Goal: Task Accomplishment & Management: Use online tool/utility

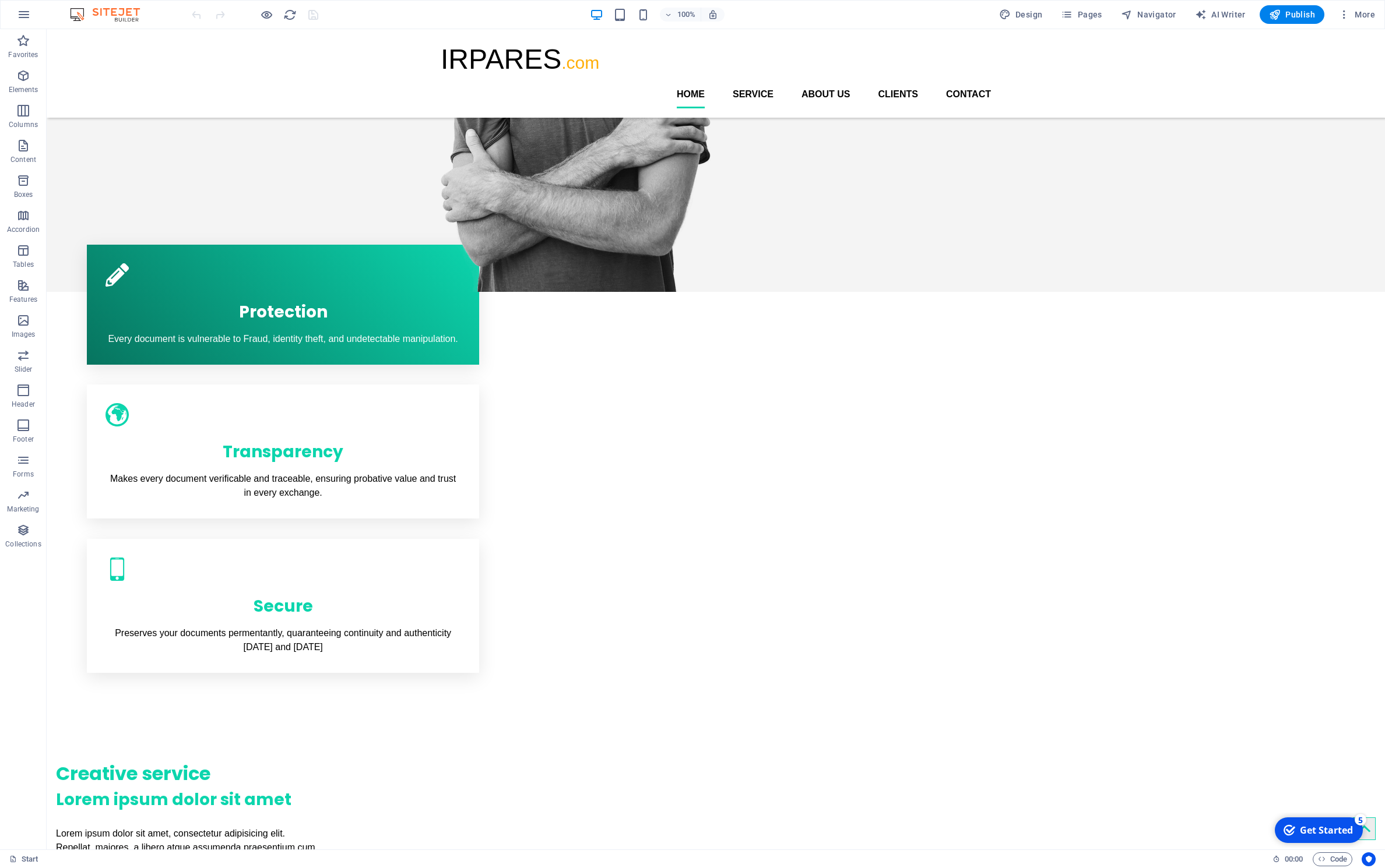
scroll to position [392, 0]
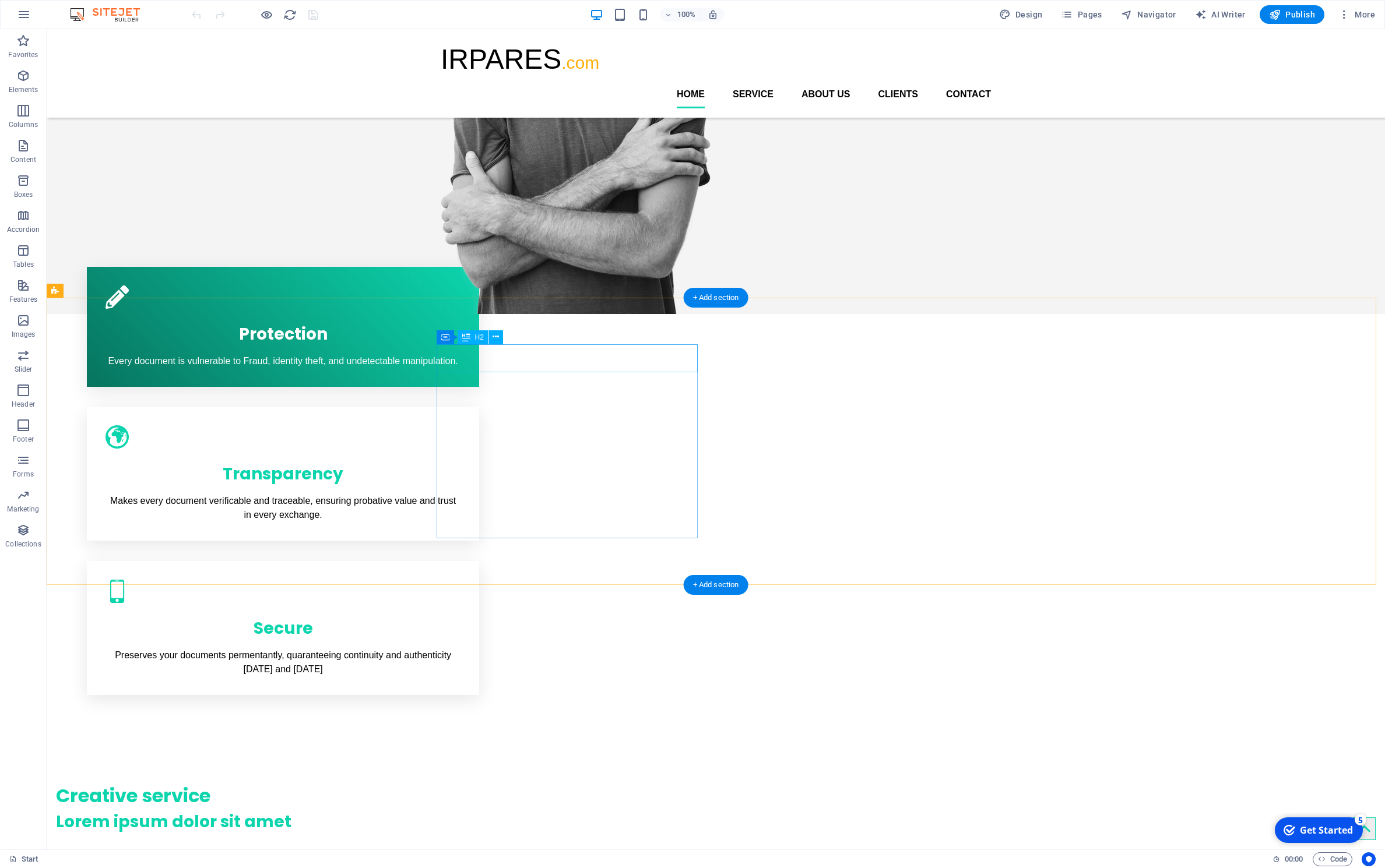
click at [317, 782] on div "Creative service" at bounding box center [186, 795] width 261 height 28
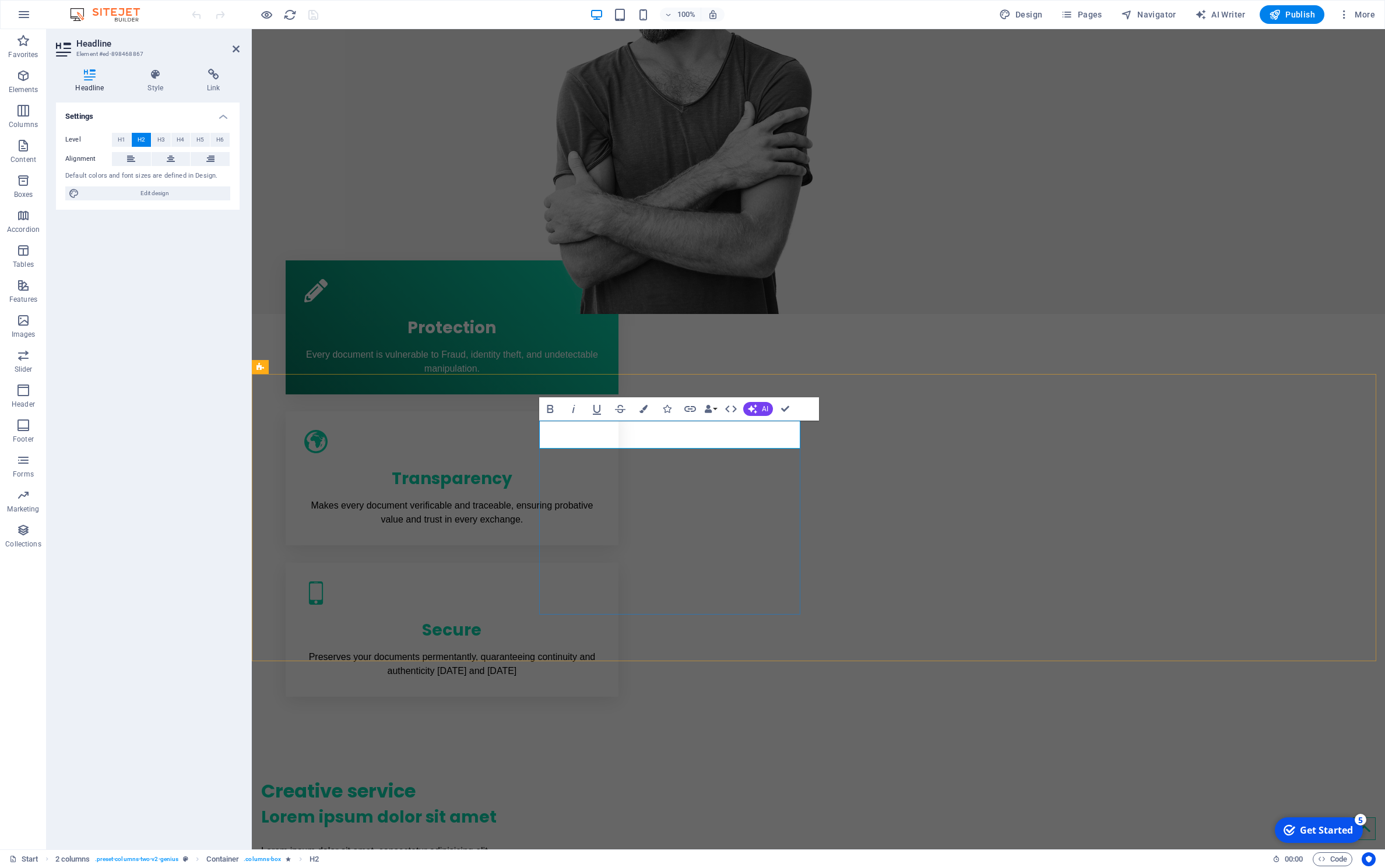
click at [522, 777] on h2 "Creative service" at bounding box center [391, 791] width 261 height 28
drag, startPoint x: 719, startPoint y: 433, endPoint x: 541, endPoint y: 423, distance: 178.3
click at [522, 777] on h2 "Creative service" at bounding box center [391, 791] width 261 height 28
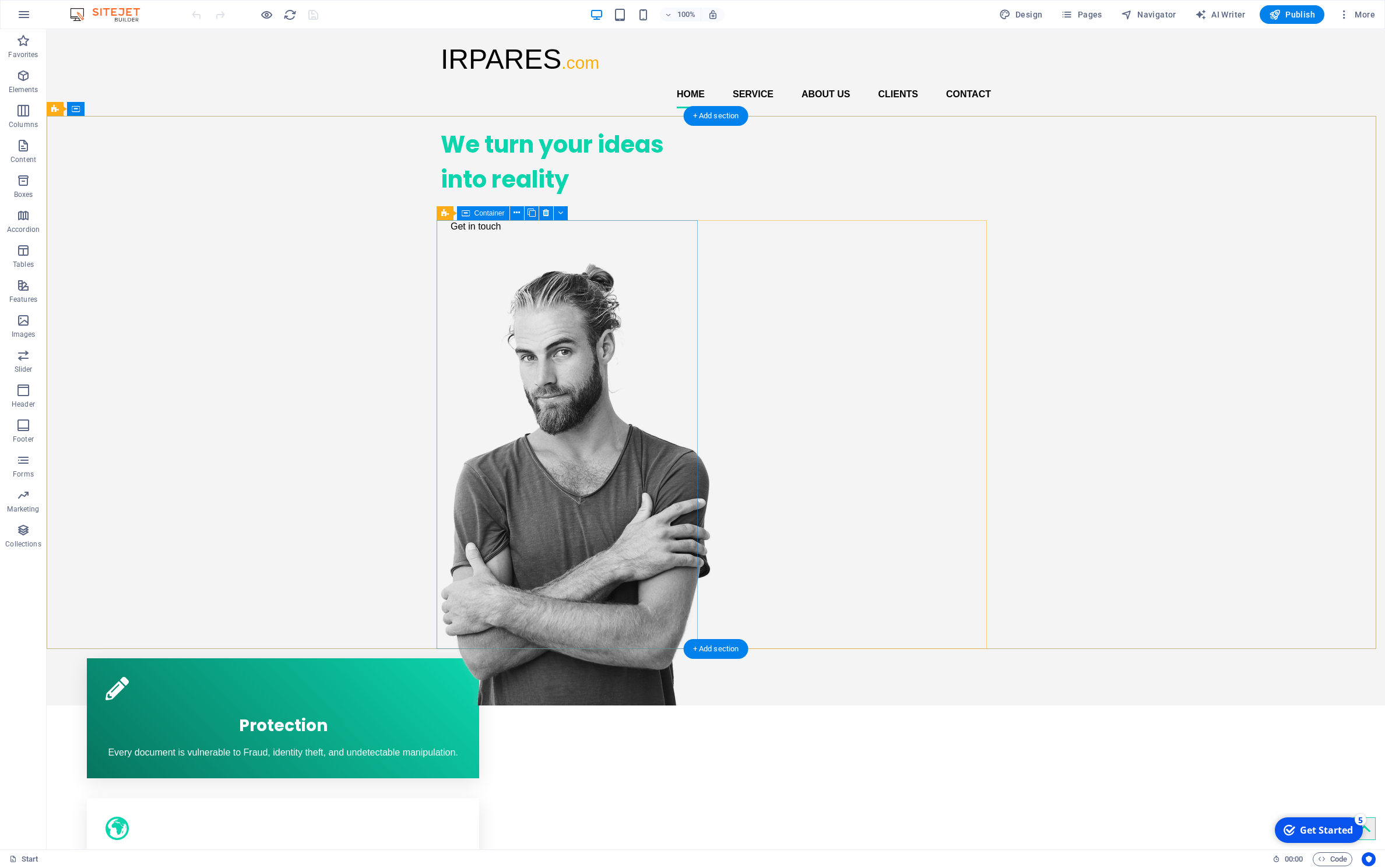
scroll to position [9, 0]
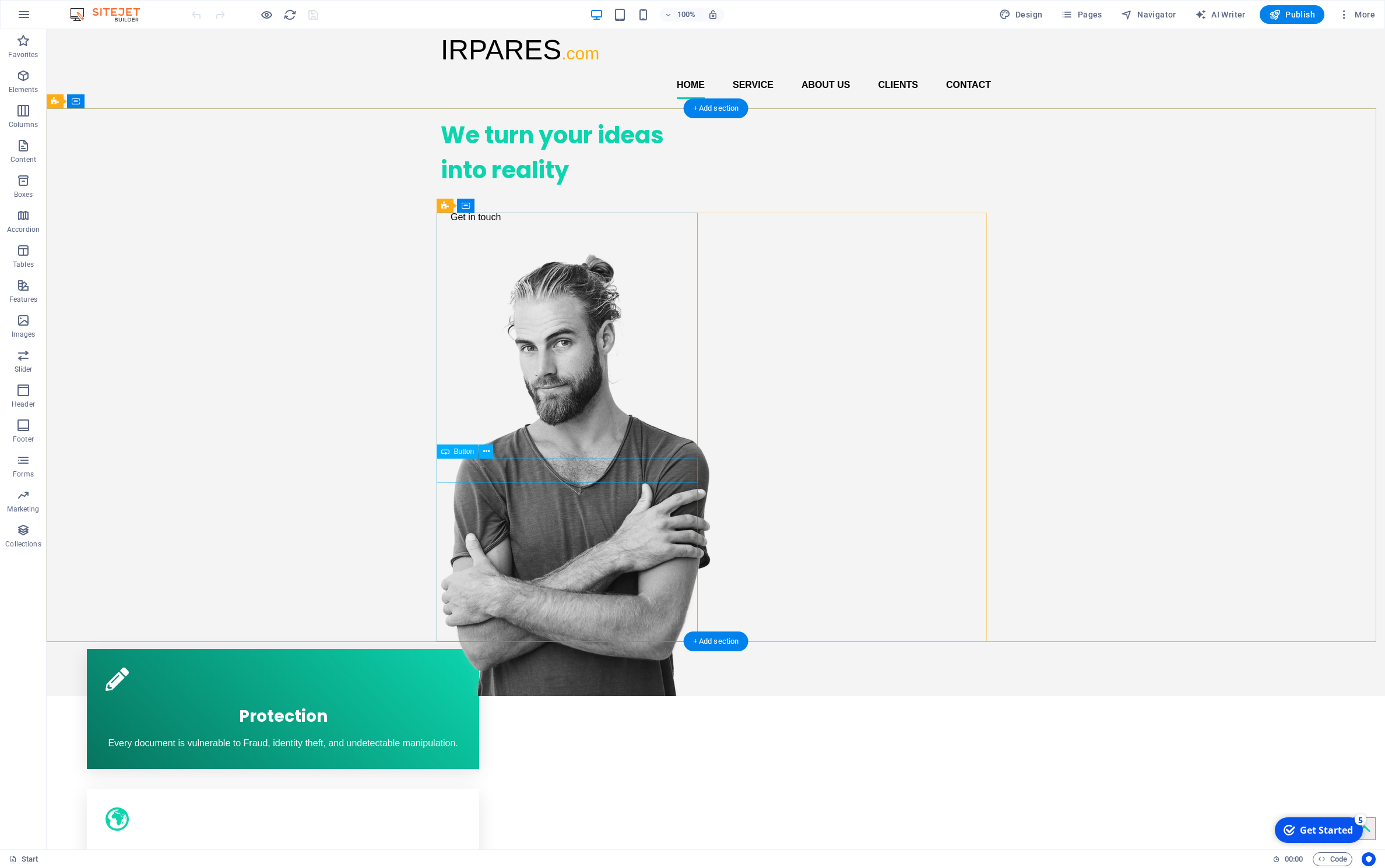
click at [491, 230] on div "Get in touch" at bounding box center [571, 217] width 261 height 25
click at [507, 230] on div "Get in touch" at bounding box center [571, 217] width 261 height 25
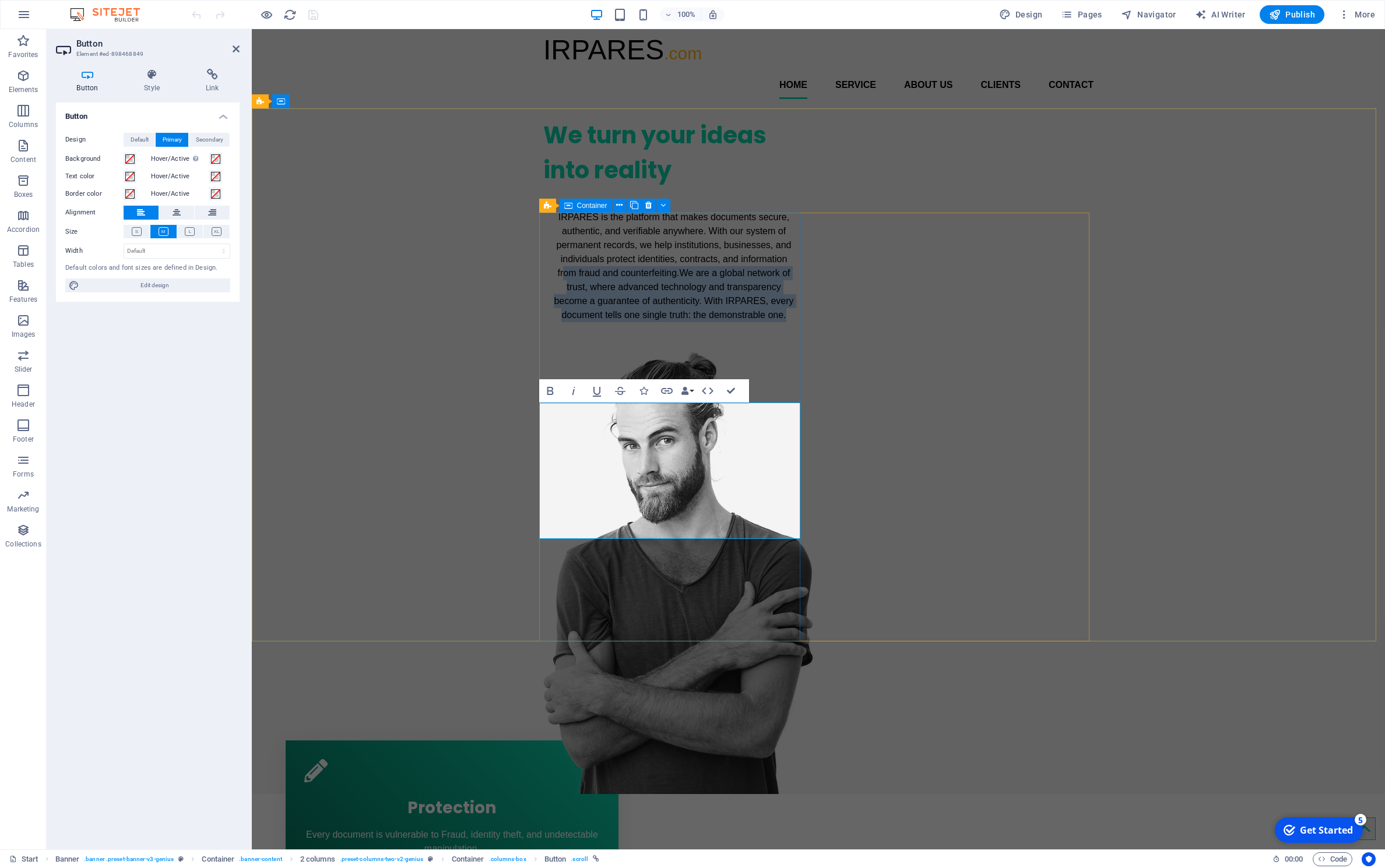
drag, startPoint x: 687, startPoint y: 529, endPoint x: 473, endPoint y: 405, distance: 247.3
click at [543, 337] on div "We turn your ideas into reality IRPARES is the platform that makes documents se…" at bounding box center [673, 222] width 261 height 228
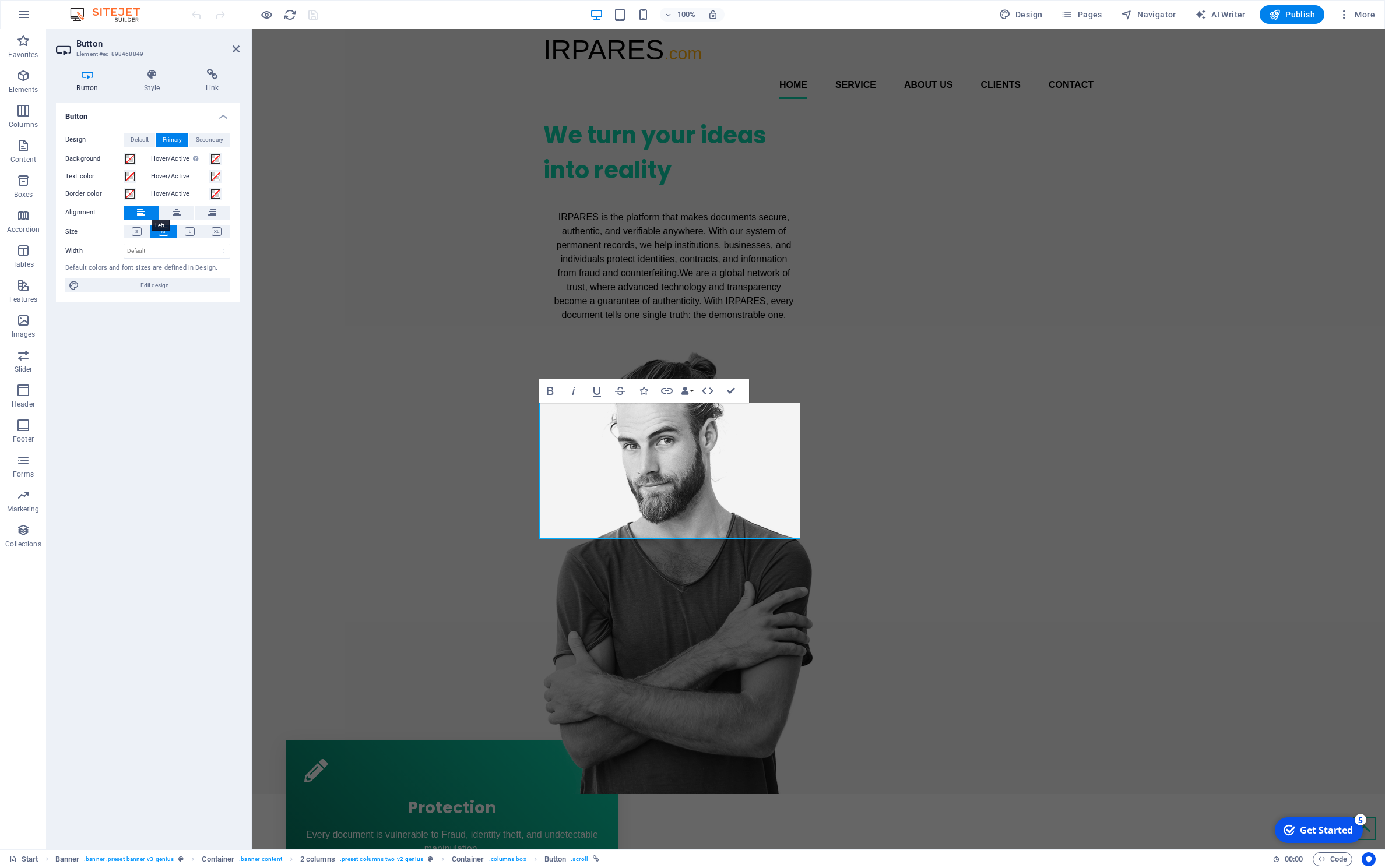
click at [139, 213] on icon at bounding box center [141, 212] width 8 height 14
click at [173, 215] on button at bounding box center [176, 212] width 35 height 14
click at [694, 327] on link "IRPARES is the platform that makes documents secure, authentic, and verifiable …" at bounding box center [673, 266] width 261 height 123
click at [142, 211] on icon at bounding box center [141, 212] width 8 height 14
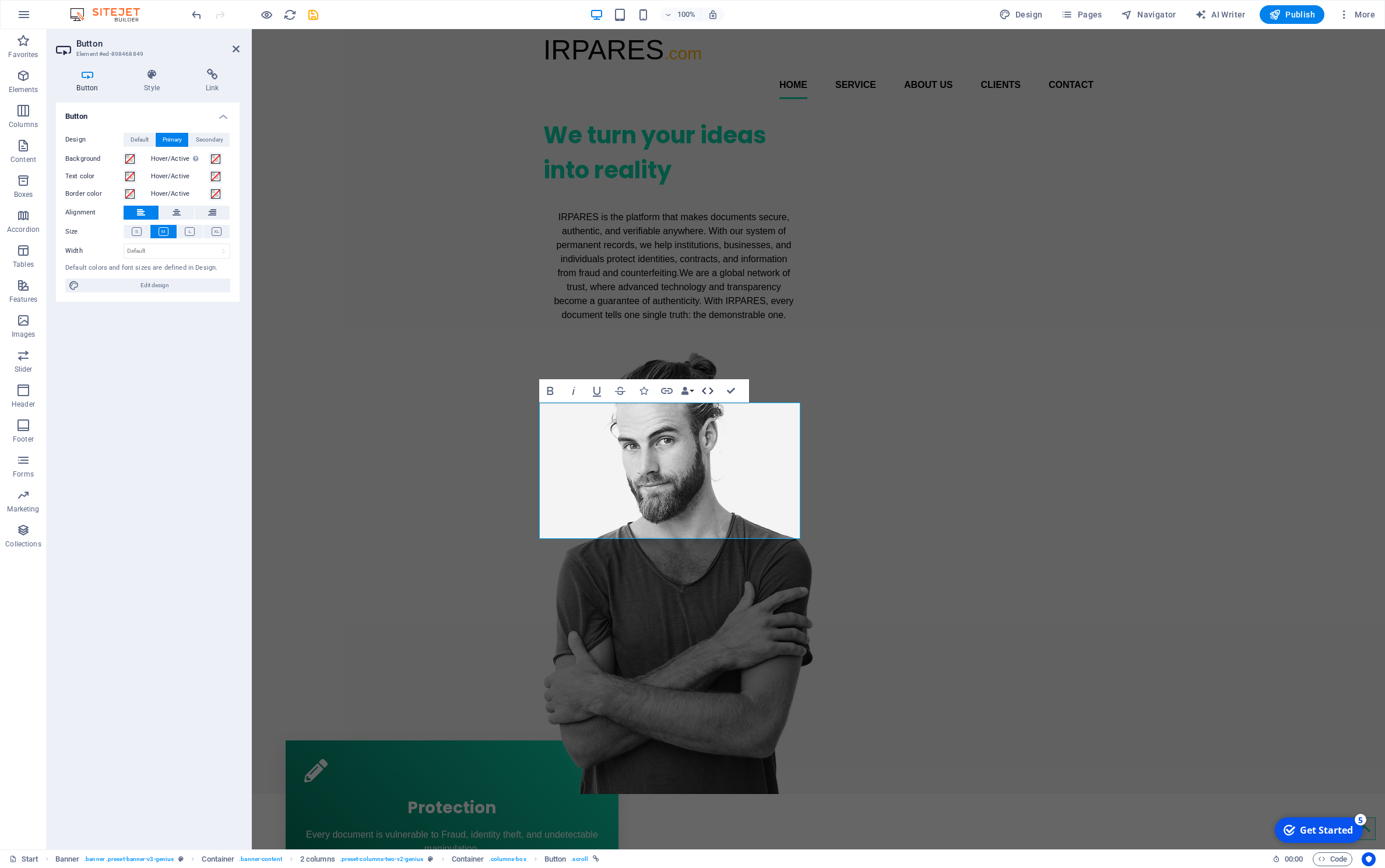
click at [706, 390] on icon "button" at bounding box center [708, 390] width 14 height 14
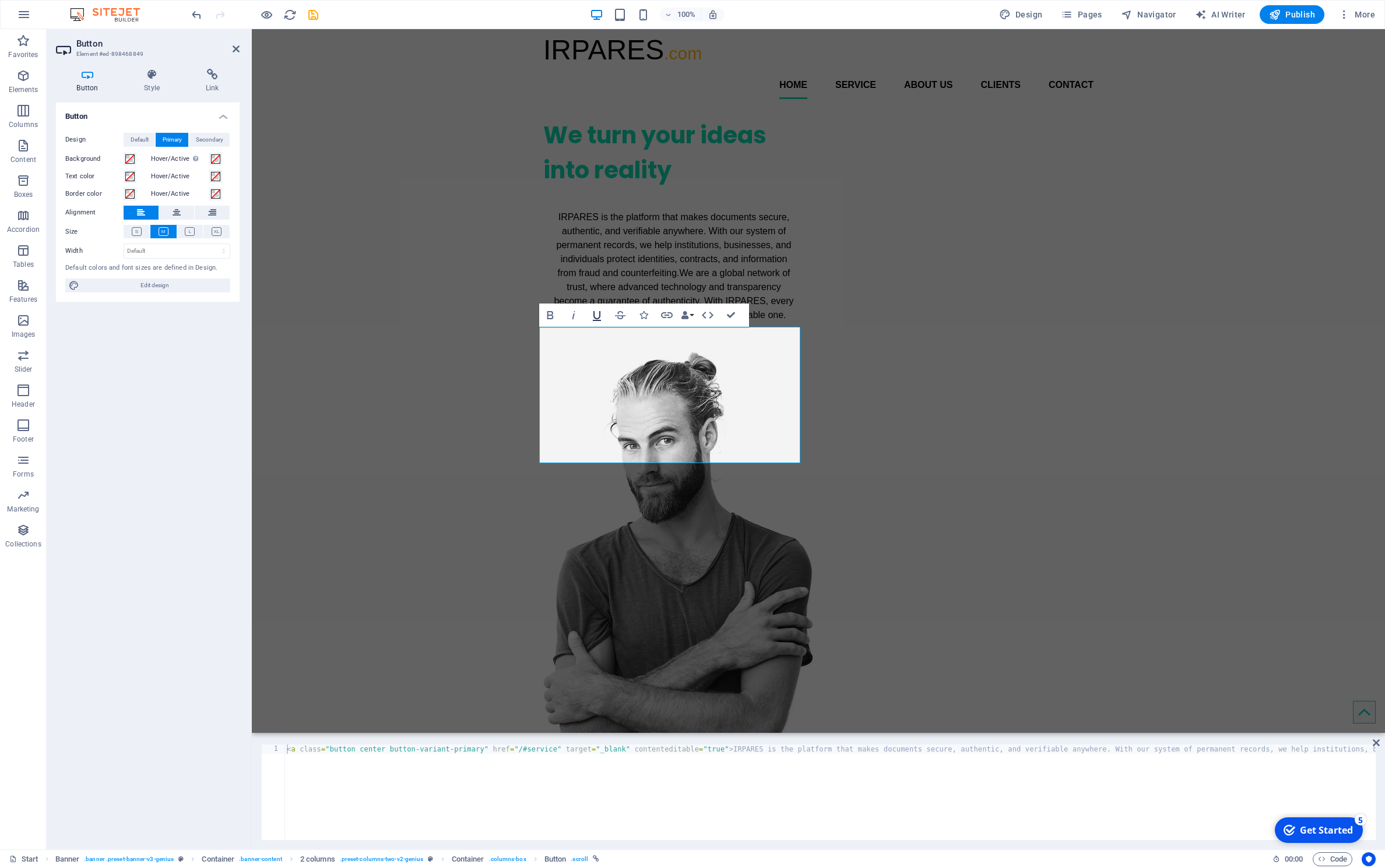
click at [599, 317] on icon "button" at bounding box center [597, 315] width 8 height 10
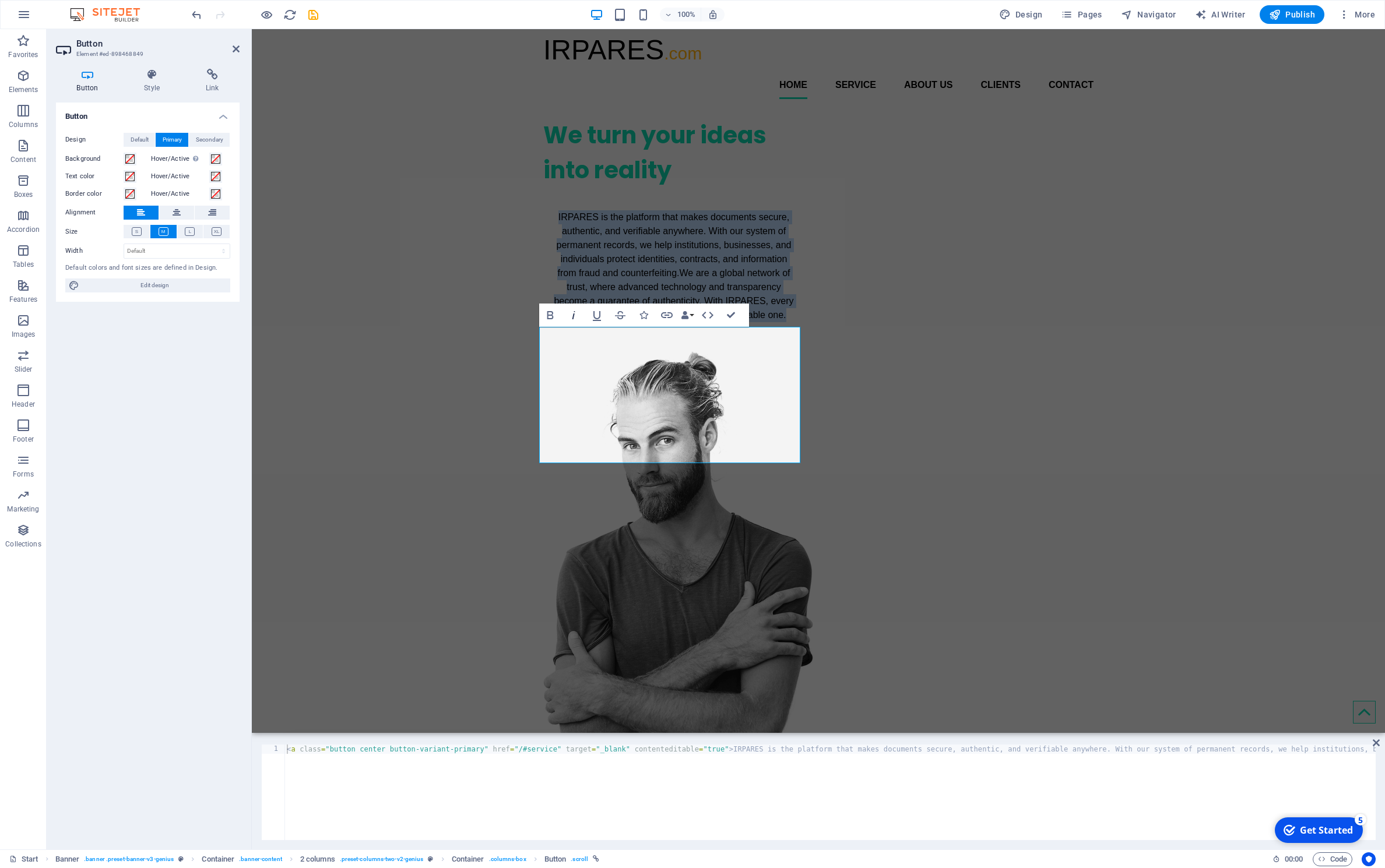
click at [575, 317] on icon "button" at bounding box center [573, 314] width 14 height 14
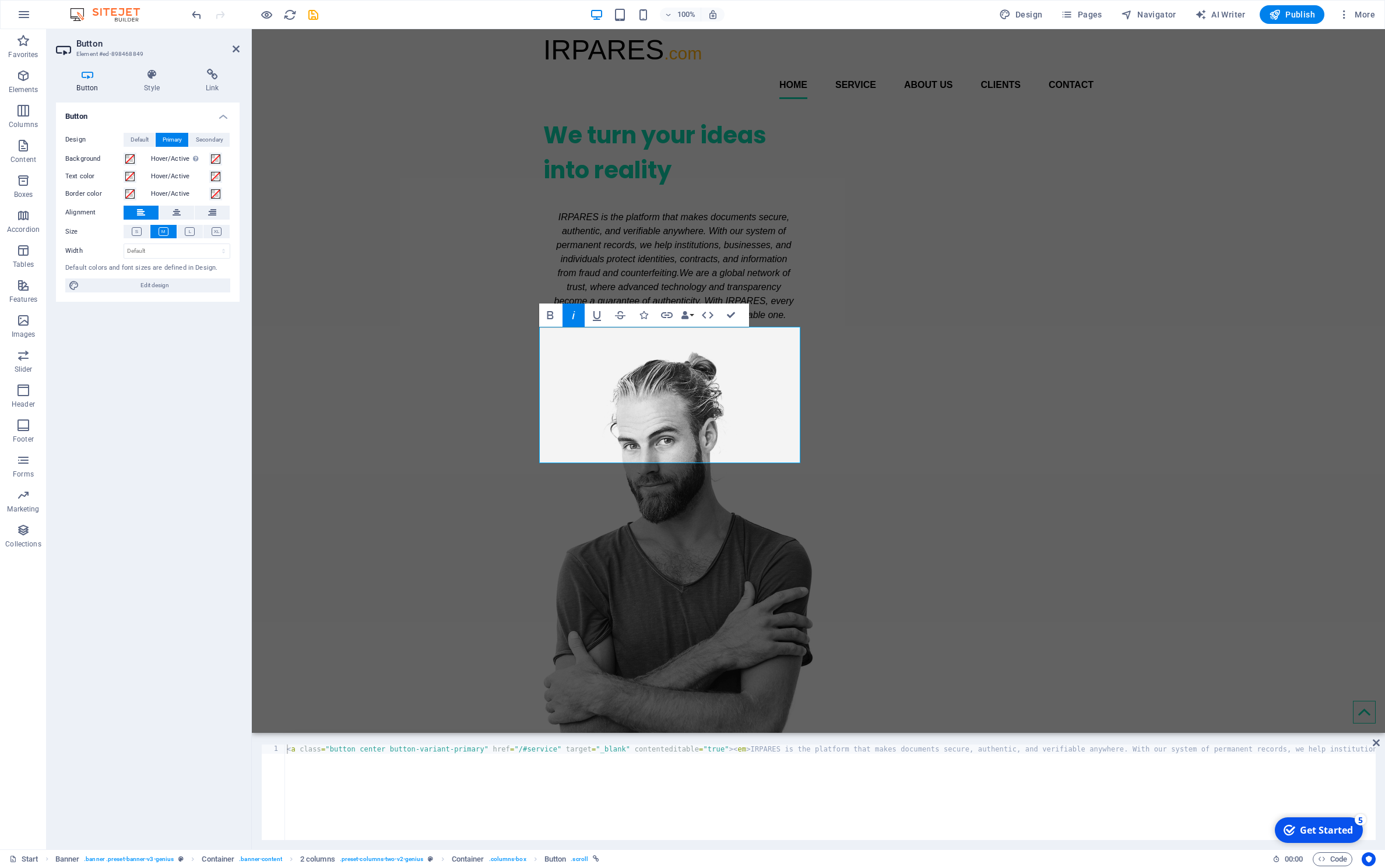
click at [575, 317] on icon "button" at bounding box center [573, 314] width 14 height 14
click at [642, 317] on icon "button" at bounding box center [643, 314] width 8 height 8
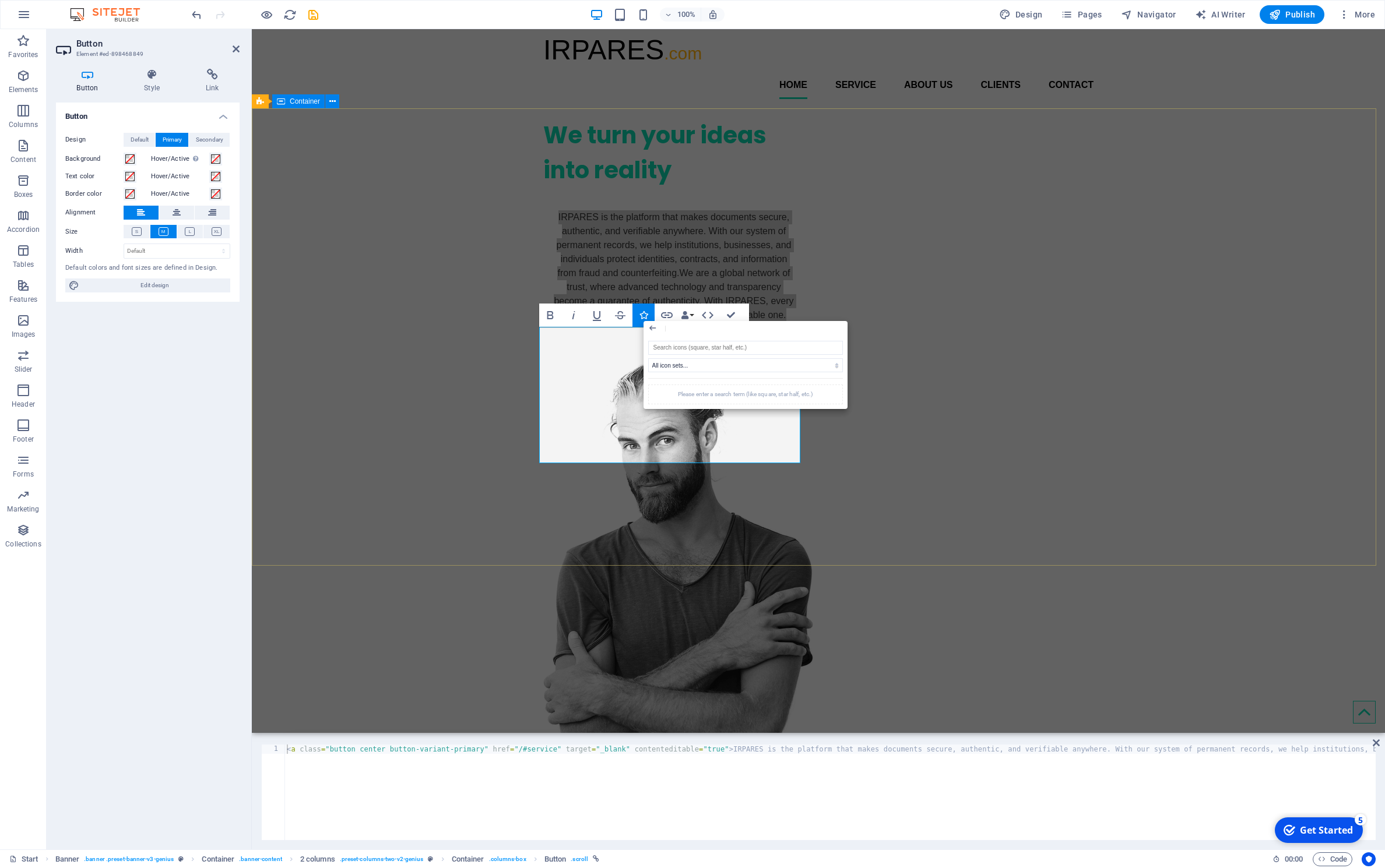
click at [430, 350] on div "We turn your ideas into reality ​ IRPARES is the platform that makes documents …" at bounding box center [818, 451] width 1133 height 686
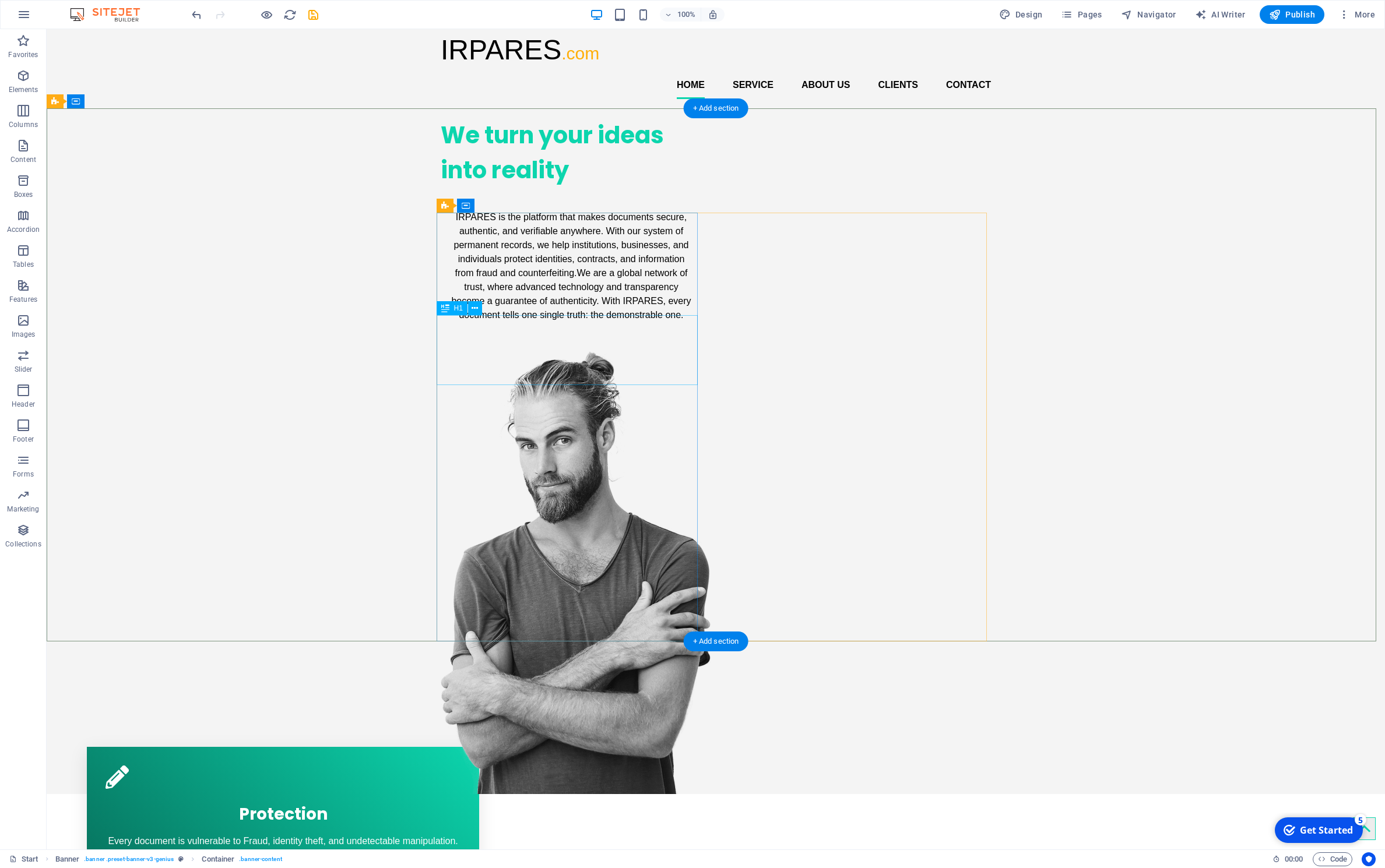
click at [543, 187] on div "We turn your ideas into reality" at bounding box center [571, 152] width 261 height 70
click at [579, 187] on div "We turn your ideas into reality" at bounding box center [571, 152] width 261 height 70
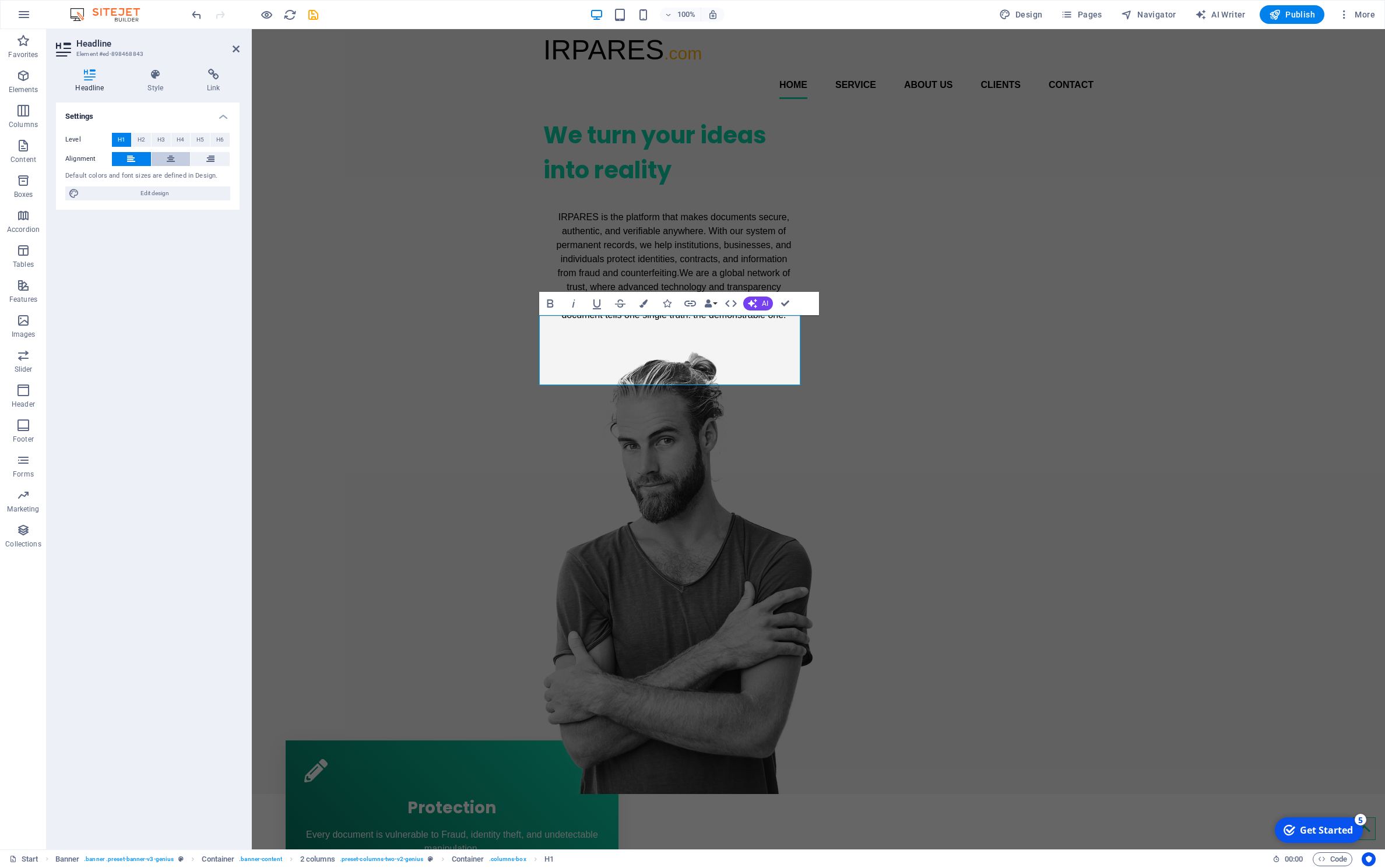
click at [163, 158] on button at bounding box center [171, 158] width 39 height 14
click at [610, 327] on div "IRPARES is the platform that makes documents secure, authentic, and verifiable …" at bounding box center [673, 266] width 261 height 123
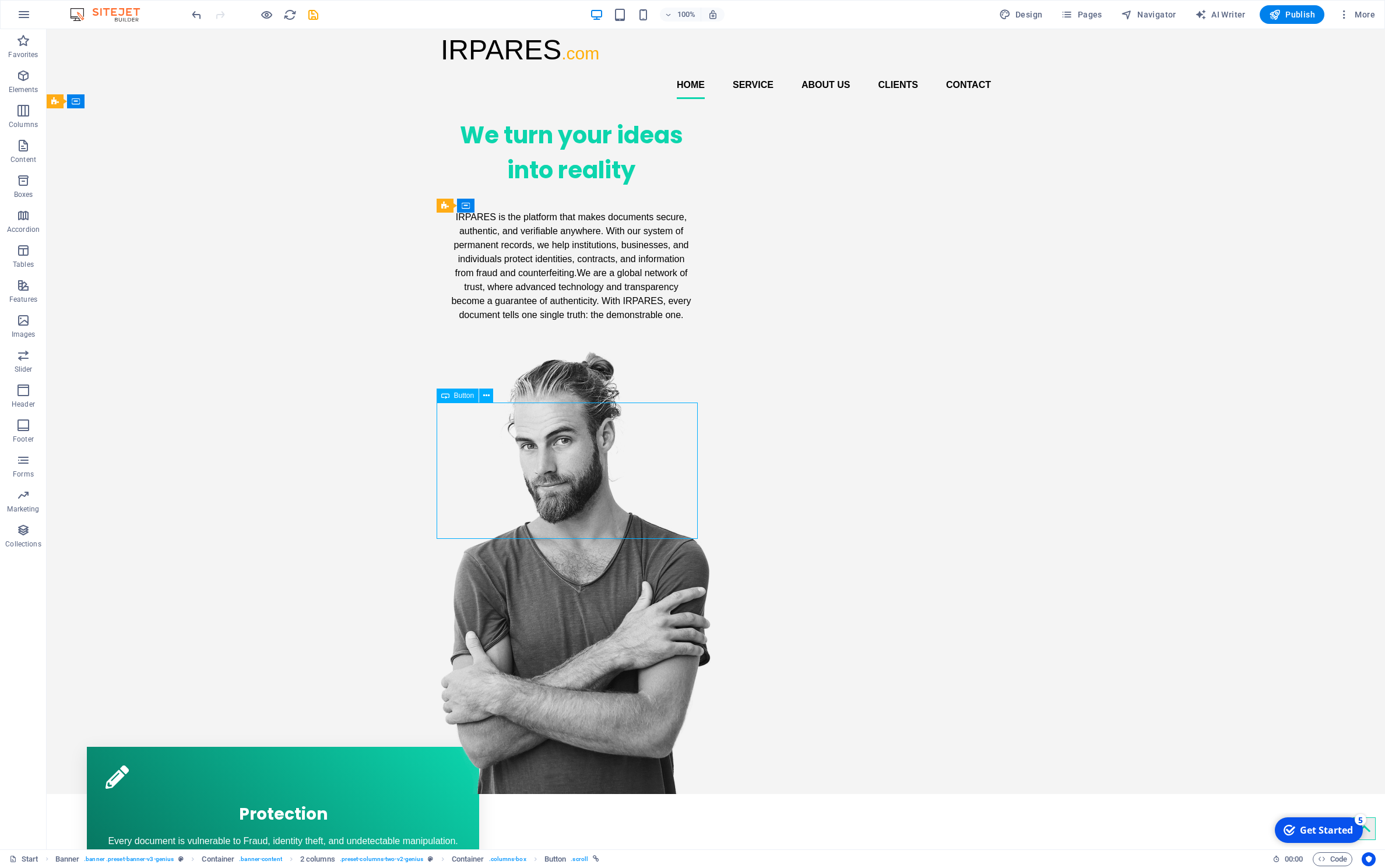
click at [610, 327] on div "IRPARES is the platform that makes documents secure, authentic, and verifiable …" at bounding box center [571, 266] width 261 height 123
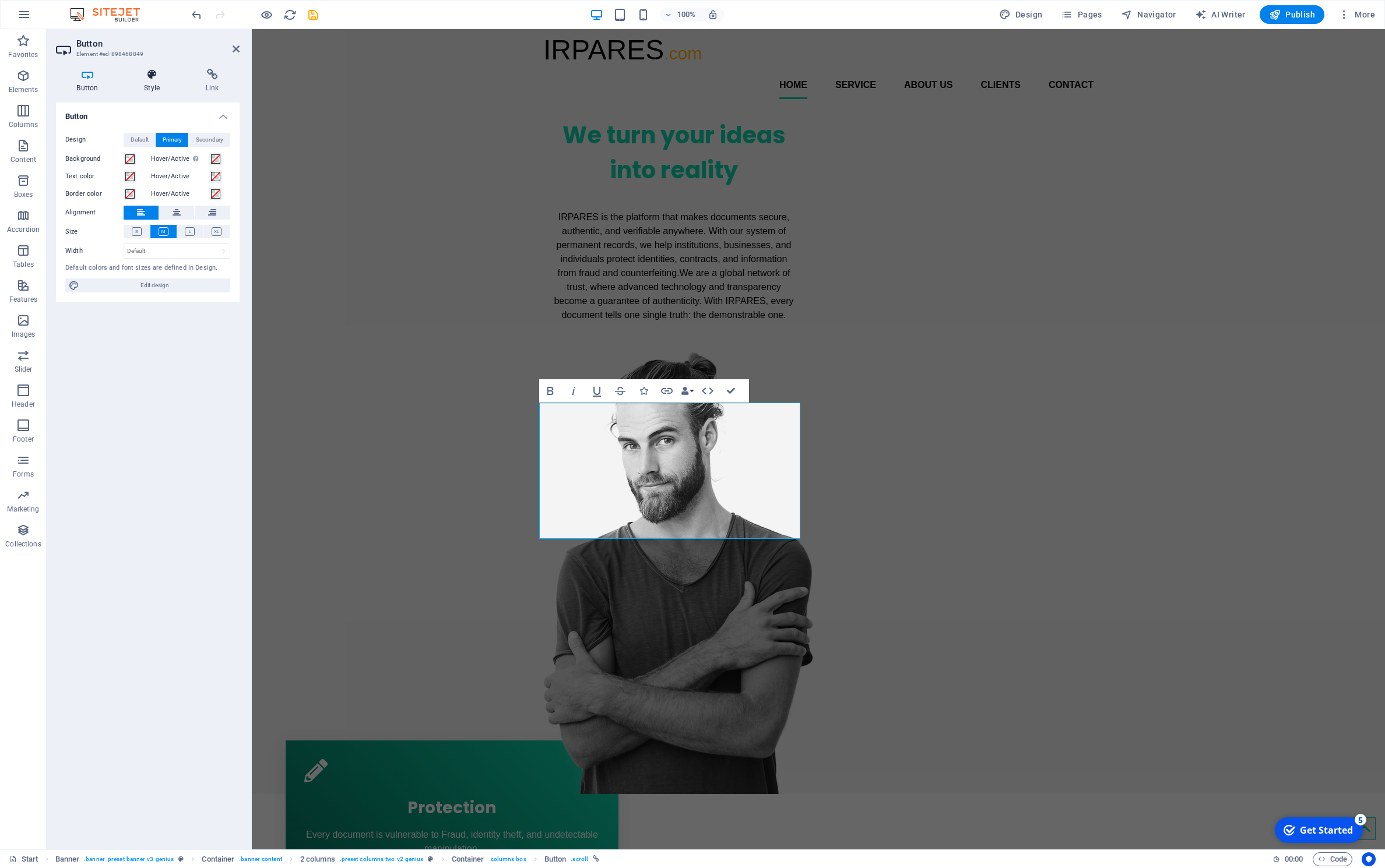
click at [154, 85] on h4 "Style" at bounding box center [155, 81] width 62 height 25
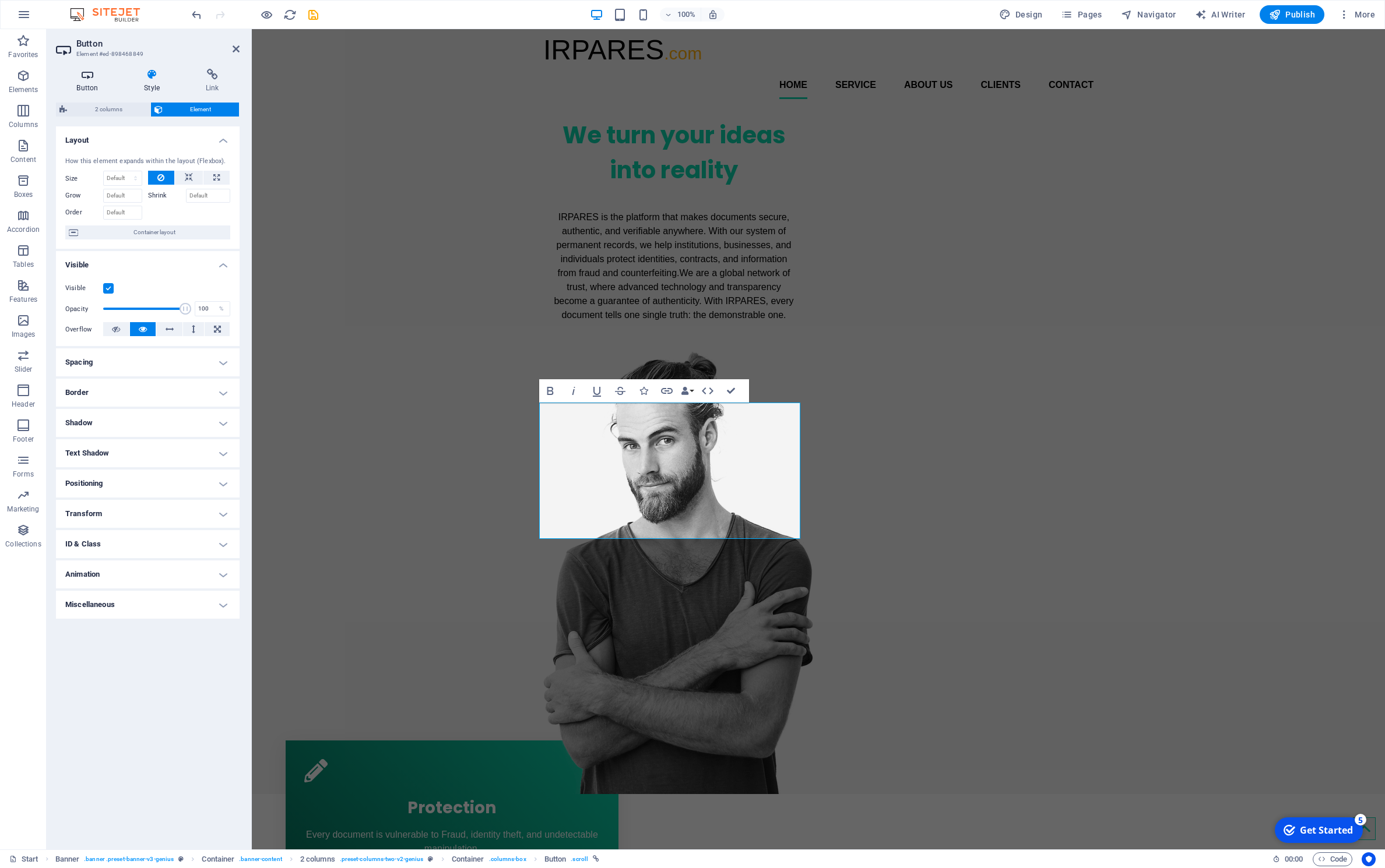
click at [86, 80] on icon at bounding box center [87, 75] width 63 height 12
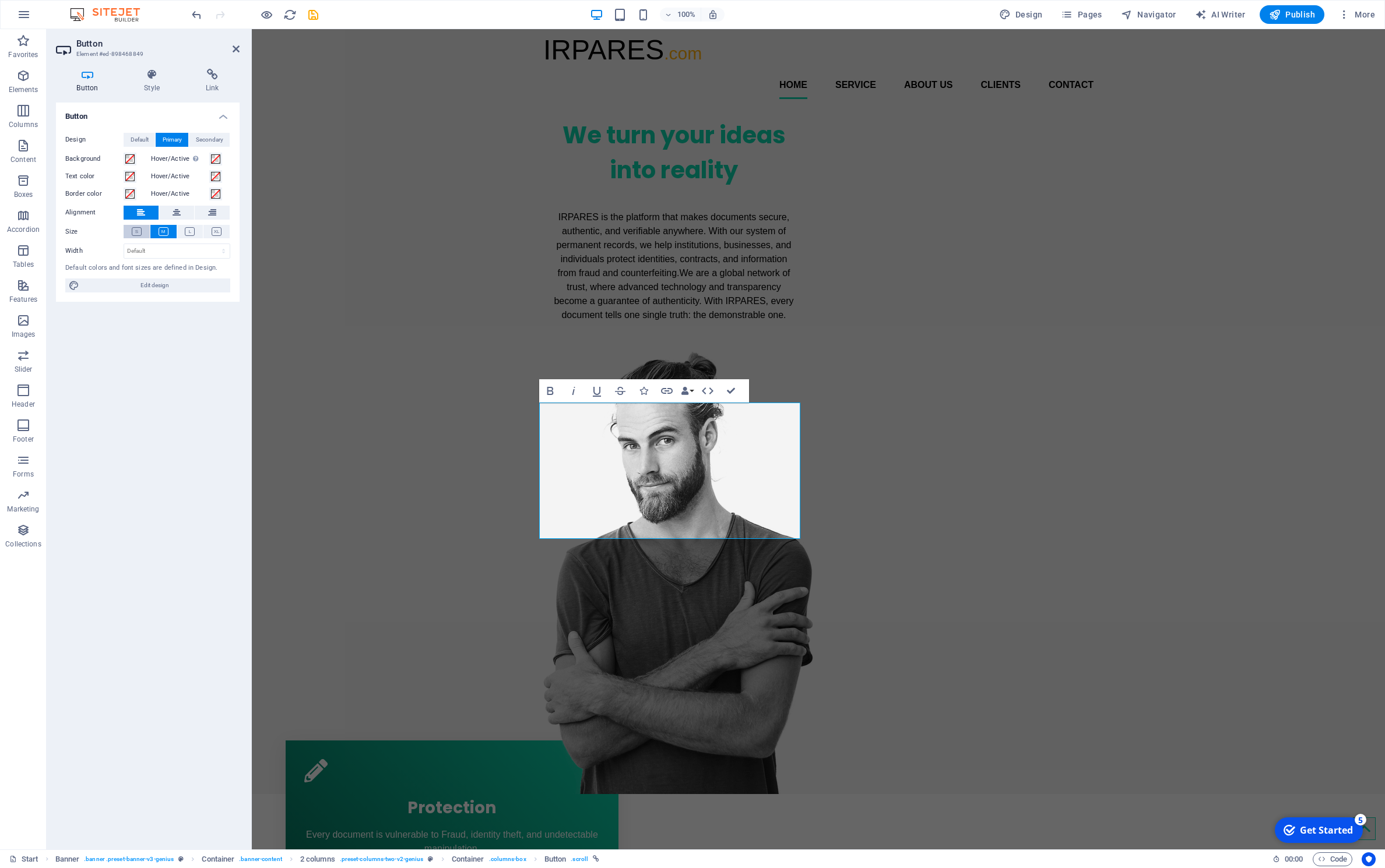
click at [135, 234] on icon at bounding box center [136, 232] width 10 height 9
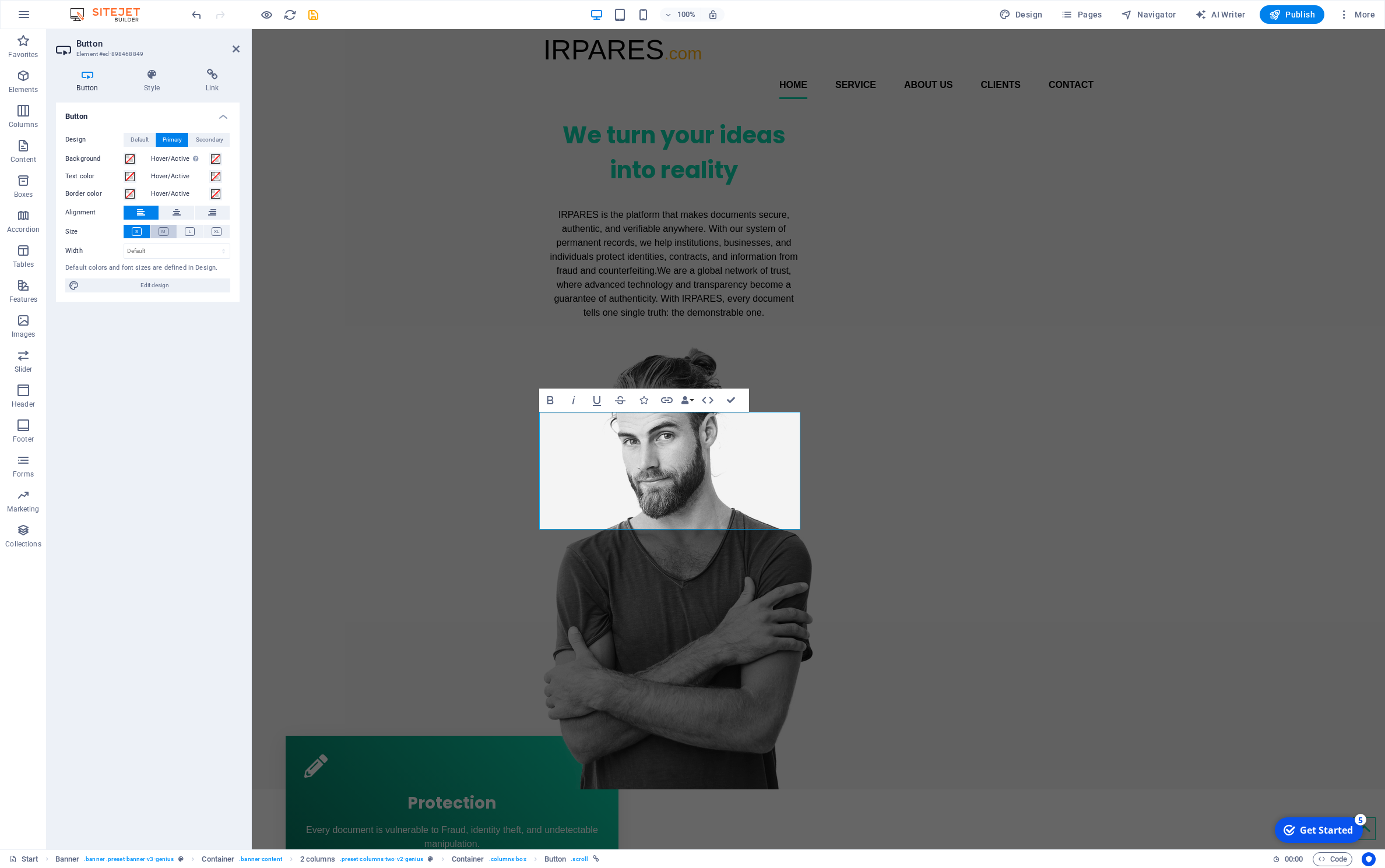
click at [158, 230] on icon at bounding box center [163, 232] width 10 height 9
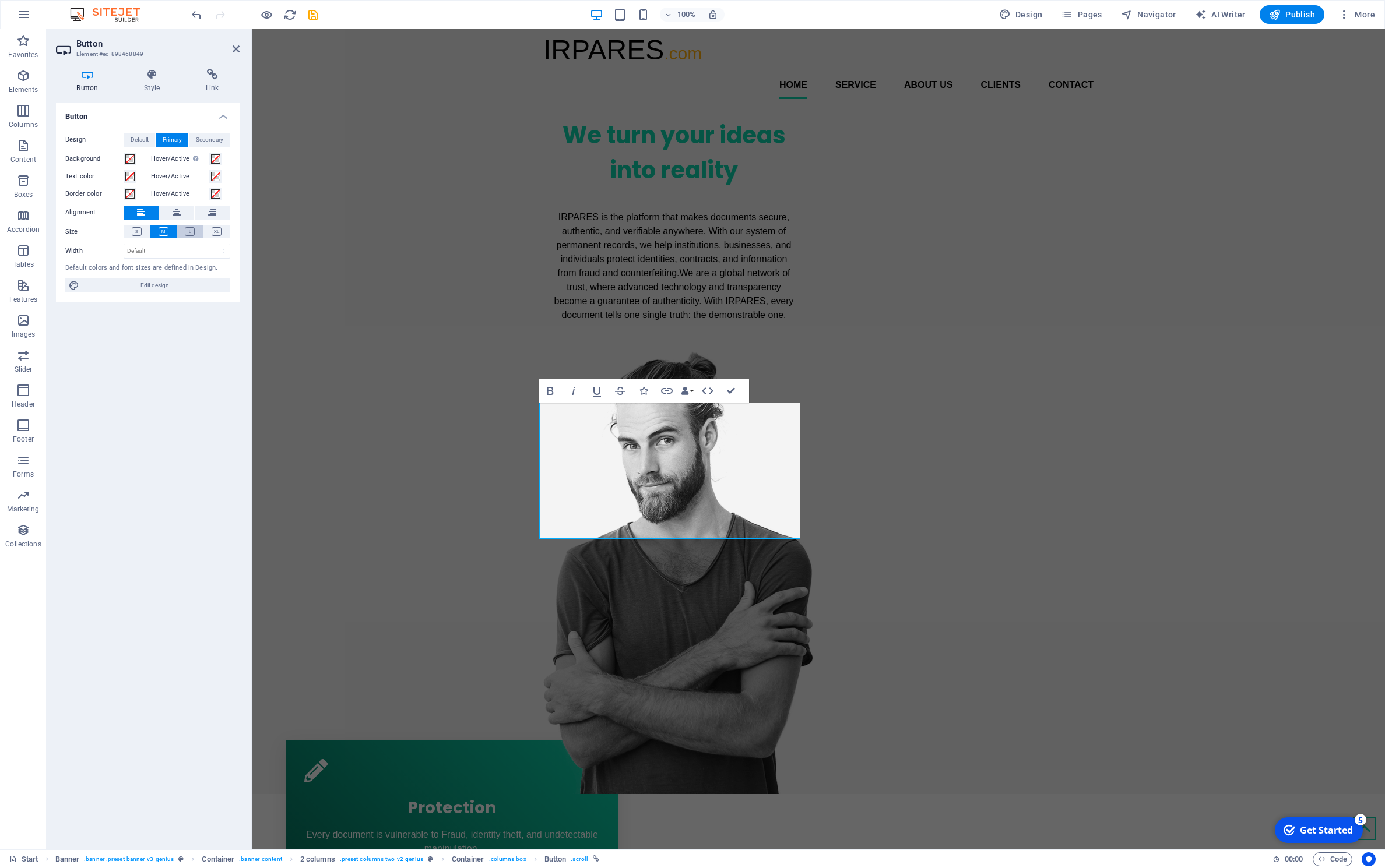
click at [192, 235] on icon at bounding box center [189, 232] width 10 height 9
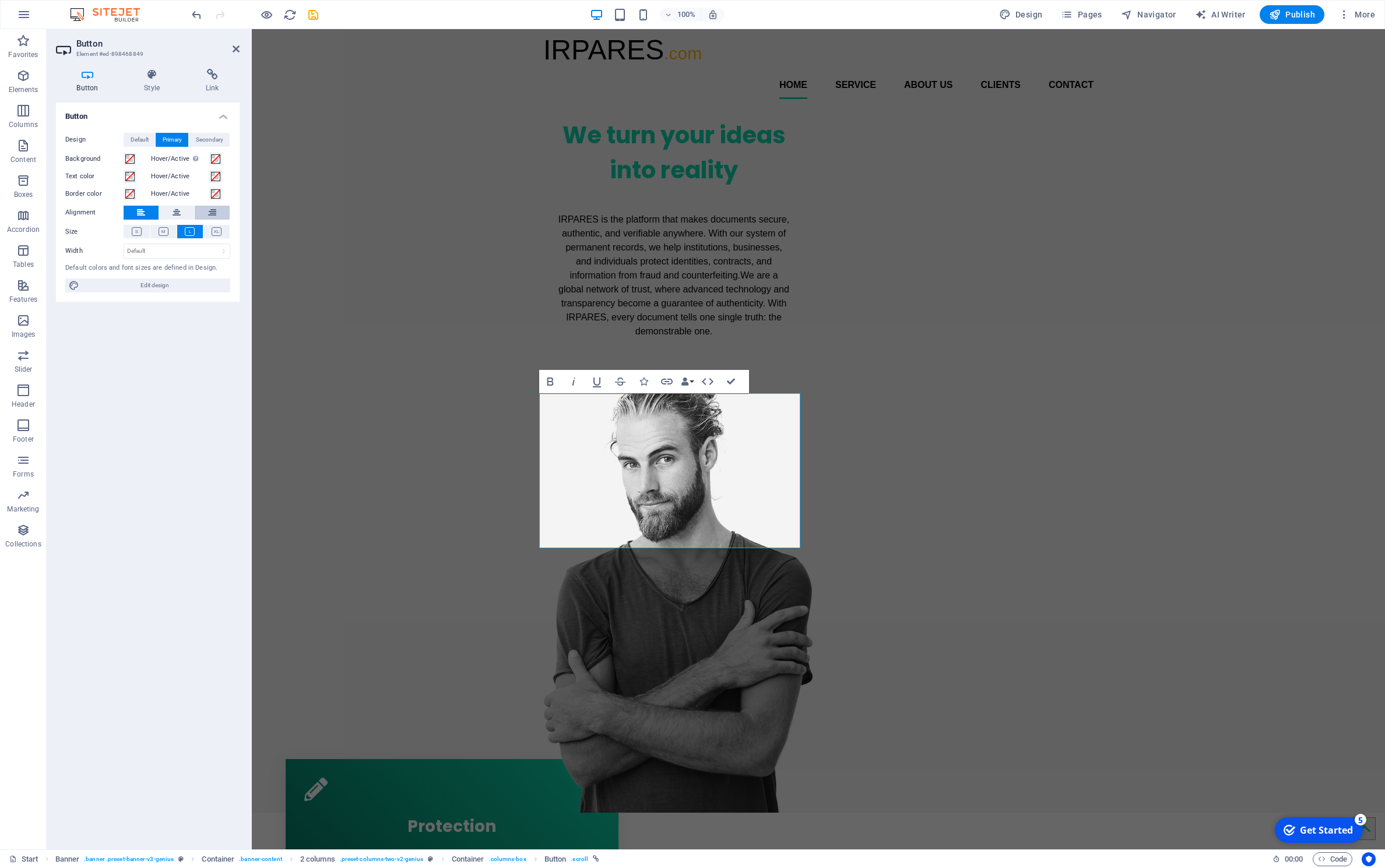
click at [212, 208] on icon at bounding box center [212, 212] width 8 height 14
click at [176, 208] on icon at bounding box center [176, 212] width 8 height 14
click at [157, 288] on span "Edit design" at bounding box center [155, 284] width 144 height 14
select select "px"
select select "400"
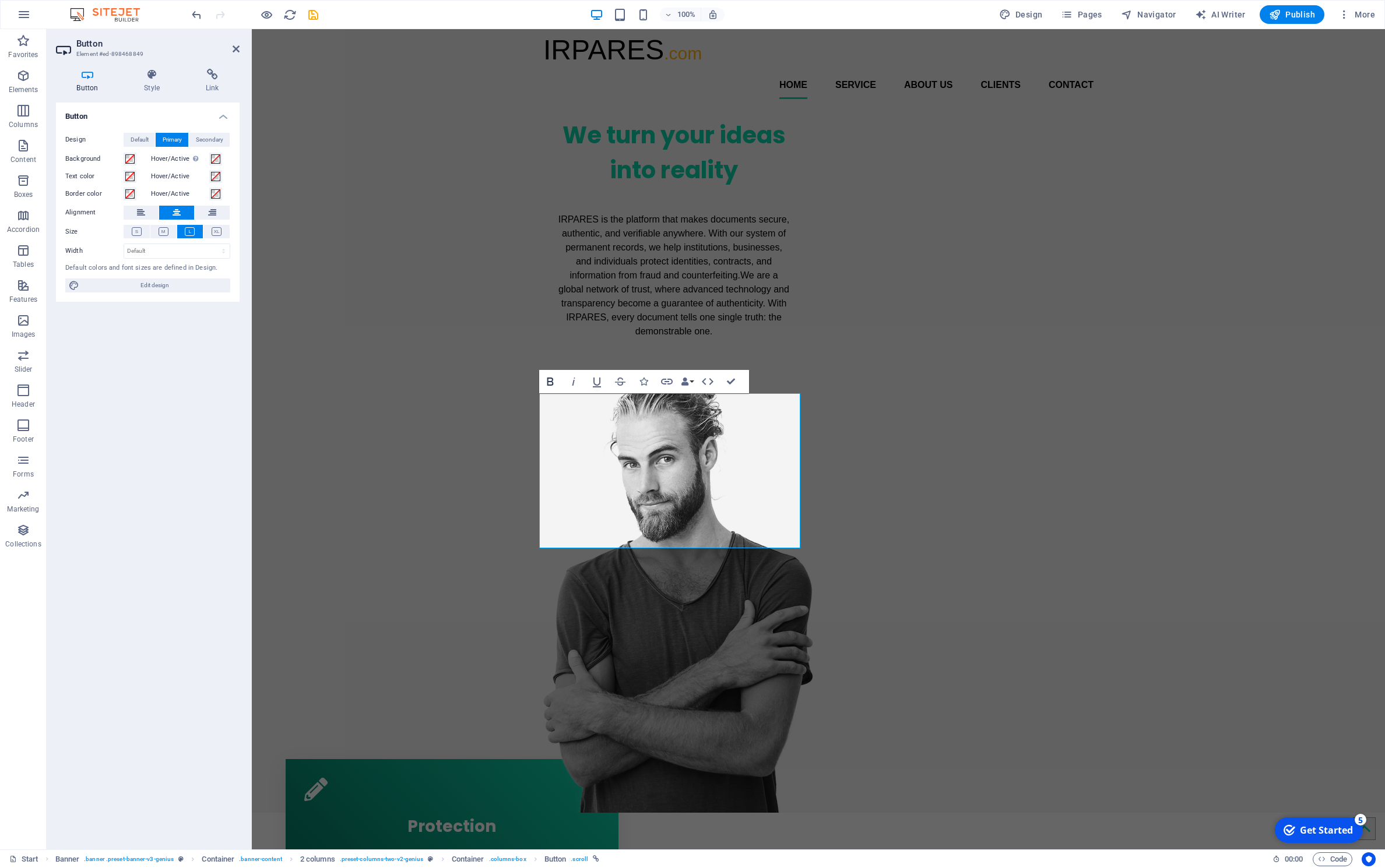
select select "px"
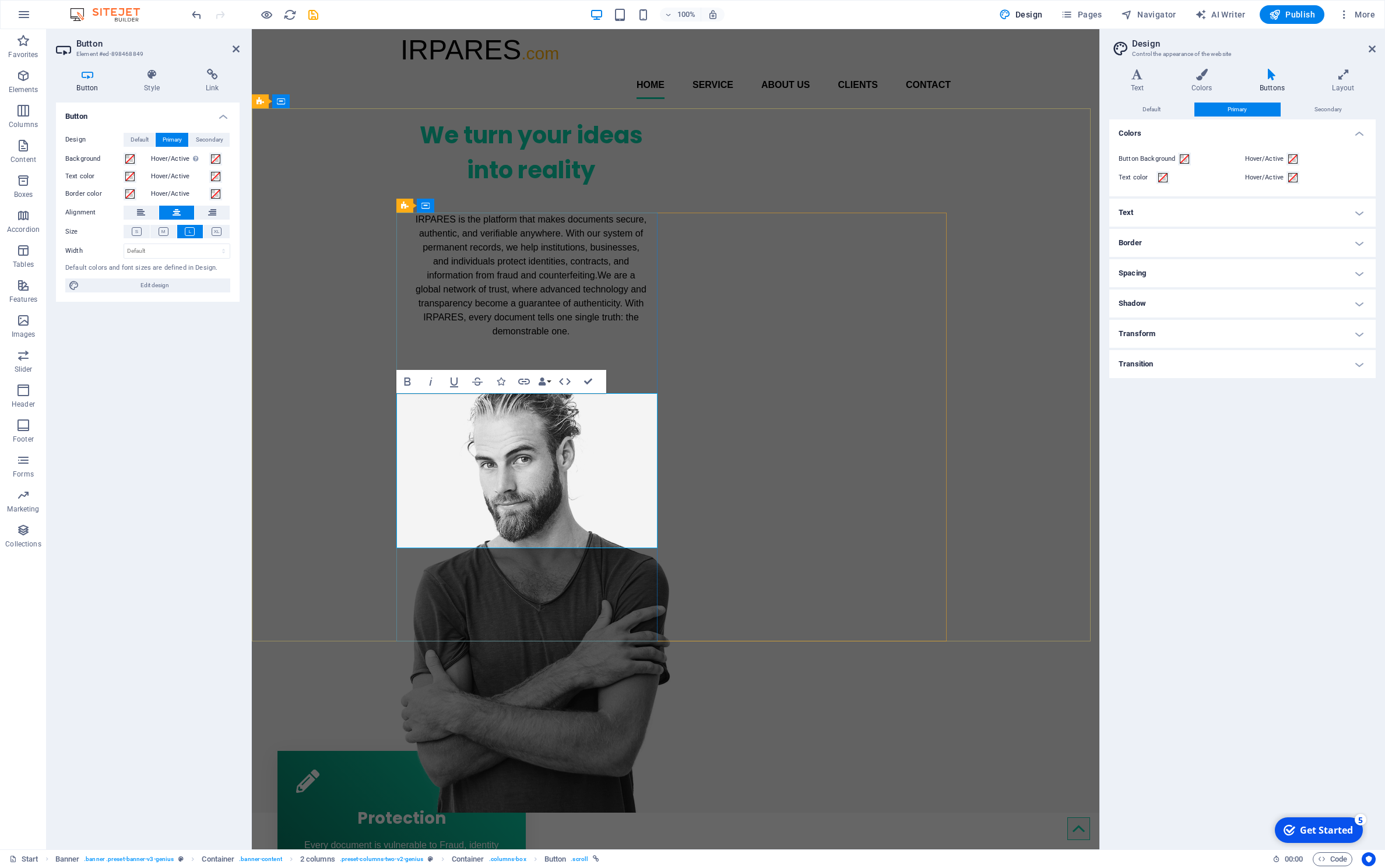
click at [491, 346] on link "IRPARES is the platform that makes documents secure, authentic, and verifiable …" at bounding box center [530, 275] width 261 height 141
click at [183, 281] on span "Edit design" at bounding box center [155, 284] width 144 height 14
click at [177, 285] on span "Edit design" at bounding box center [155, 284] width 144 height 14
click at [1126, 79] on icon at bounding box center [1138, 75] width 56 height 12
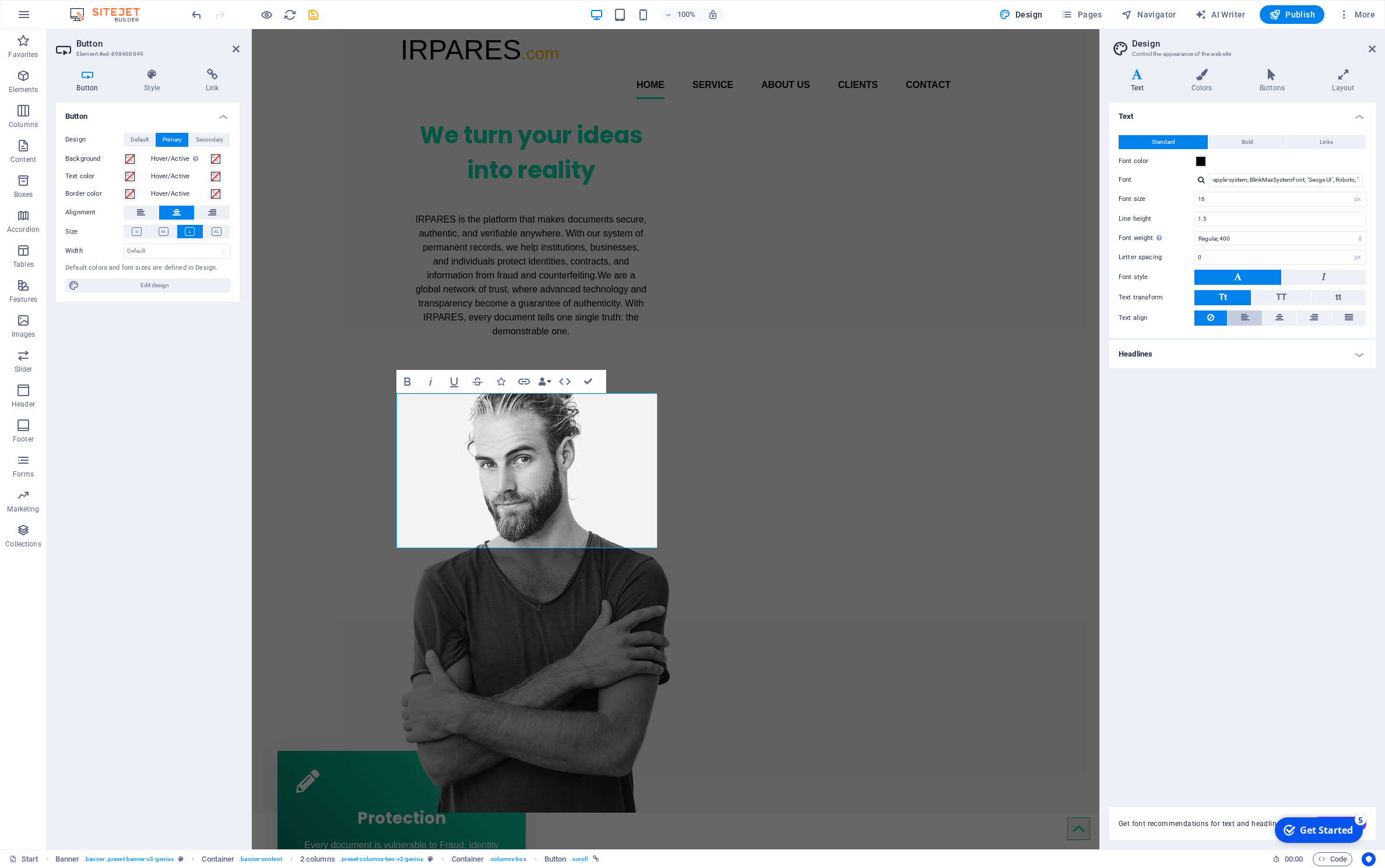
click at [1247, 317] on icon at bounding box center [1245, 317] width 8 height 14
click at [1346, 314] on icon at bounding box center [1349, 317] width 8 height 14
click at [1281, 316] on icon at bounding box center [1280, 317] width 8 height 14
click at [305, 322] on div "We turn your ideas into reality IRPARES is the platform that makes documents se…" at bounding box center [676, 460] width 848 height 704
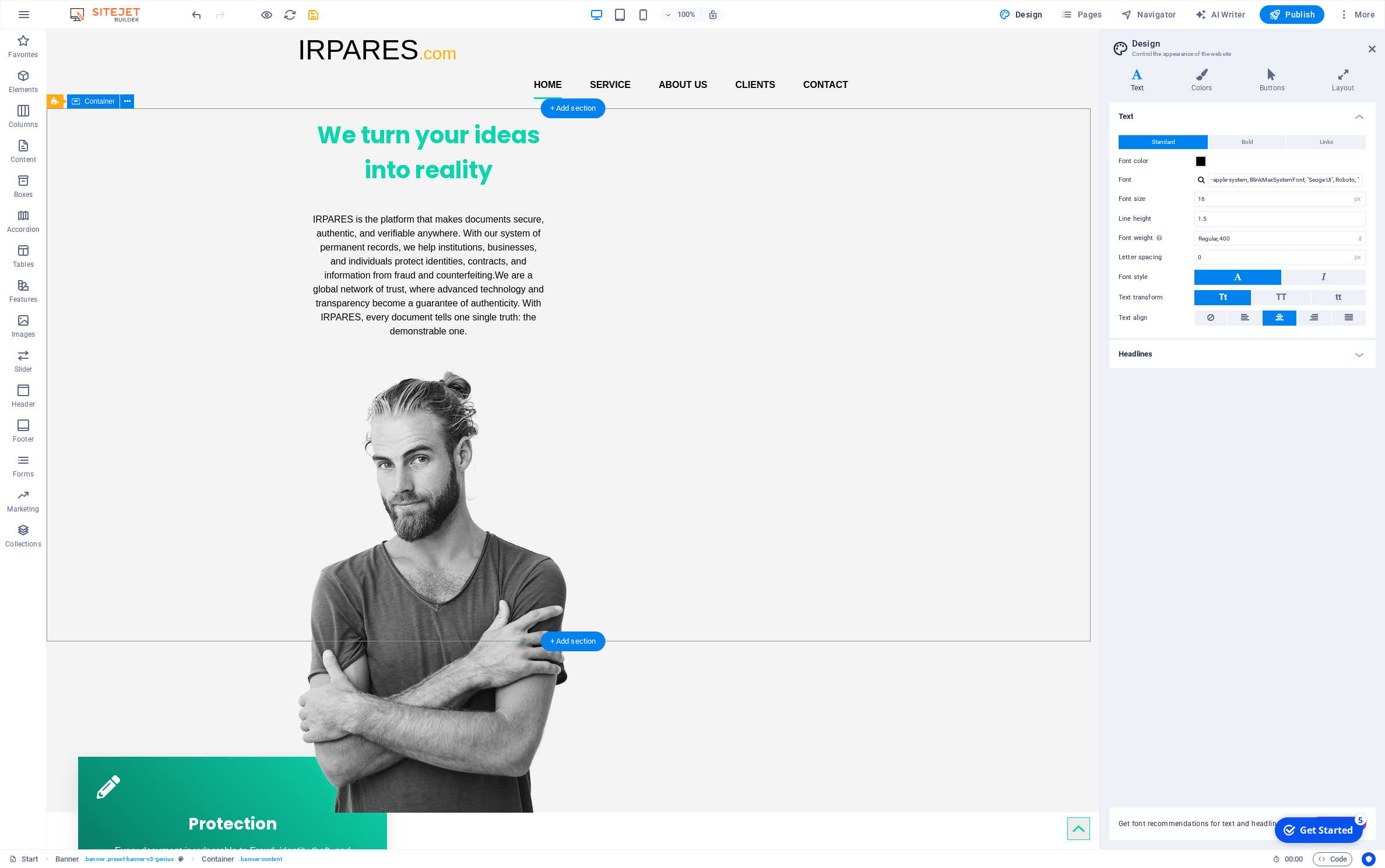
click at [234, 373] on div "We turn your ideas into reality IRPARES is the platform that makes documents se…" at bounding box center [573, 460] width 1053 height 704
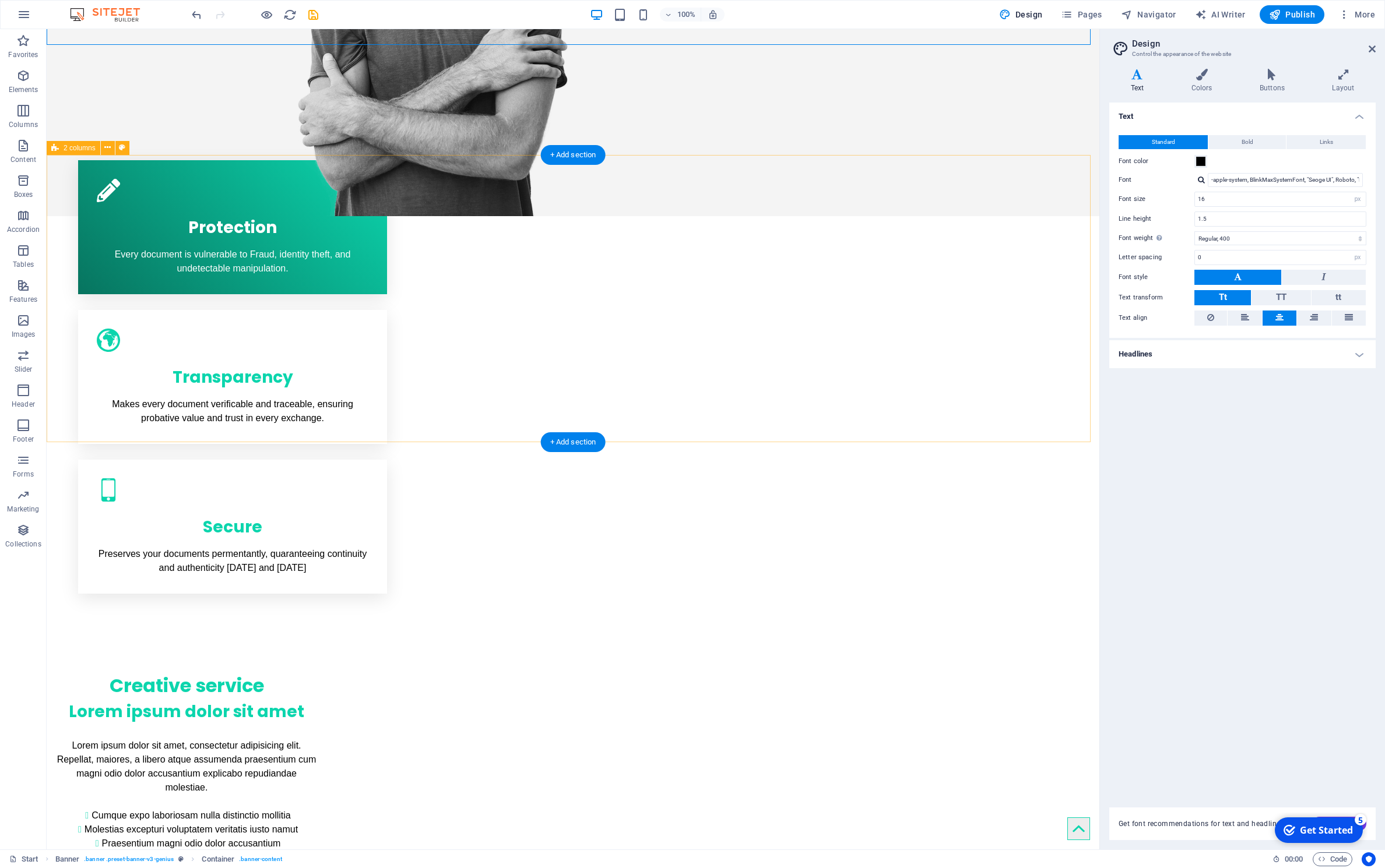
scroll to position [0, 0]
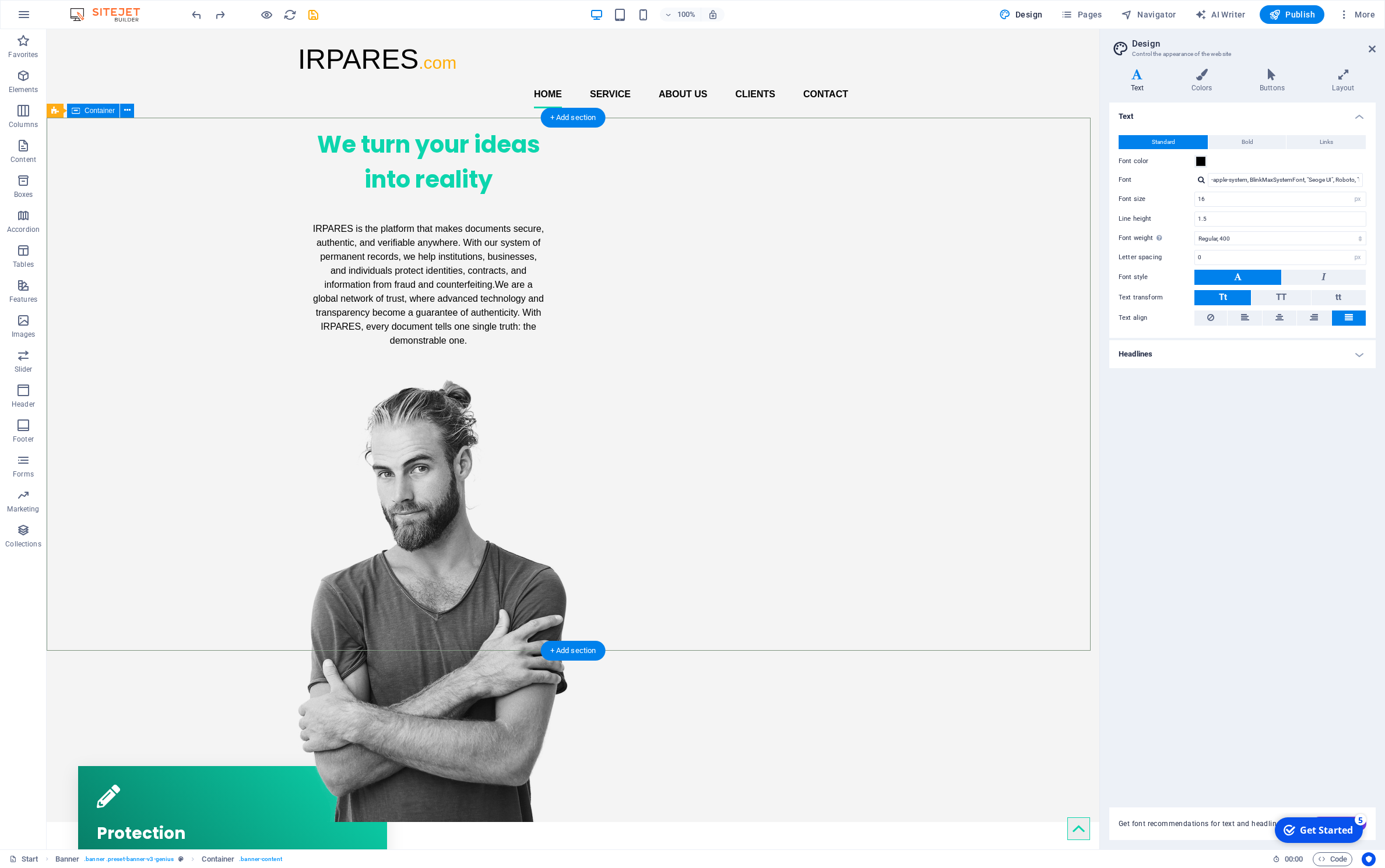
click at [247, 478] on div "We turn your ideas into reality IRPARES is the platform that makes documents se…" at bounding box center [573, 469] width 1053 height 704
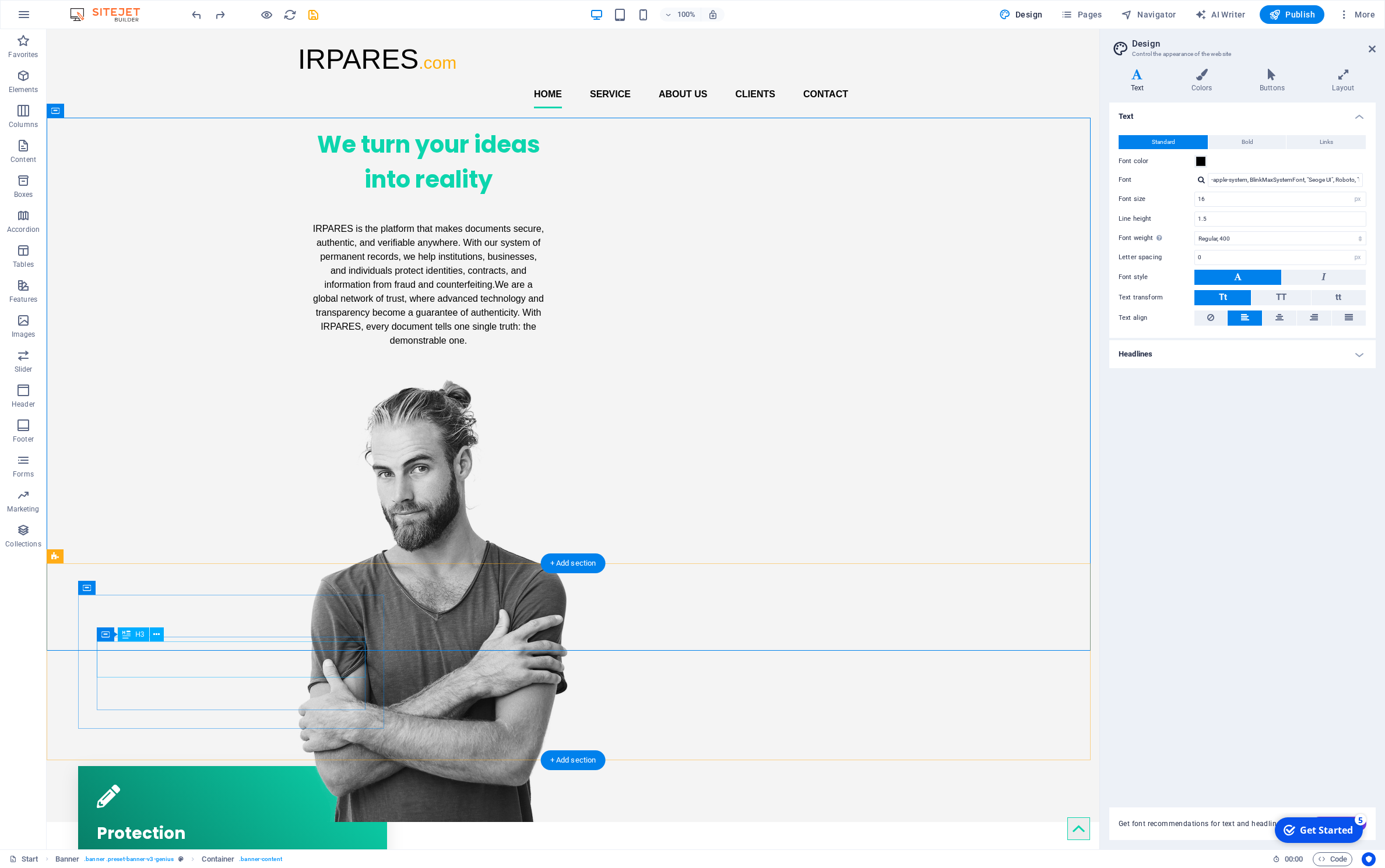
click at [163, 813] on div "Protection" at bounding box center [232, 831] width 272 height 36
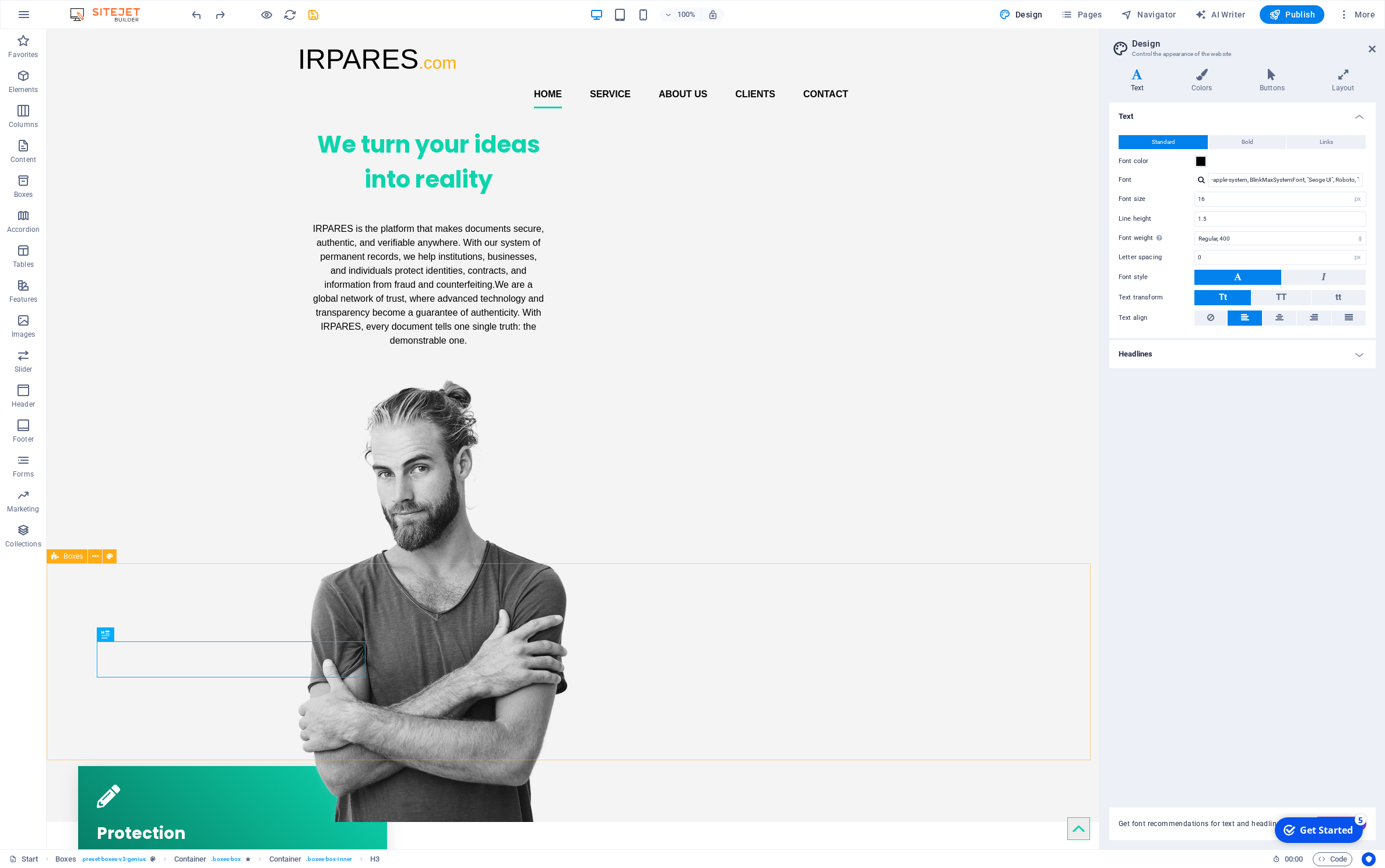
click at [65, 554] on span "Boxes" at bounding box center [73, 556] width 19 height 7
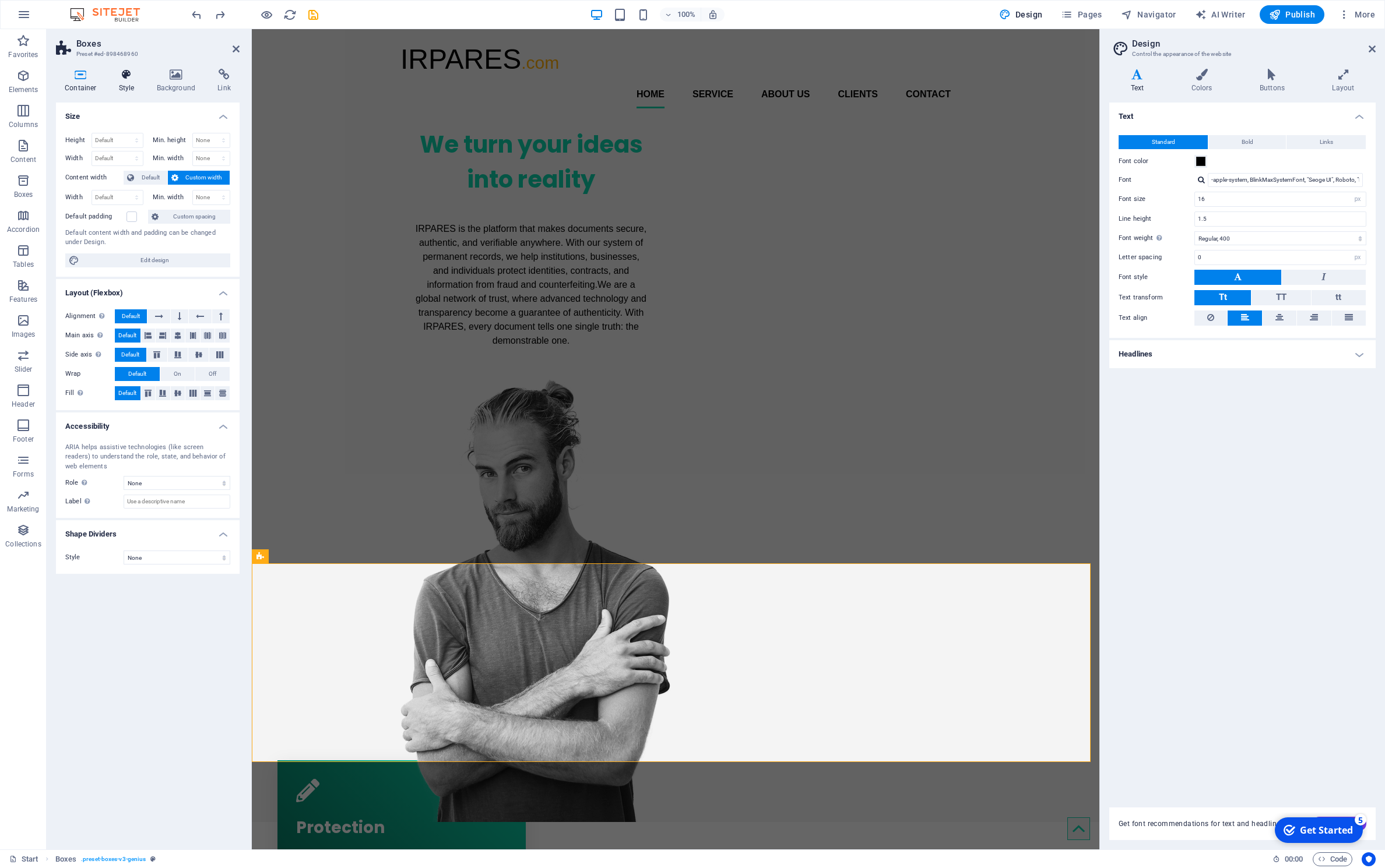
click at [125, 78] on icon at bounding box center [126, 75] width 34 height 12
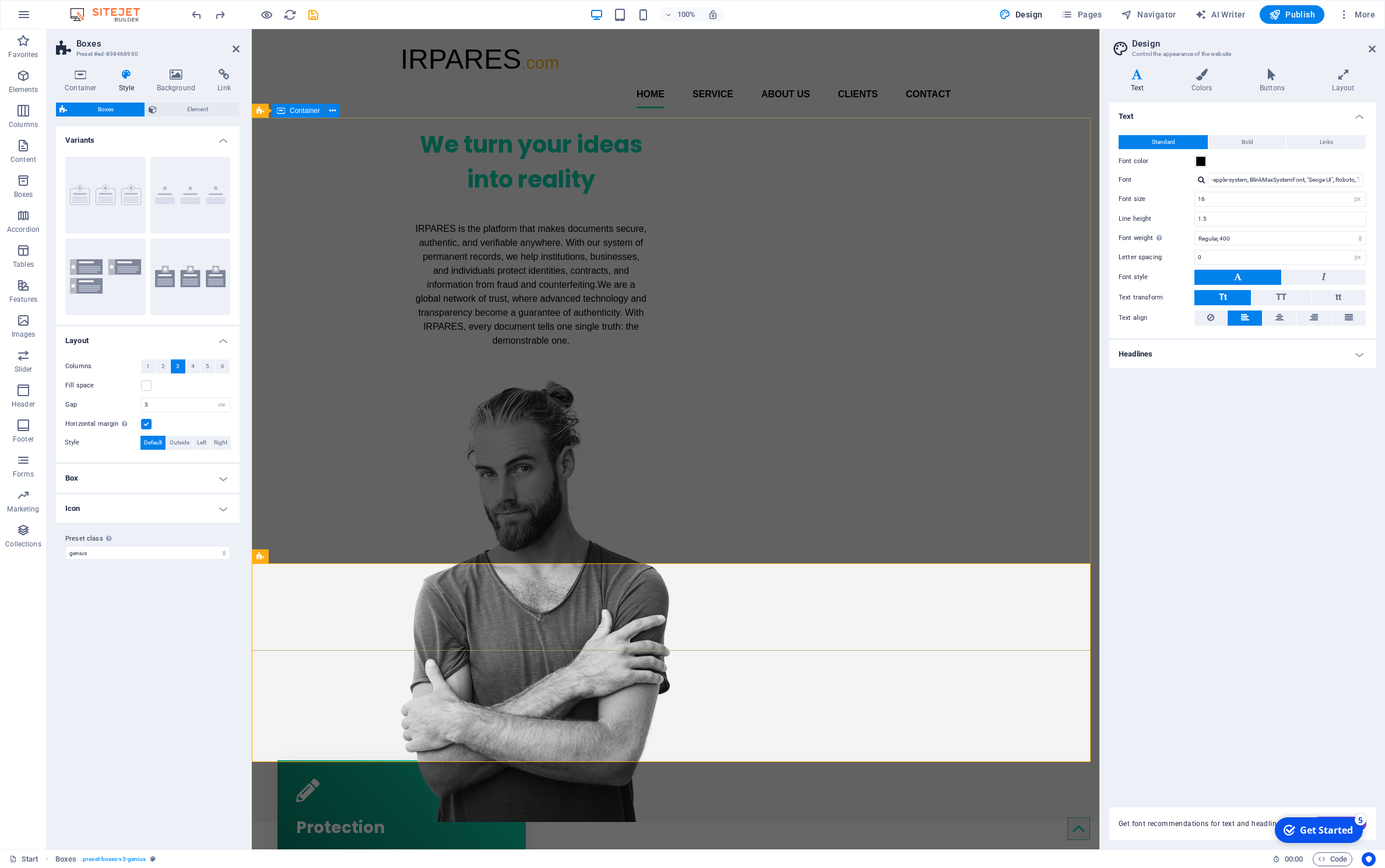
click at [382, 546] on div "We turn your ideas into reality IRPARES is the platform that makes documents se…" at bounding box center [676, 469] width 848 height 704
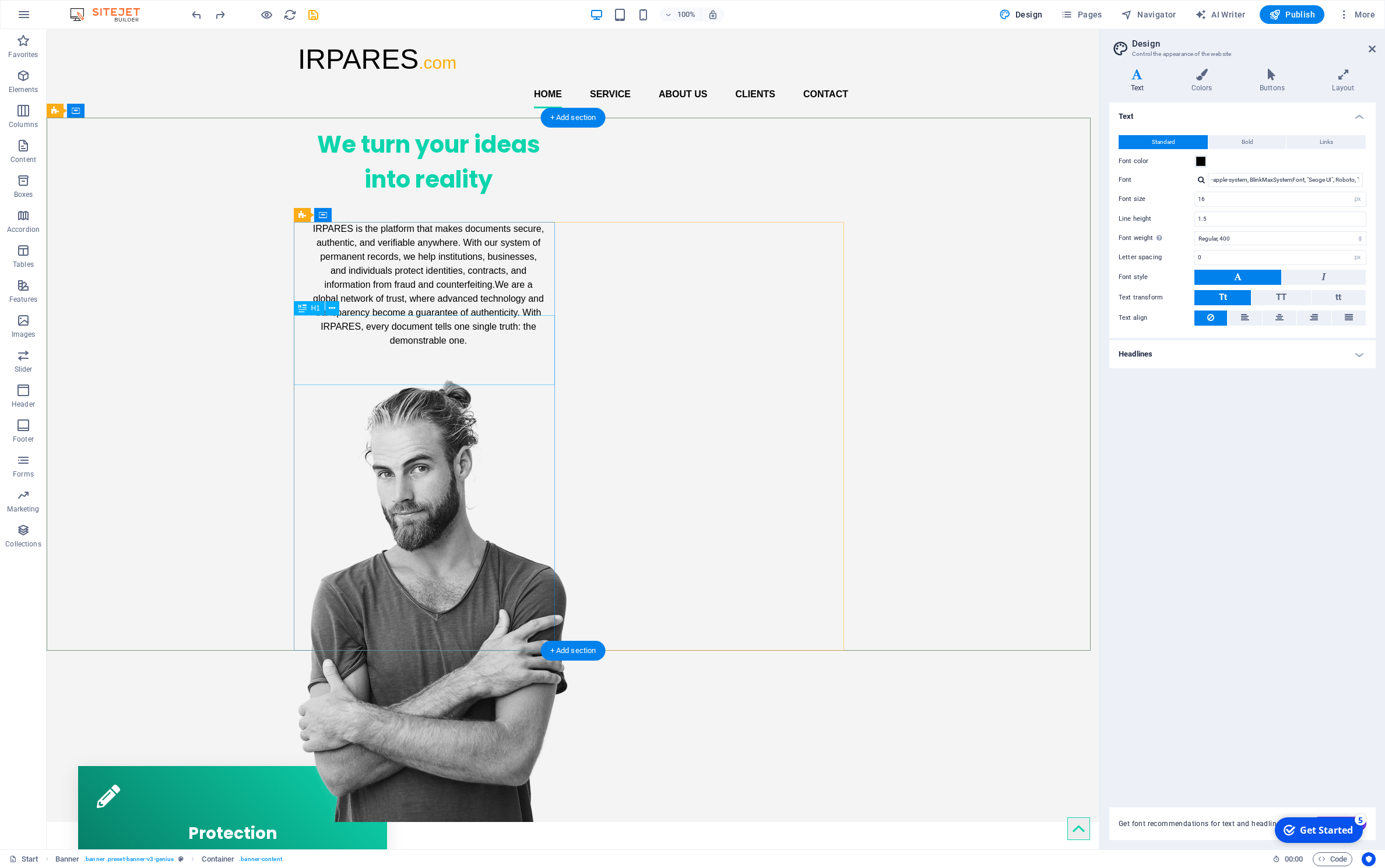
click at [312, 197] on div "We turn your ideas into reality" at bounding box center [428, 162] width 261 height 70
click at [425, 355] on div "IRPARES is the platform that makes documents secure, authentic, and verifiable …" at bounding box center [428, 284] width 261 height 141
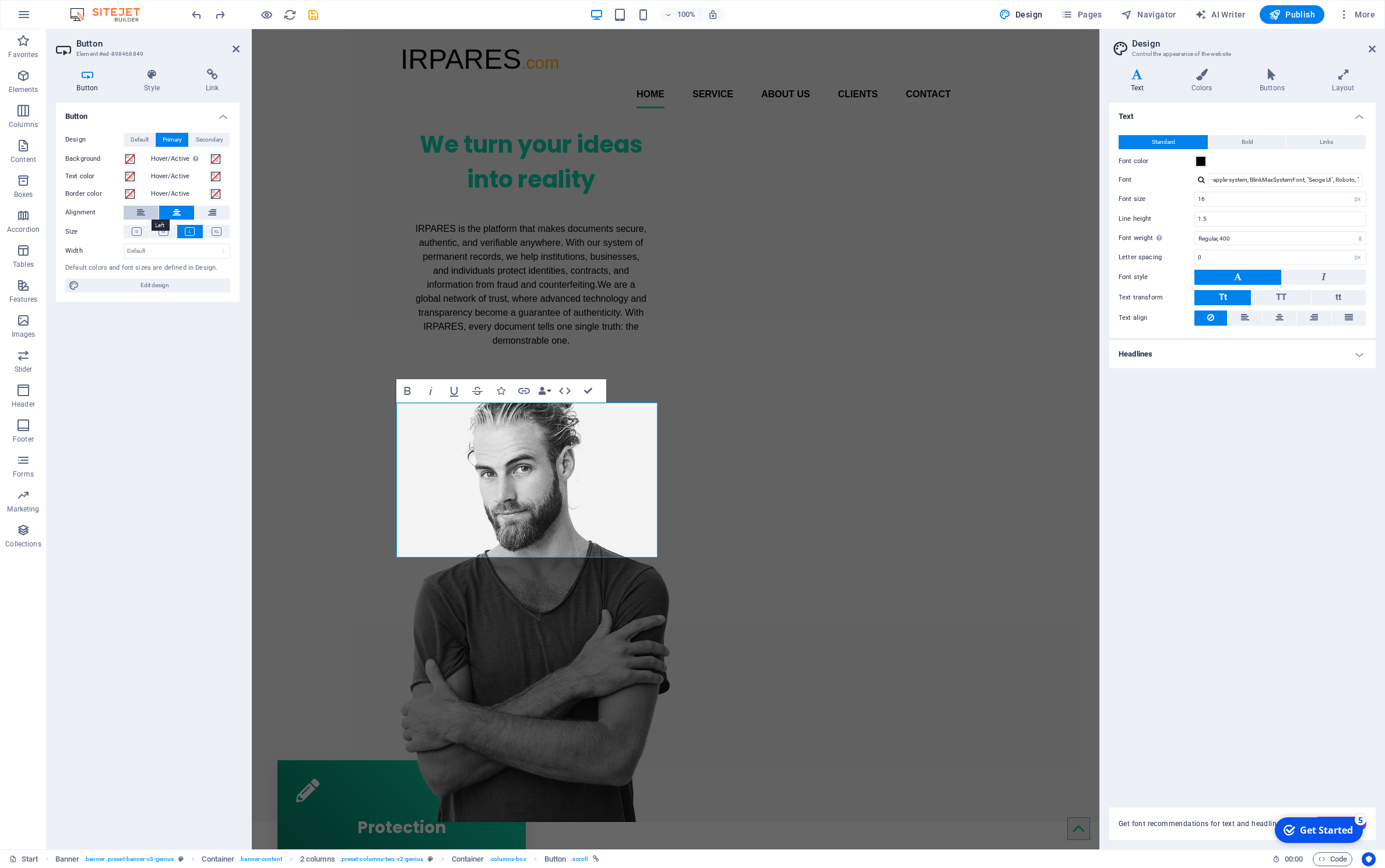
click at [144, 215] on icon at bounding box center [141, 212] width 8 height 14
click at [279, 429] on div "We turn your ideas into reality IRPARES is the platform that makes documents se…" at bounding box center [676, 469] width 848 height 704
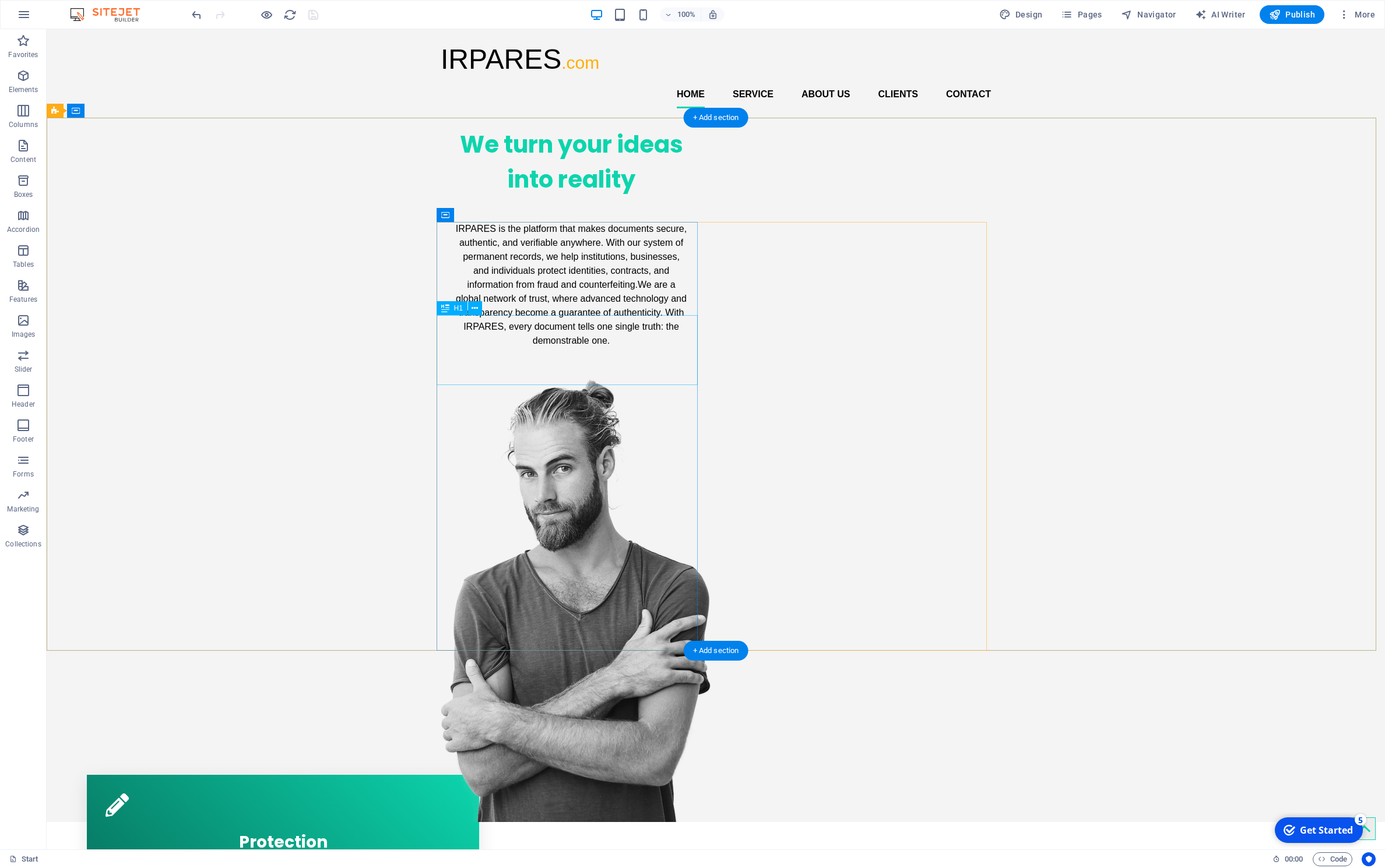
click at [600, 197] on div "We turn your ideas into reality" at bounding box center [571, 162] width 261 height 70
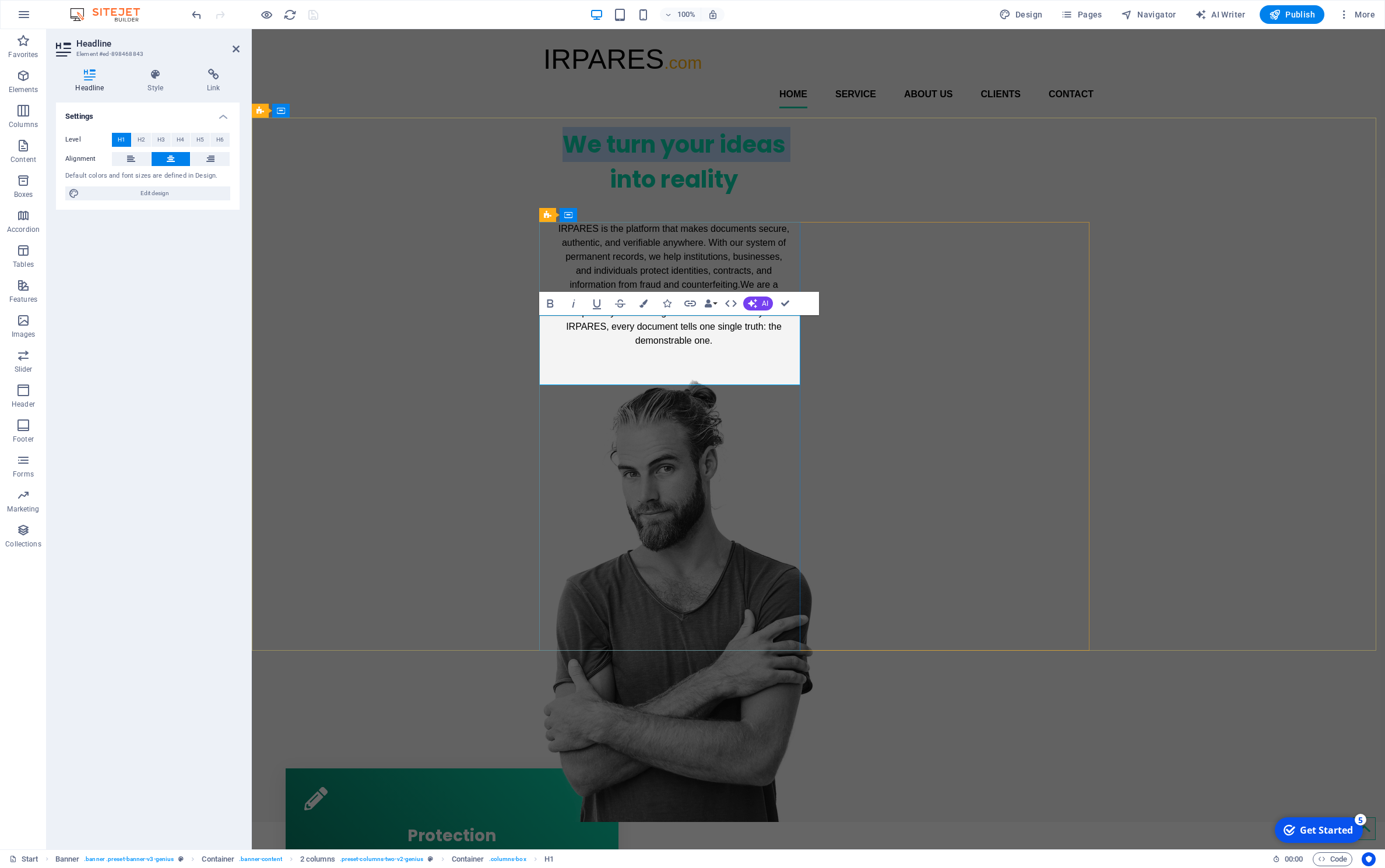
click at [600, 197] on h1 "We turn your ideas into reality" at bounding box center [673, 162] width 261 height 70
copy h1 "We turn your ideas"
click at [625, 197] on h1 "We turn your ideas into reality" at bounding box center [673, 162] width 261 height 70
drag, startPoint x: 580, startPoint y: 335, endPoint x: 718, endPoint y: 367, distance: 141.7
click at [718, 197] on h1 "We turn your ideas into reality" at bounding box center [673, 162] width 261 height 70
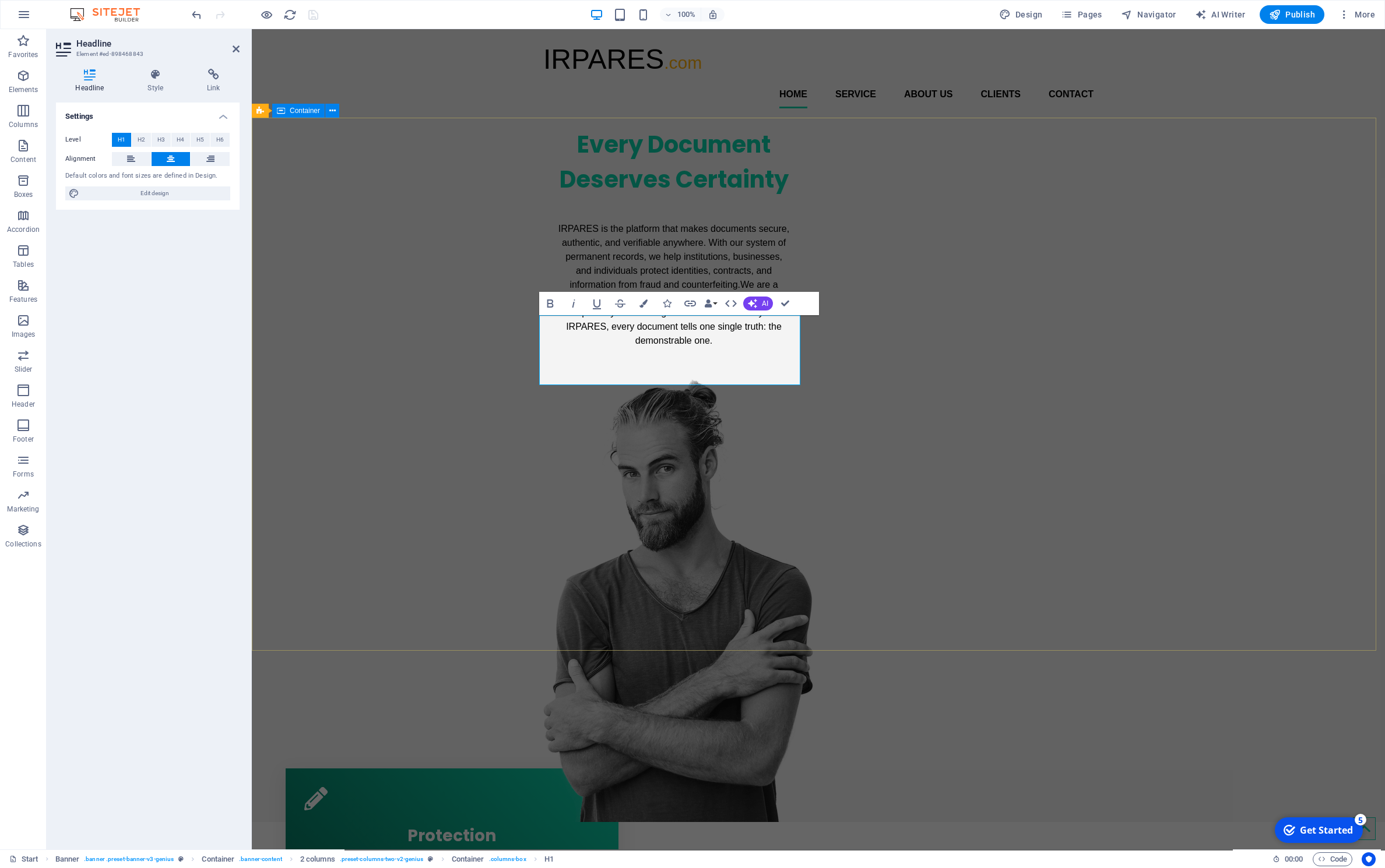
click at [408, 423] on div "Every Document Deserves Certainty IRPARES is the platform that makes documents …" at bounding box center [818, 469] width 1133 height 704
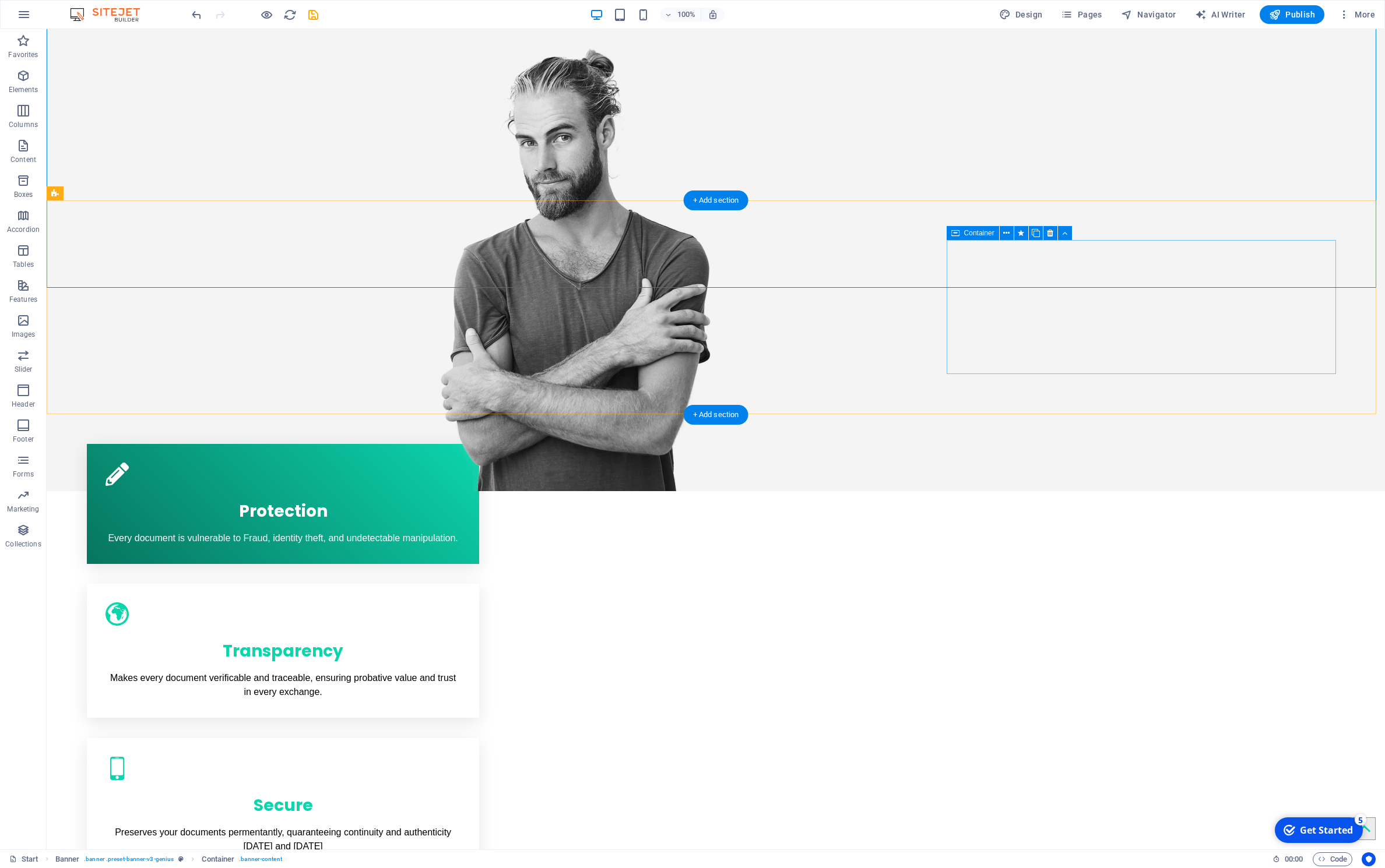
scroll to position [364, 0]
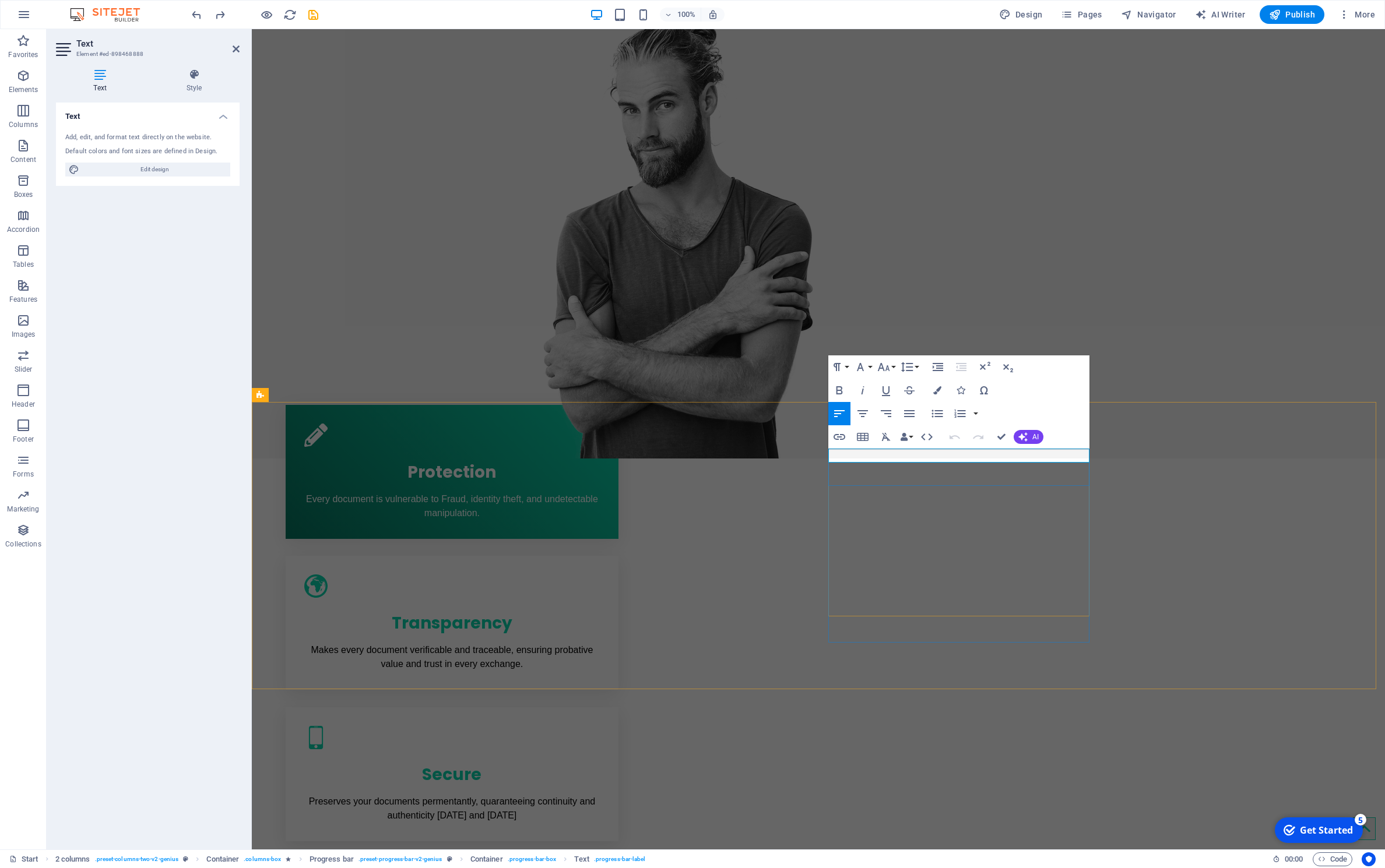
drag, startPoint x: 873, startPoint y: 455, endPoint x: 795, endPoint y: 454, distance: 78.0
click at [888, 367] on icon "button" at bounding box center [883, 366] width 12 height 8
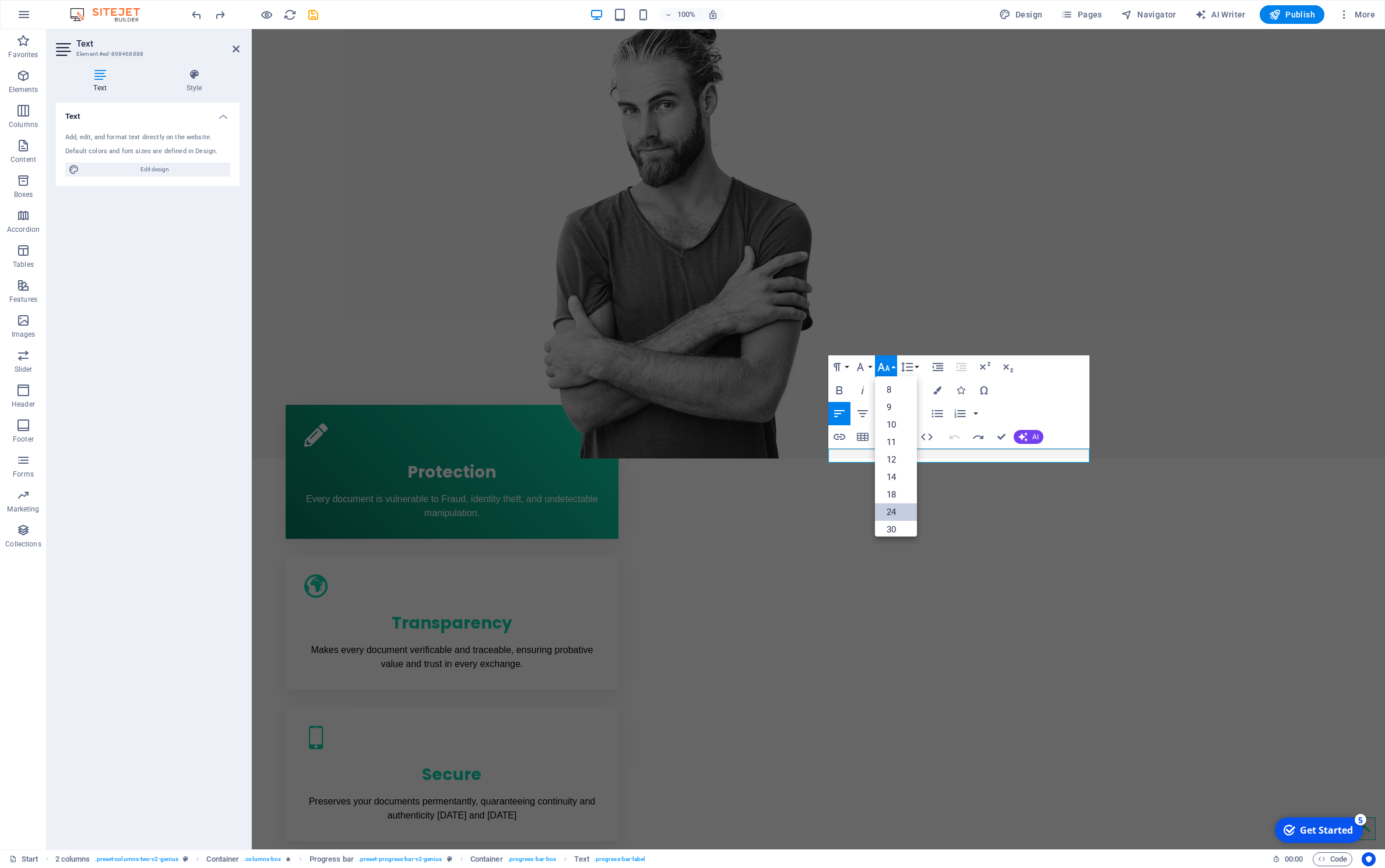
click at [892, 513] on link "24" at bounding box center [896, 512] width 42 height 17
click at [891, 365] on button "Font Size" at bounding box center [886, 367] width 22 height 24
click at [890, 407] on link "18" at bounding box center [896, 400] width 42 height 17
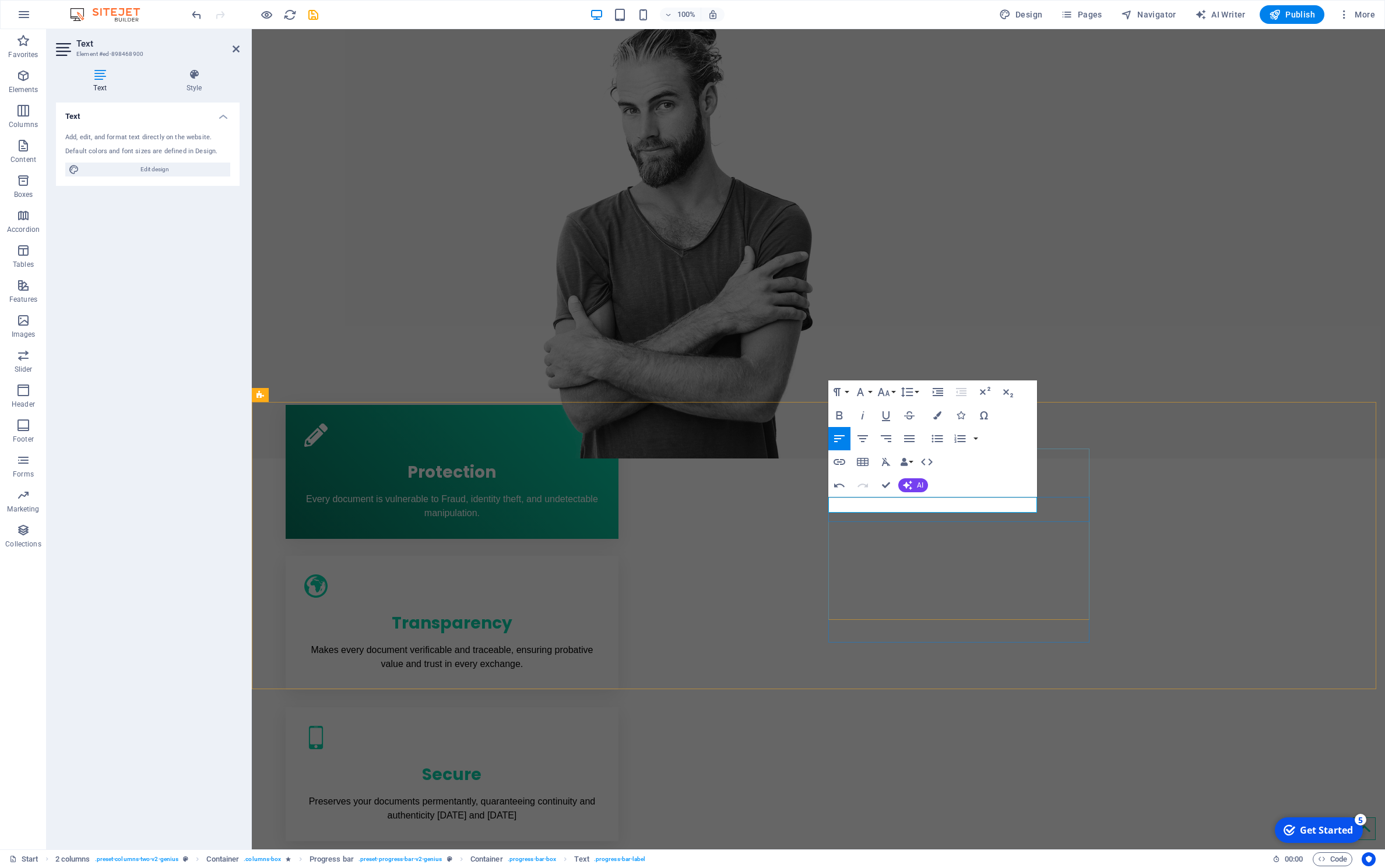
drag, startPoint x: 837, startPoint y: 507, endPoint x: 1059, endPoint y: 507, distance: 222.0
drag, startPoint x: 918, startPoint y: 507, endPoint x: 1010, endPoint y: 506, distance: 92.0
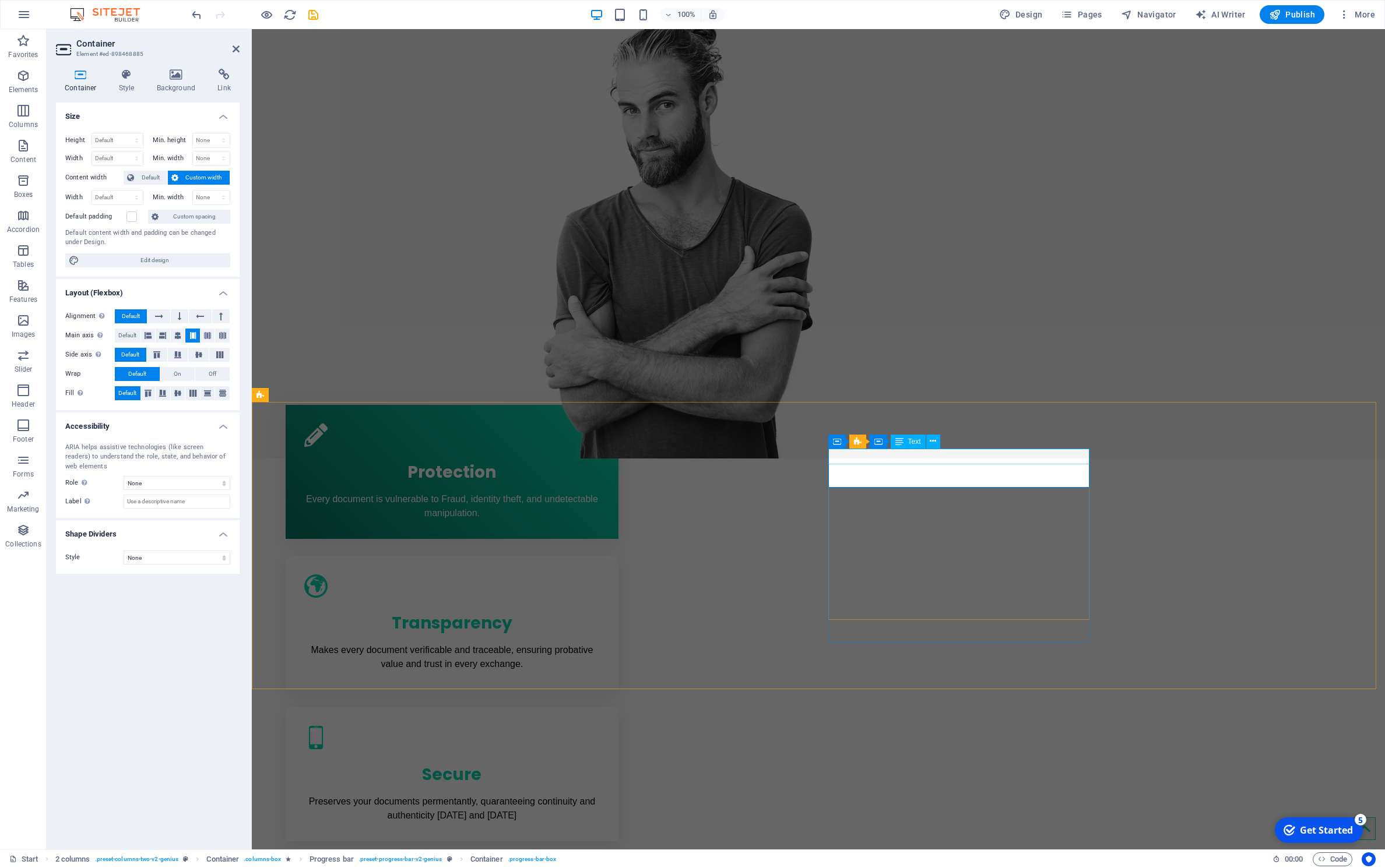
click at [859, 473] on span "HTML" at bounding box center [855, 472] width 19 height 7
drag, startPoint x: 859, startPoint y: 473, endPoint x: 643, endPoint y: 443, distance: 218.1
click at [859, 473] on span "HTML" at bounding box center [855, 472] width 19 height 7
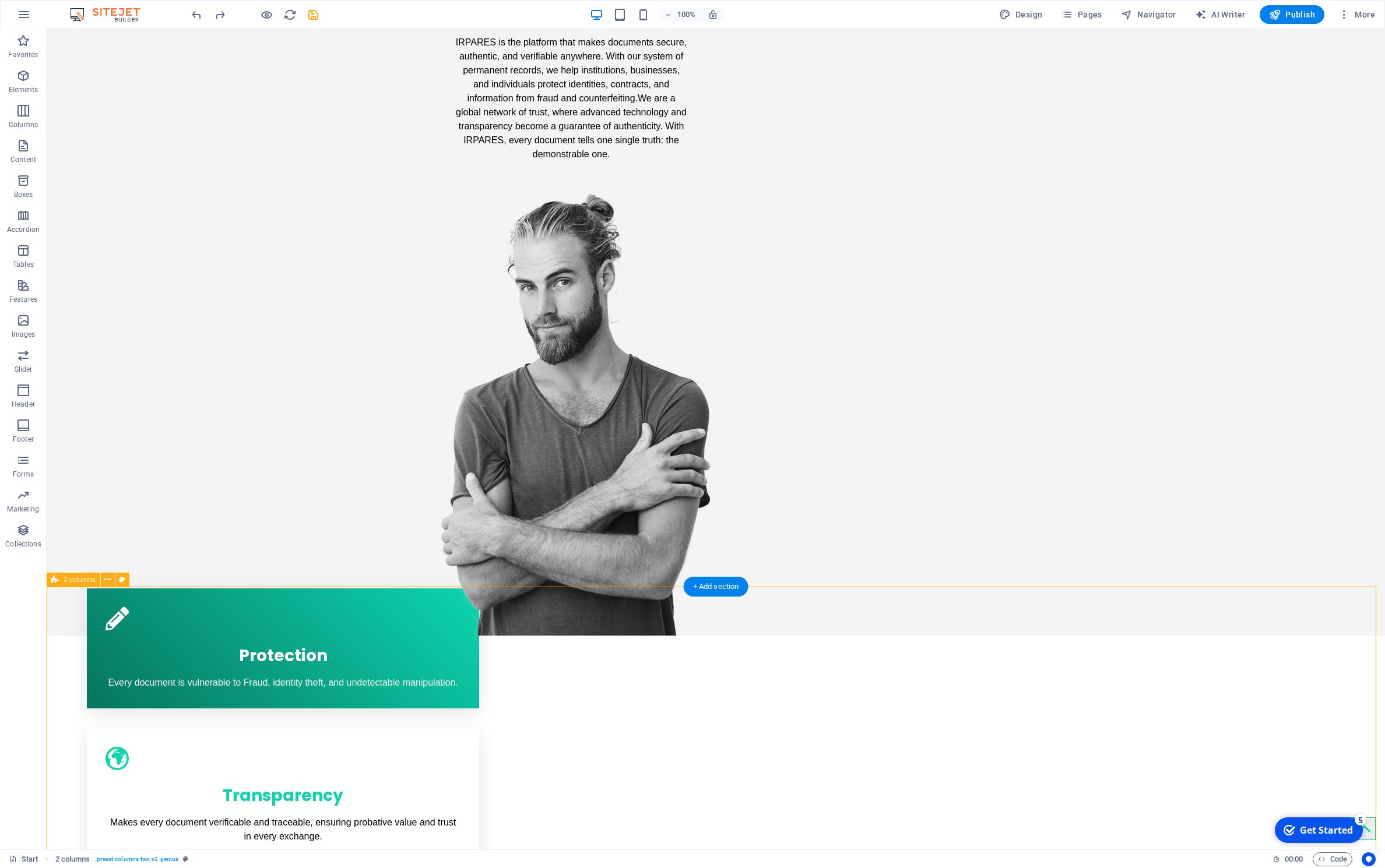
scroll to position [195, 0]
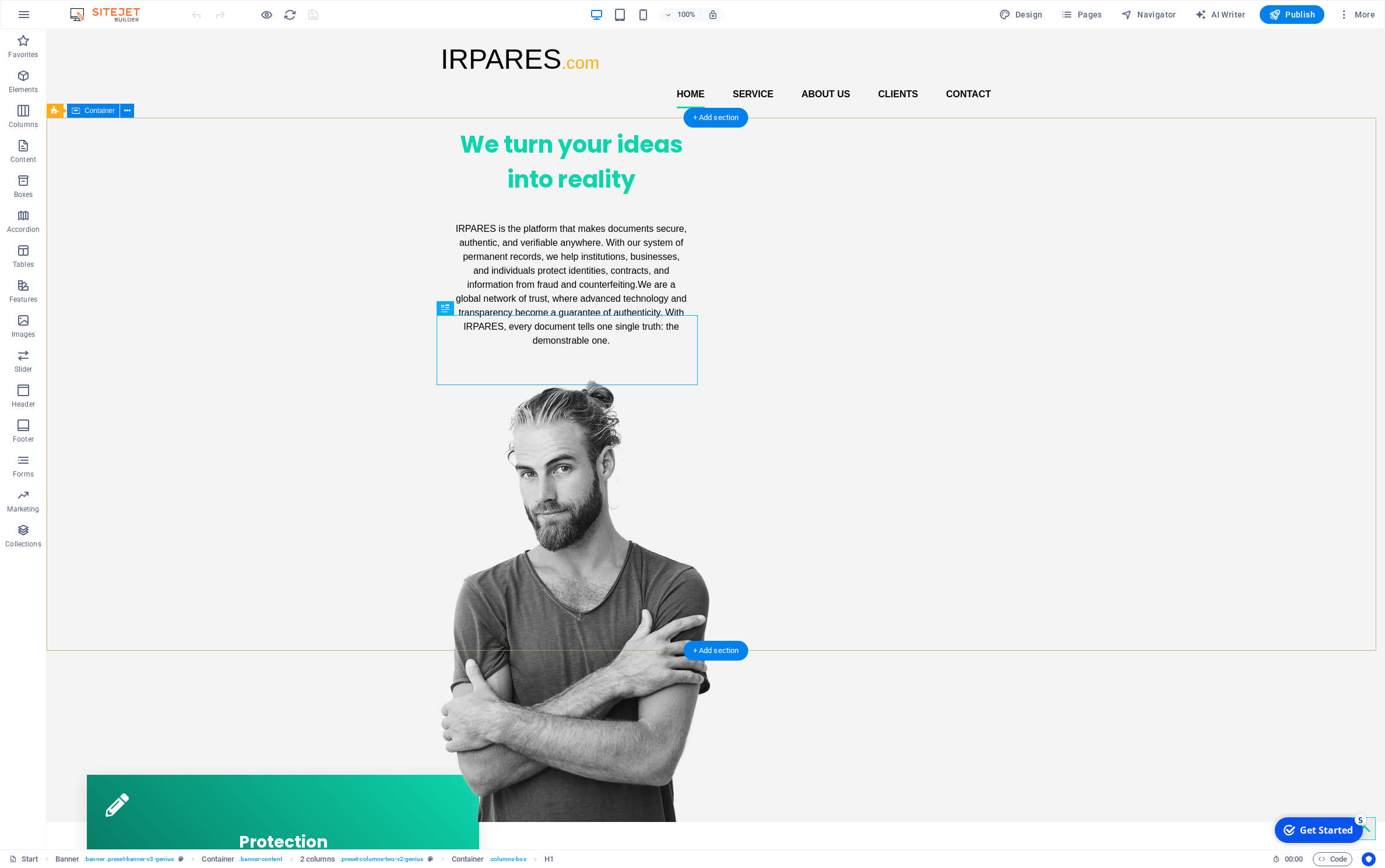
click at [313, 356] on div "We turn your ideas into reality IRPARES is the platform that makes documents se…" at bounding box center [716, 469] width 1339 height 704
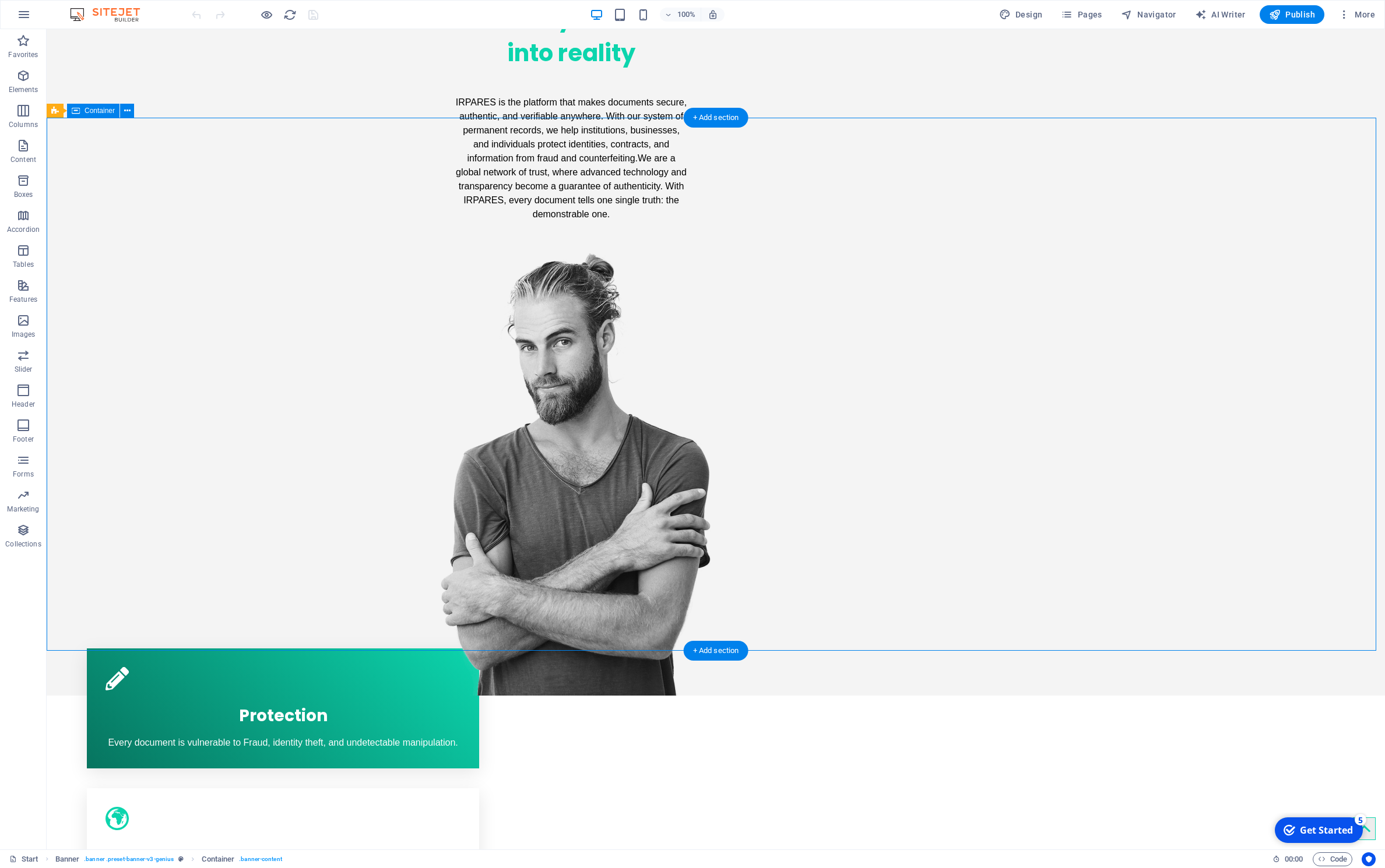
scroll to position [364, 0]
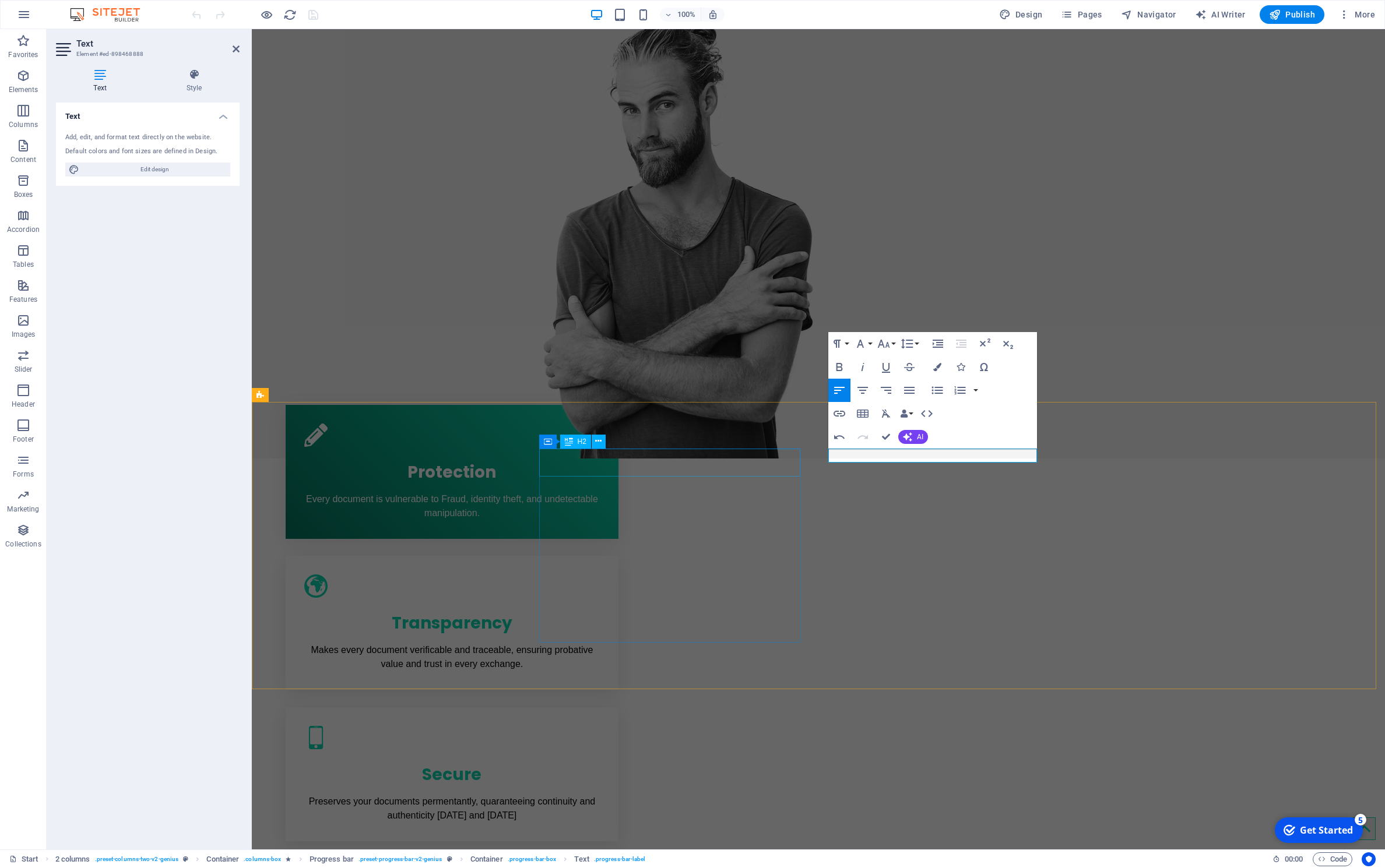
scroll to position [0, 5]
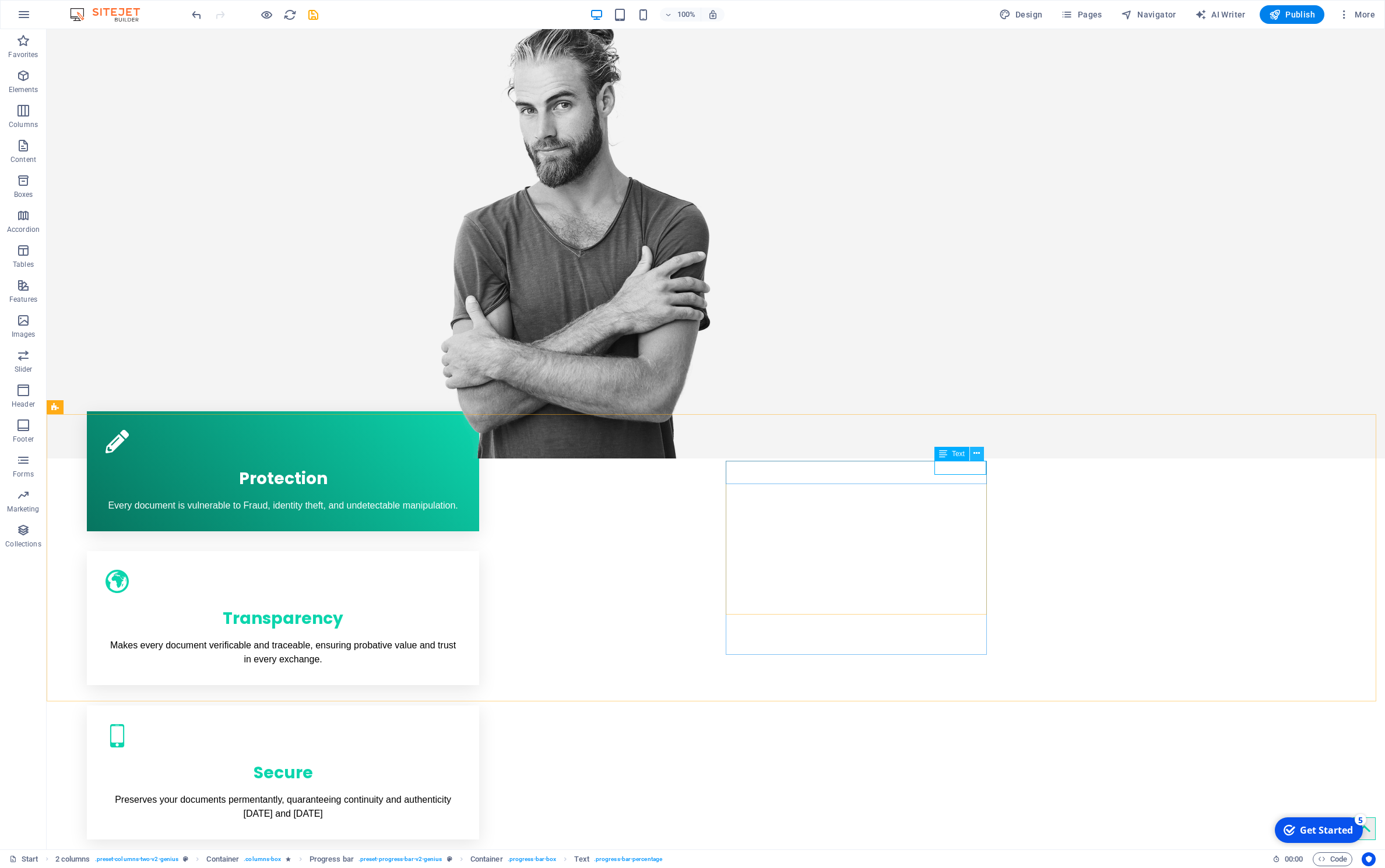
click at [979, 453] on icon at bounding box center [977, 453] width 6 height 12
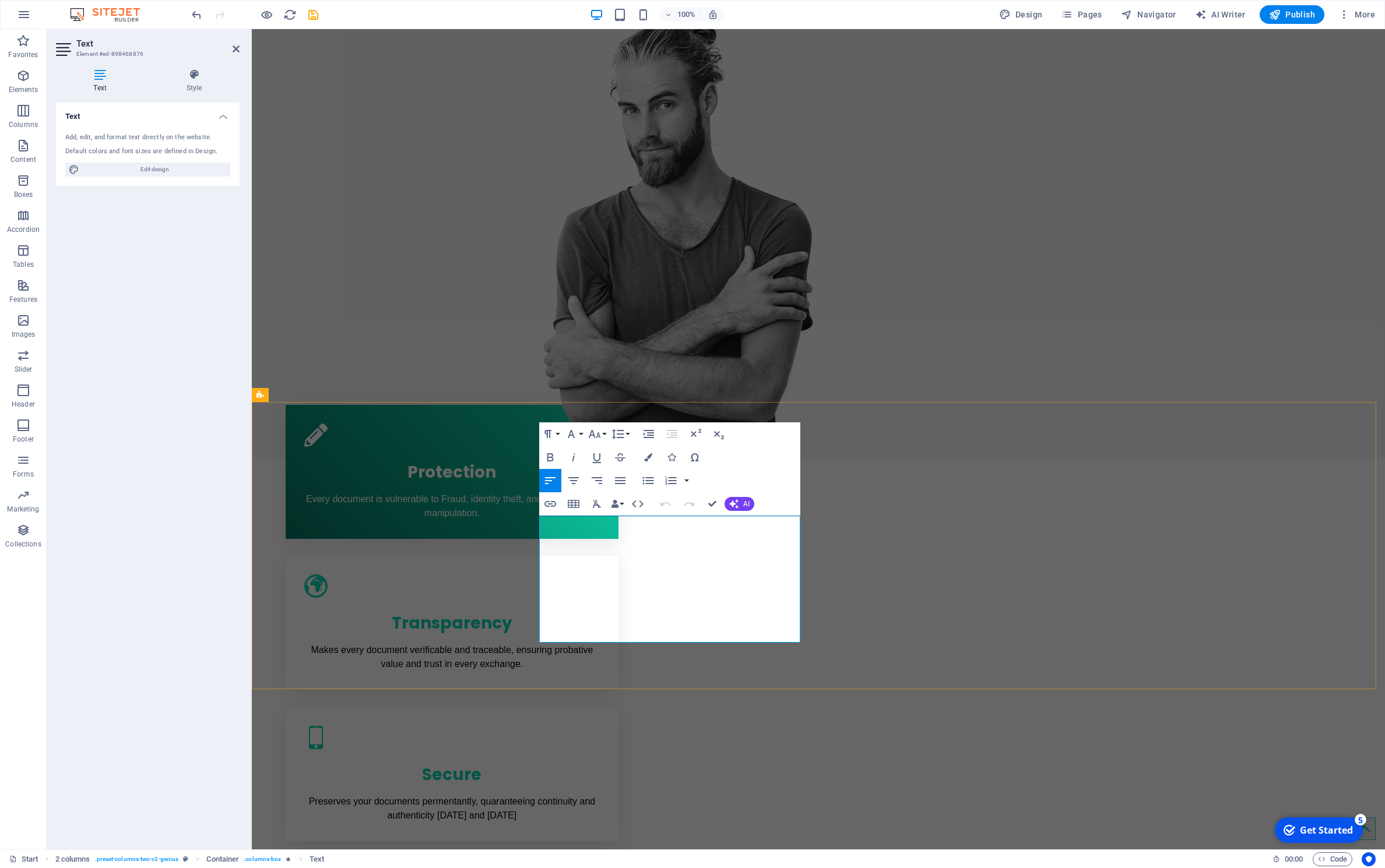
drag, startPoint x: 584, startPoint y: 568, endPoint x: 518, endPoint y: 513, distance: 85.9
drag, startPoint x: 587, startPoint y: 564, endPoint x: 453, endPoint y: 489, distance: 153.6
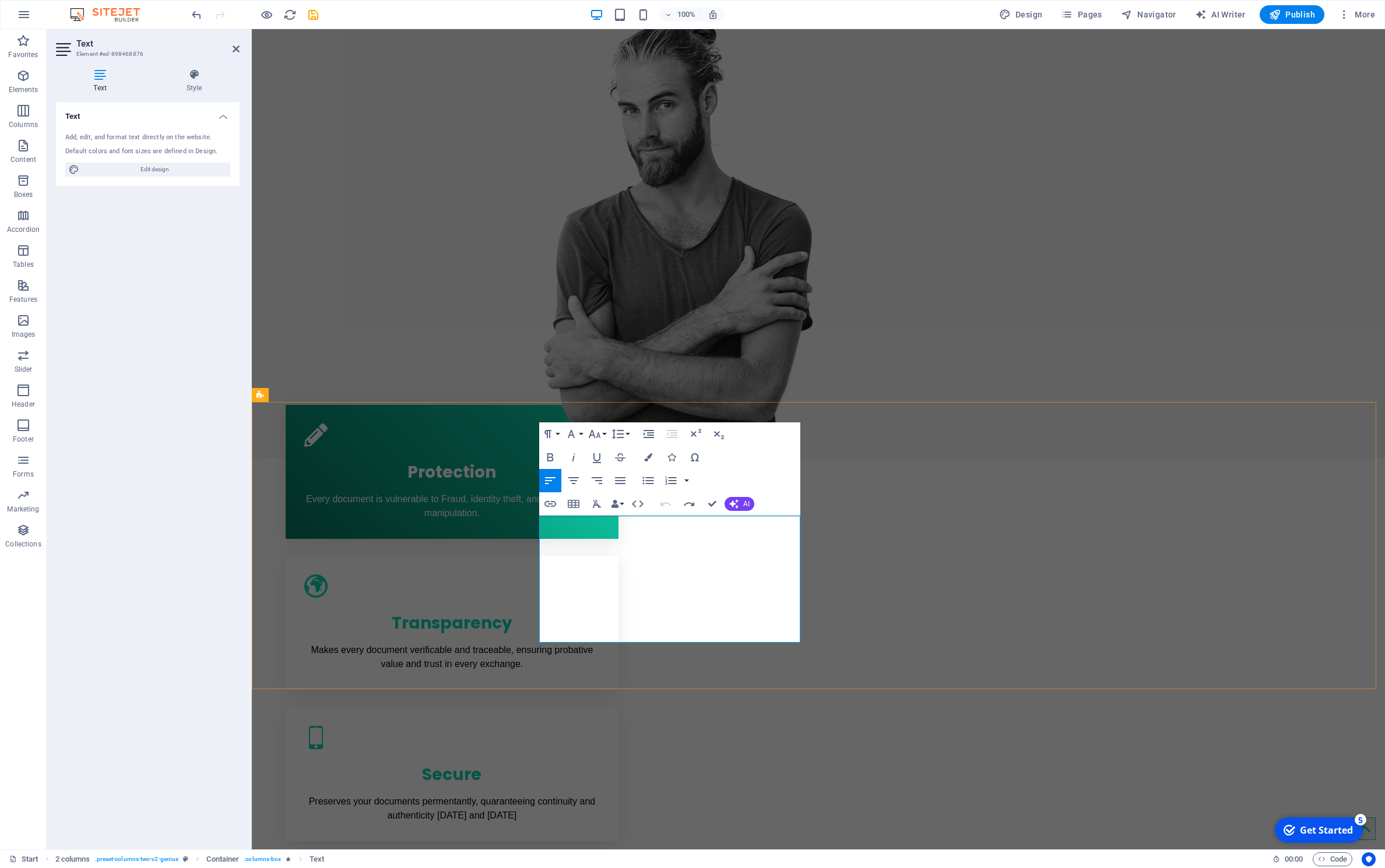
drag, startPoint x: 585, startPoint y: 564, endPoint x: 514, endPoint y: 516, distance: 85.7
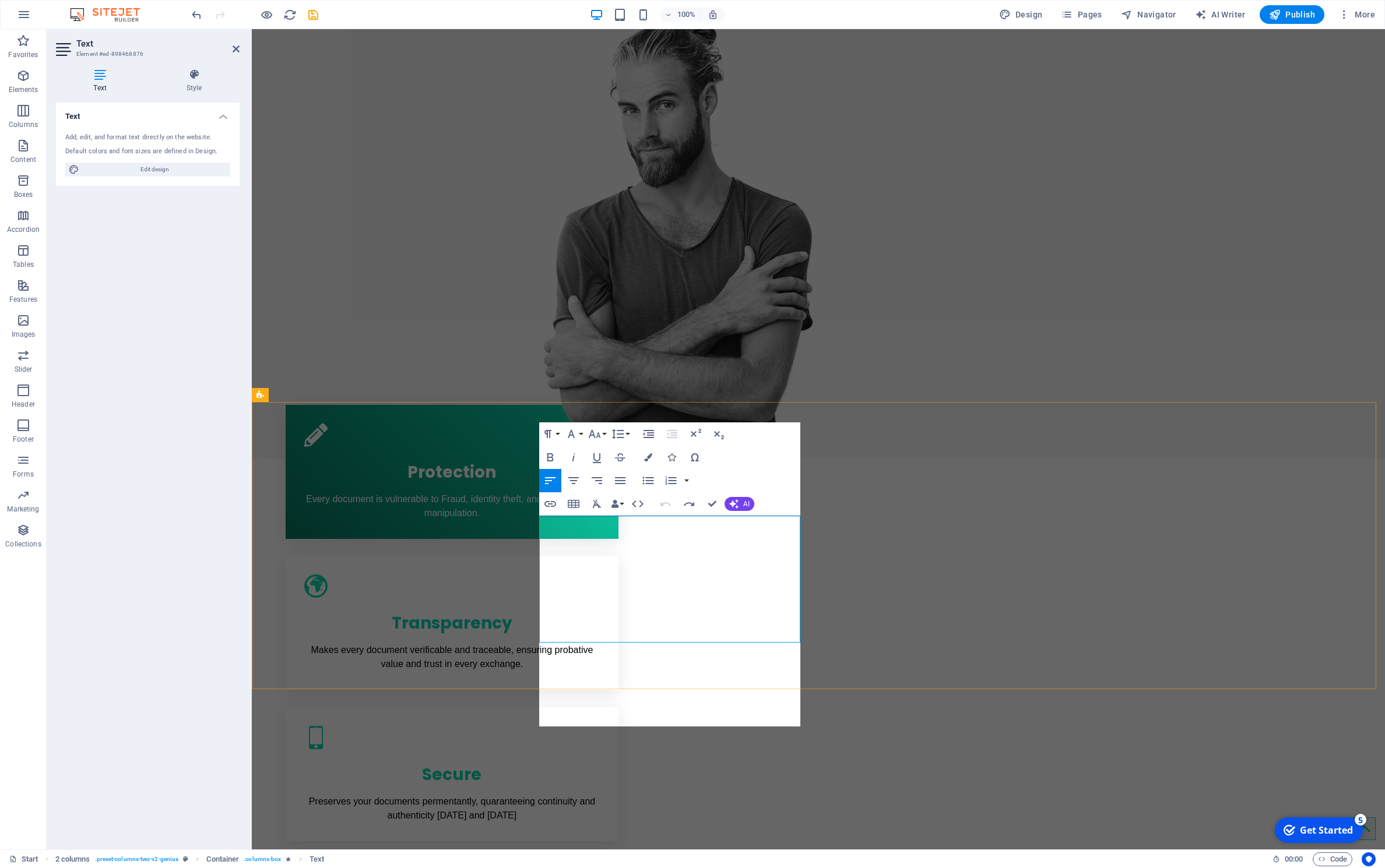
scroll to position [5704, 5]
drag, startPoint x: 755, startPoint y: 652, endPoint x: 451, endPoint y: 475, distance: 351.8
click at [598, 435] on icon "button" at bounding box center [594, 434] width 14 height 14
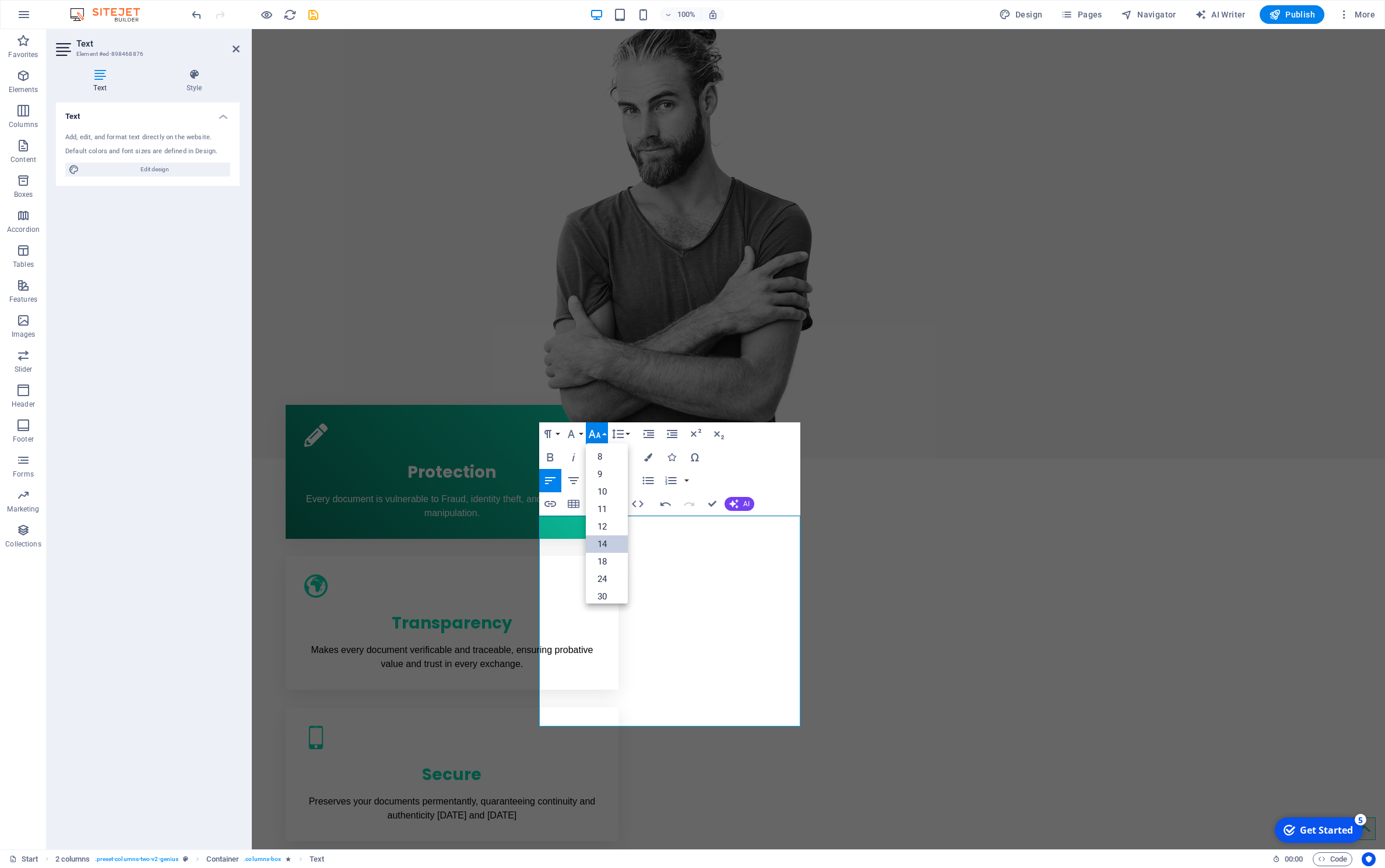
click at [607, 543] on link "14" at bounding box center [607, 544] width 42 height 17
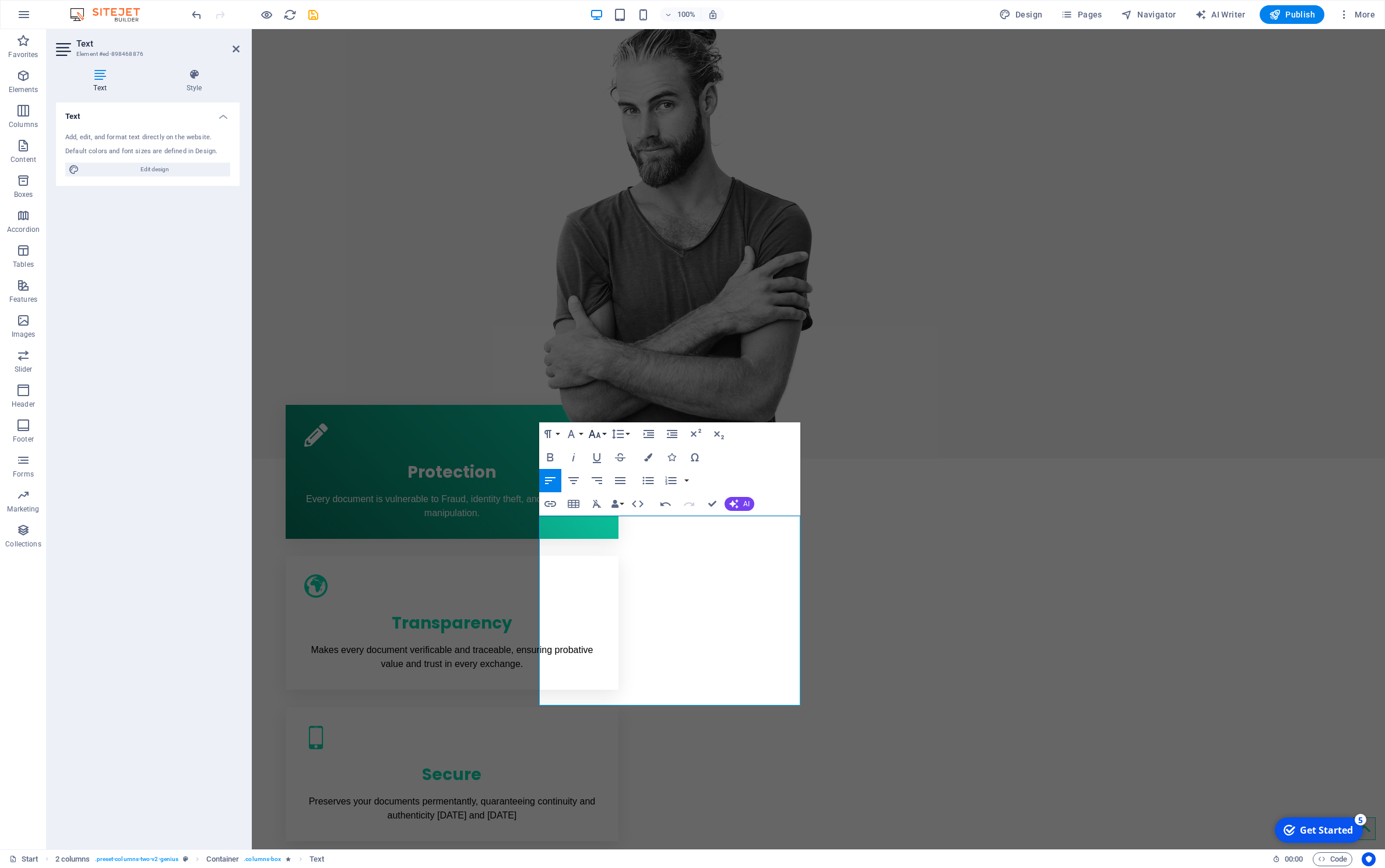
click at [598, 434] on icon "button" at bounding box center [594, 434] width 12 height 8
click at [597, 470] on link "18" at bounding box center [607, 467] width 42 height 17
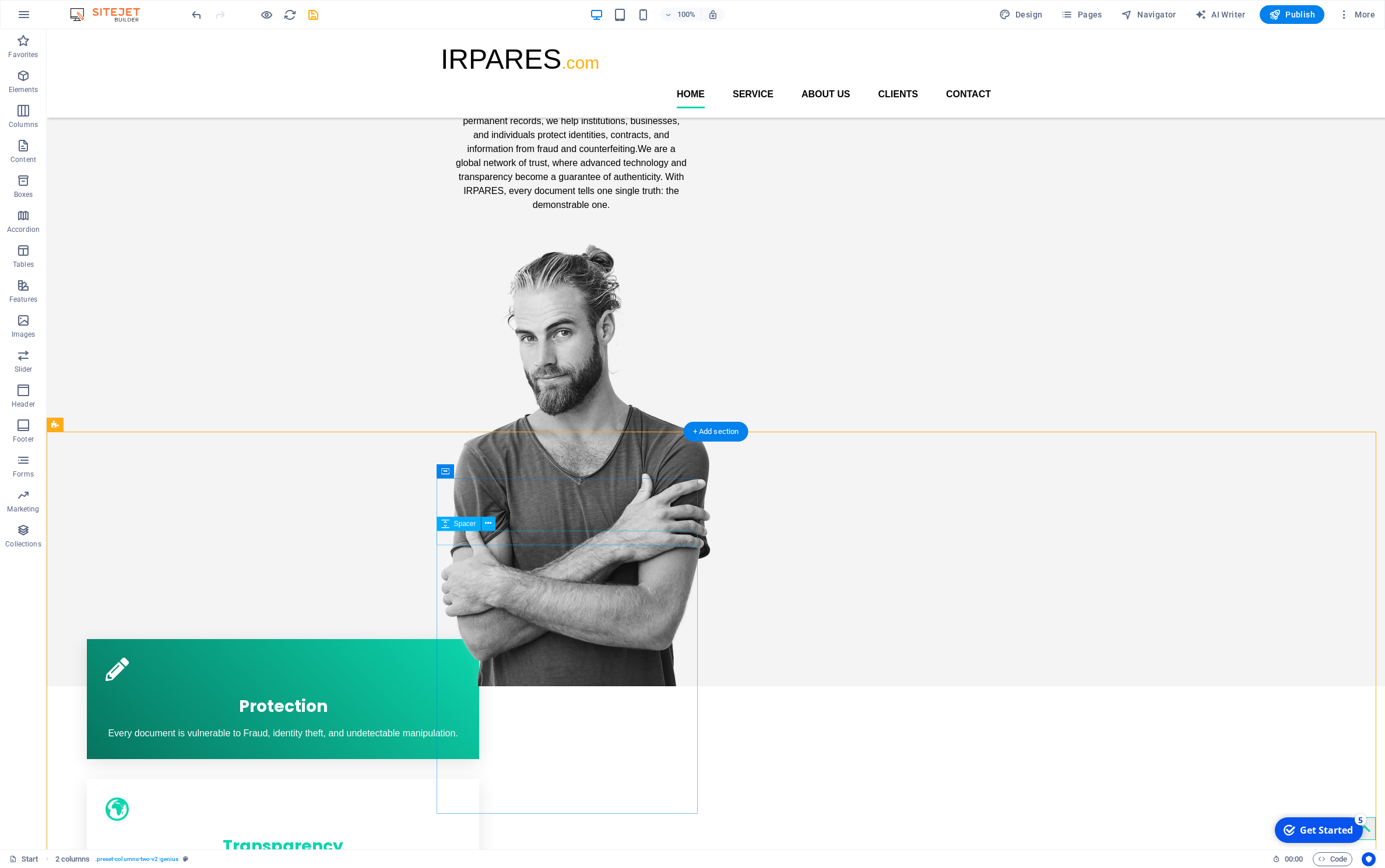
scroll to position [103, 0]
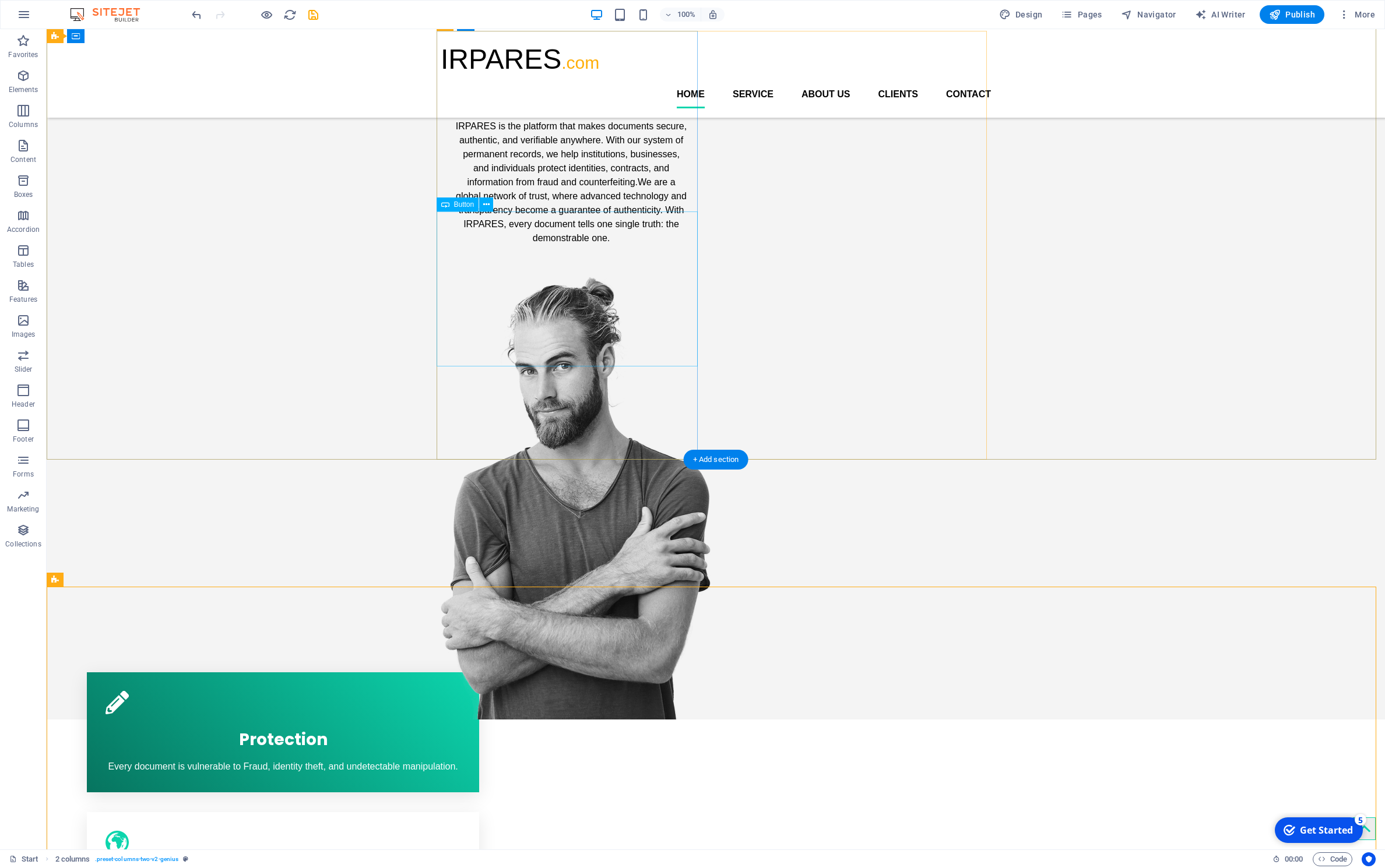
click at [586, 253] on div "IRPARES is the platform that makes documents secure, authentic, and verifiable …" at bounding box center [571, 182] width 261 height 141
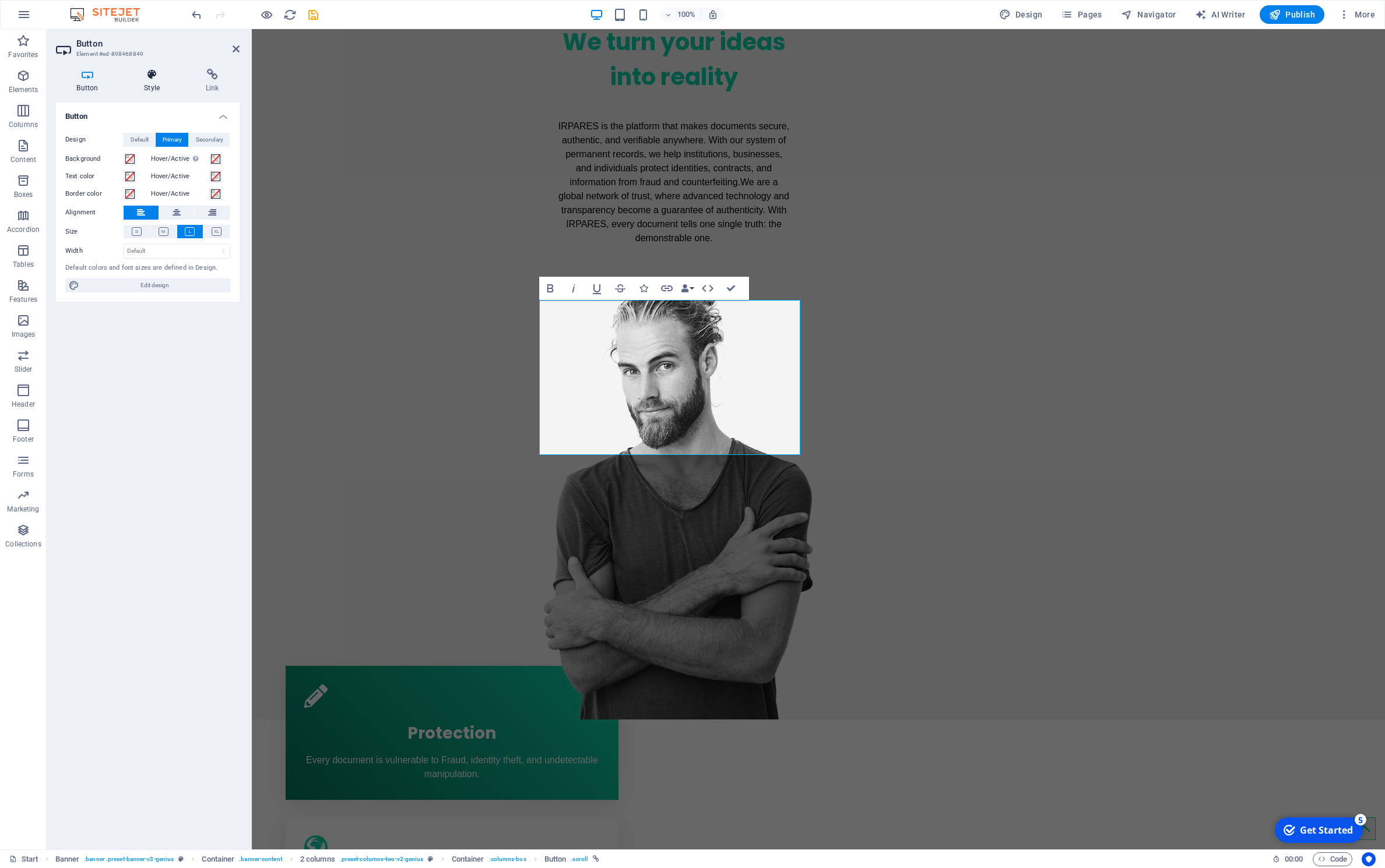
click at [140, 70] on icon at bounding box center [152, 75] width 57 height 12
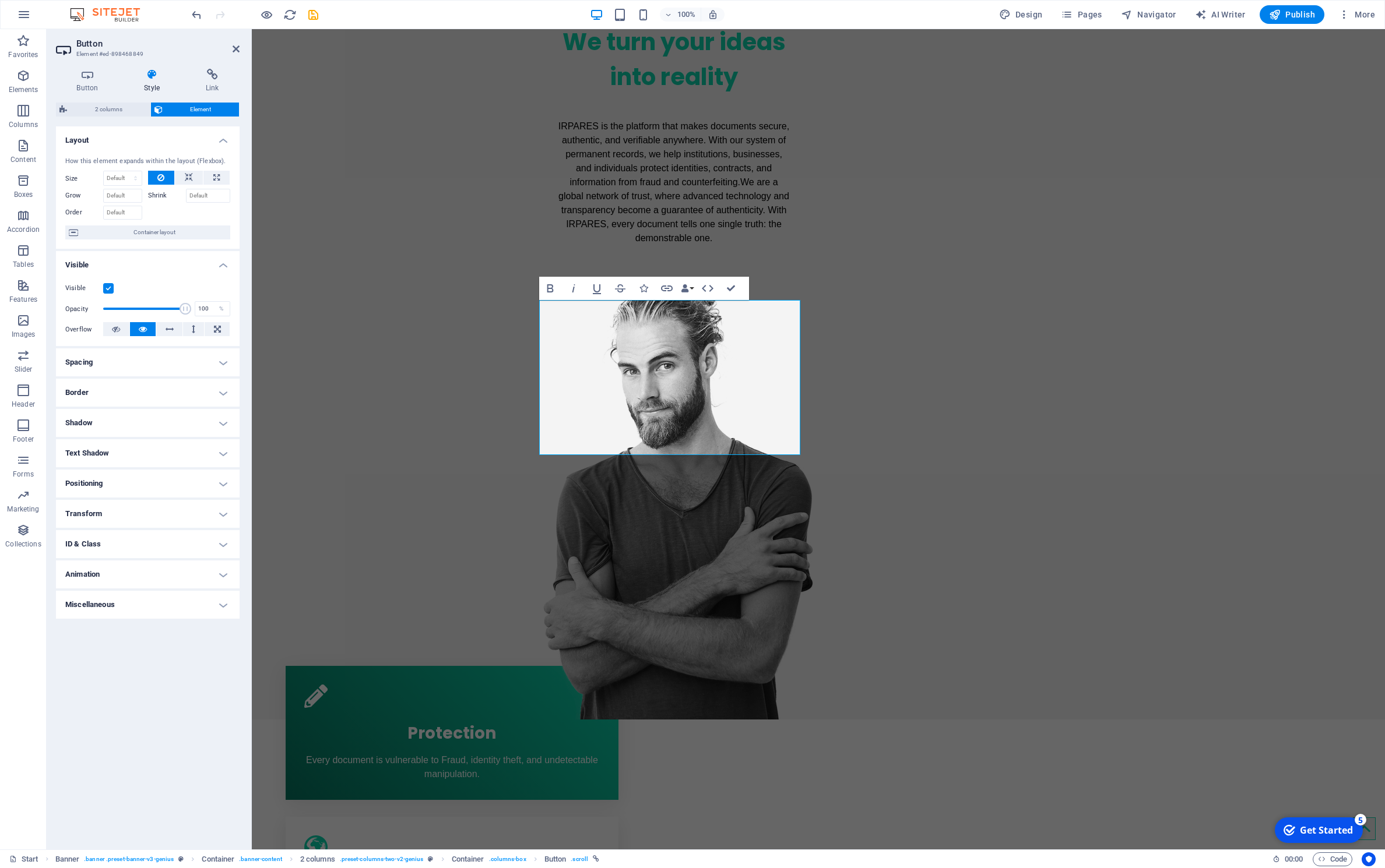
click at [223, 452] on h4 "Text Shadow" at bounding box center [148, 453] width 184 height 28
click at [146, 476] on span "None" at bounding box center [146, 476] width 14 height 14
click at [207, 475] on span "Outside" at bounding box center [201, 476] width 20 height 14
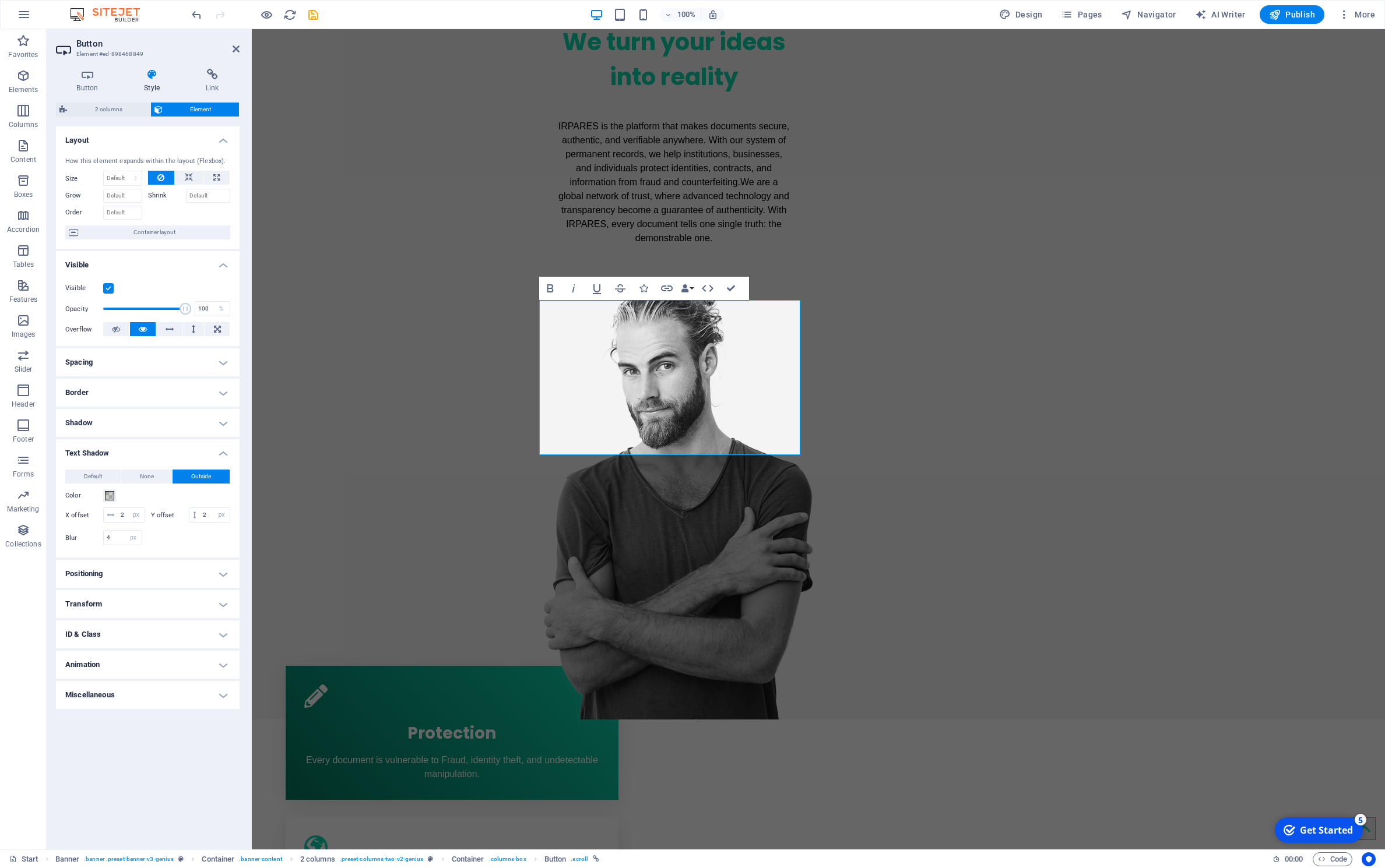
type input "2"
type input "4"
click at [80, 474] on button "Default" at bounding box center [93, 476] width 55 height 14
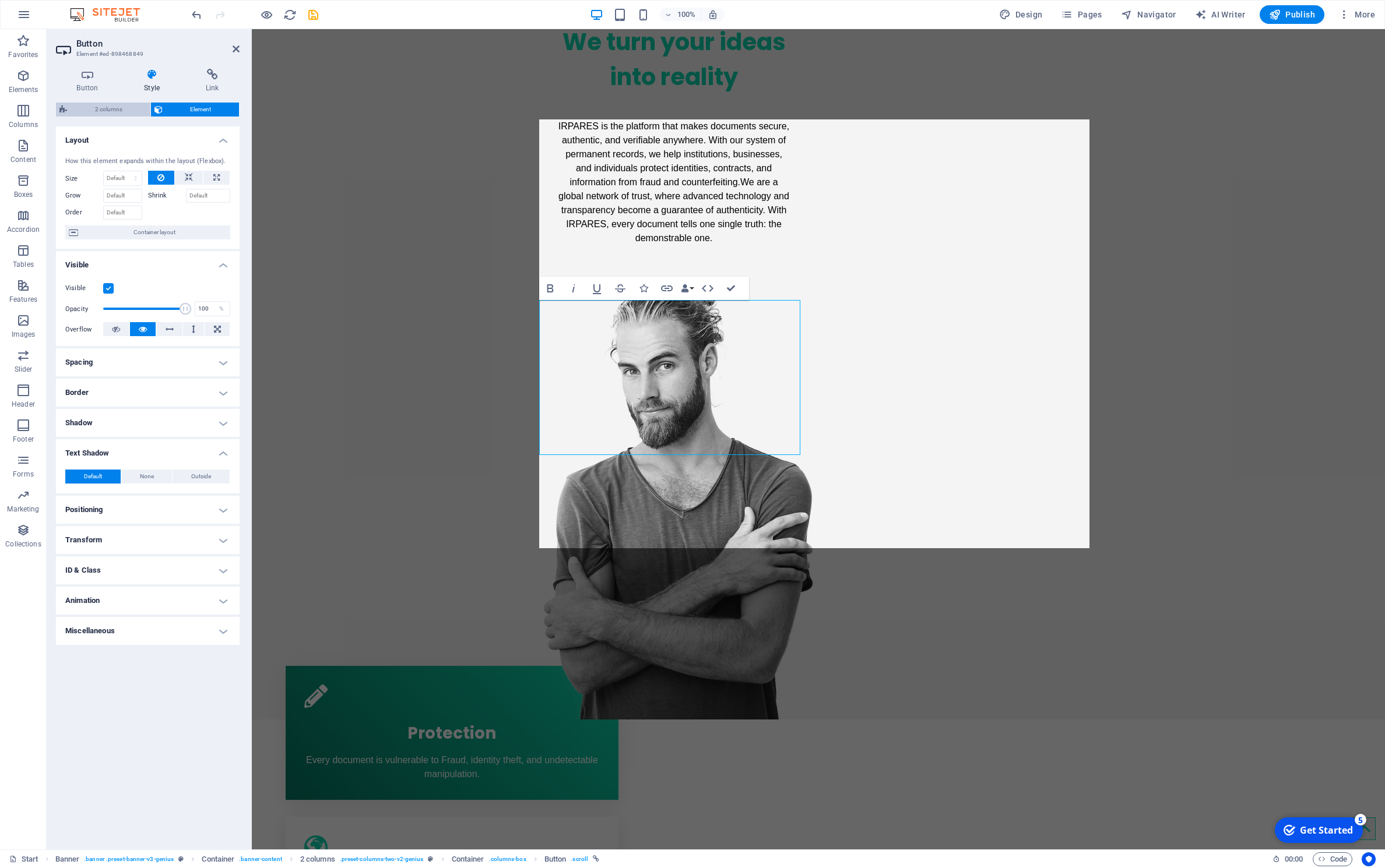
click at [112, 113] on span "2 columns" at bounding box center [109, 109] width 76 height 14
select select "rem"
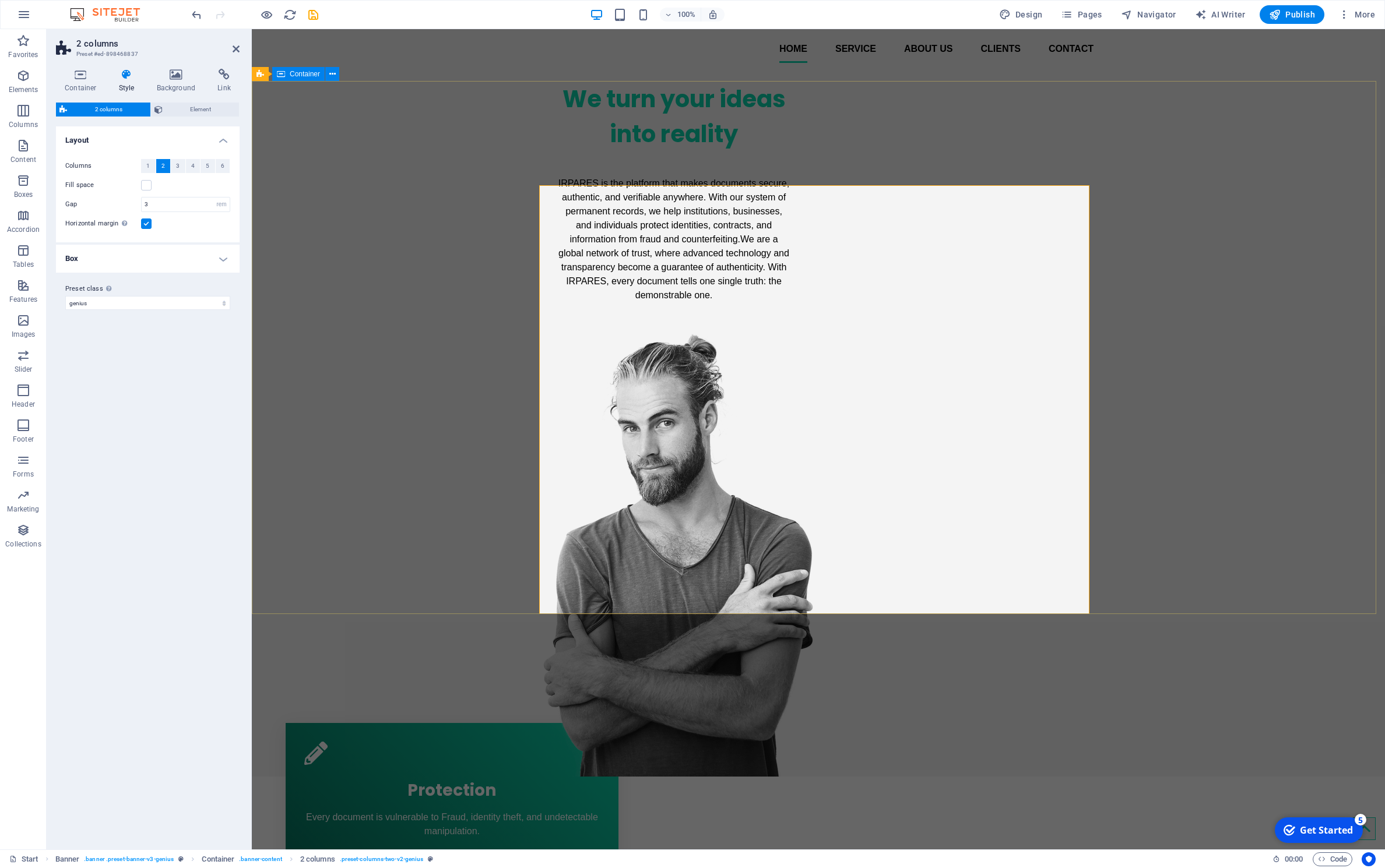
scroll to position [46, 0]
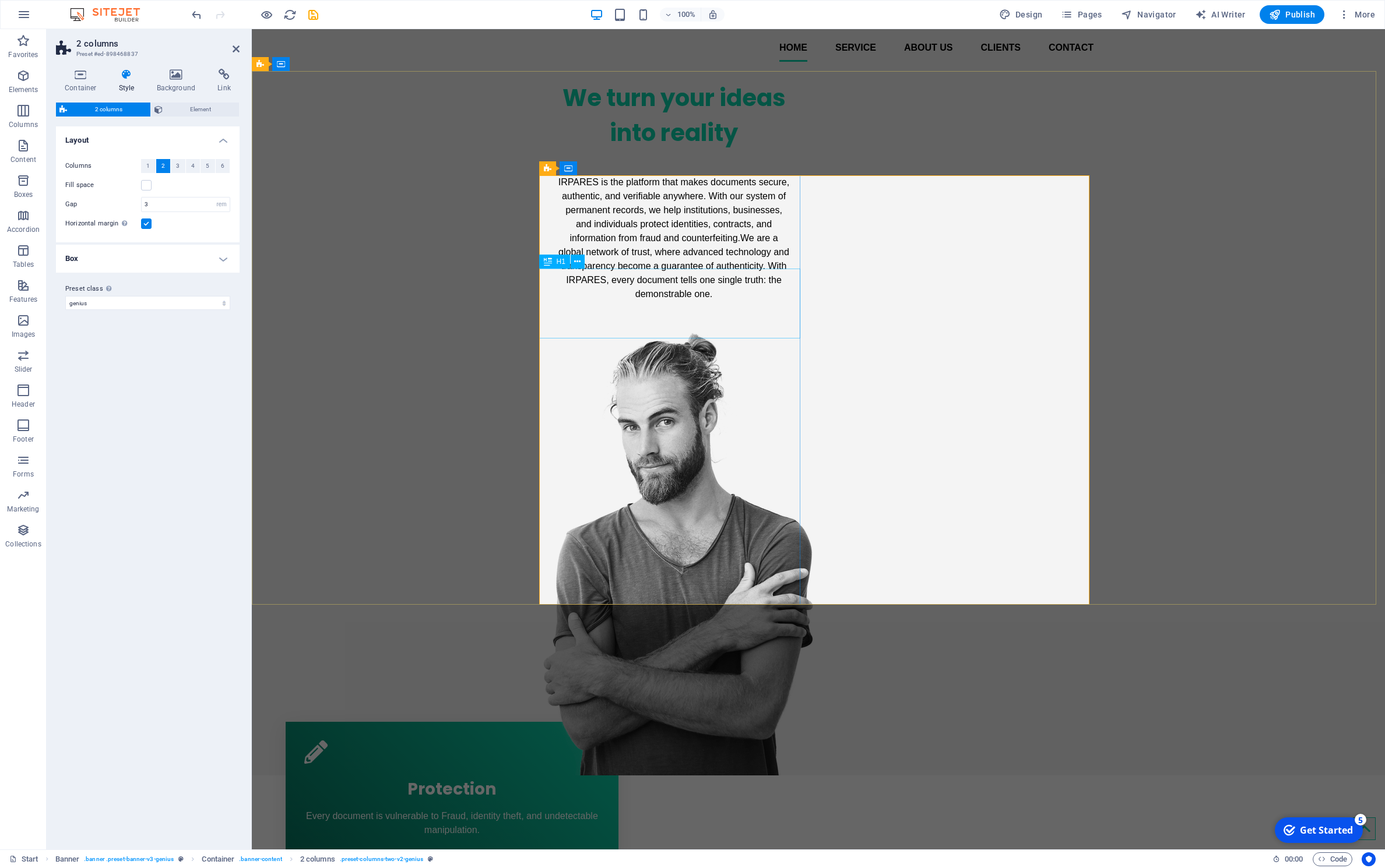
click at [587, 150] on div "We turn your ideas into reality" at bounding box center [673, 115] width 261 height 70
click at [584, 150] on div "We turn your ideas into reality" at bounding box center [673, 115] width 261 height 70
click at [583, 150] on div "We turn your ideas into reality" at bounding box center [673, 115] width 261 height 70
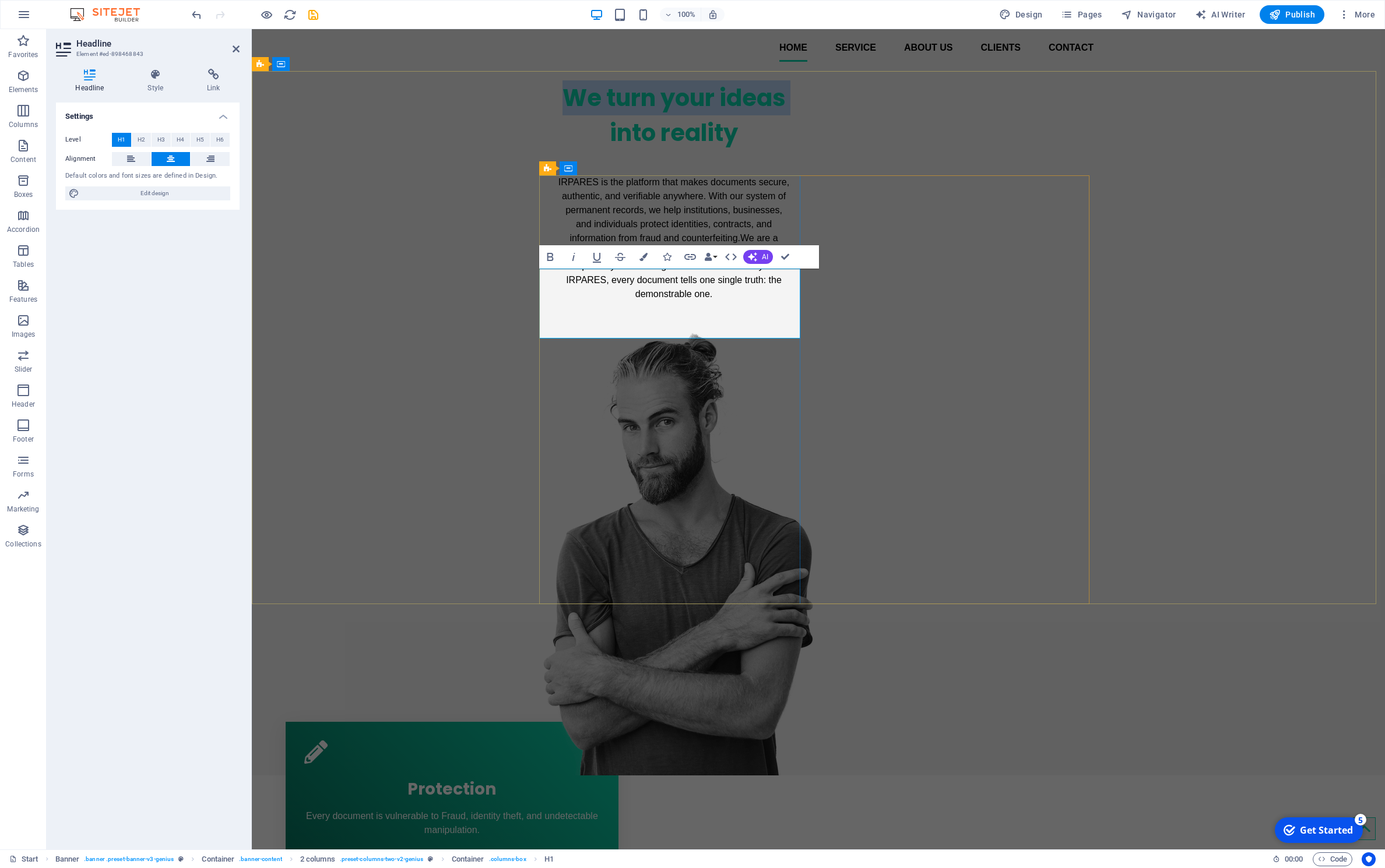
click at [583, 150] on h1 "We turn your ideas into reality" at bounding box center [673, 115] width 261 height 70
click at [582, 150] on h1 "We turn your ideas into reality" at bounding box center [673, 115] width 261 height 70
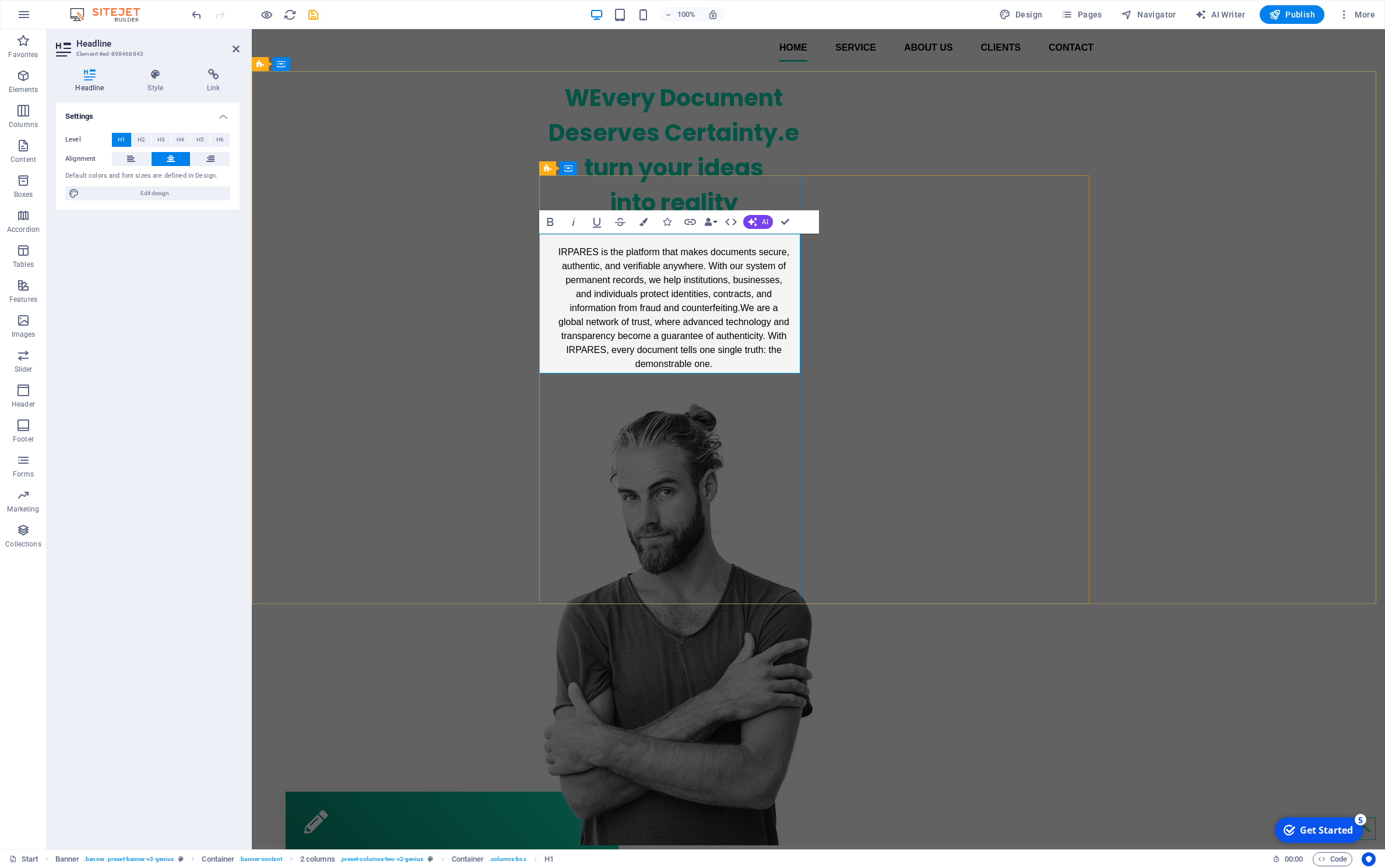
click at [579, 220] on h1 "WEvery Document Deserves Certainty.e turn your ideas into reality" at bounding box center [673, 150] width 261 height 140
drag, startPoint x: 778, startPoint y: 296, endPoint x: 786, endPoint y: 348, distance: 52.6
click at [786, 220] on h1 "Every Document Deserves Certainty.e turn your ideas into reality" at bounding box center [673, 150] width 261 height 140
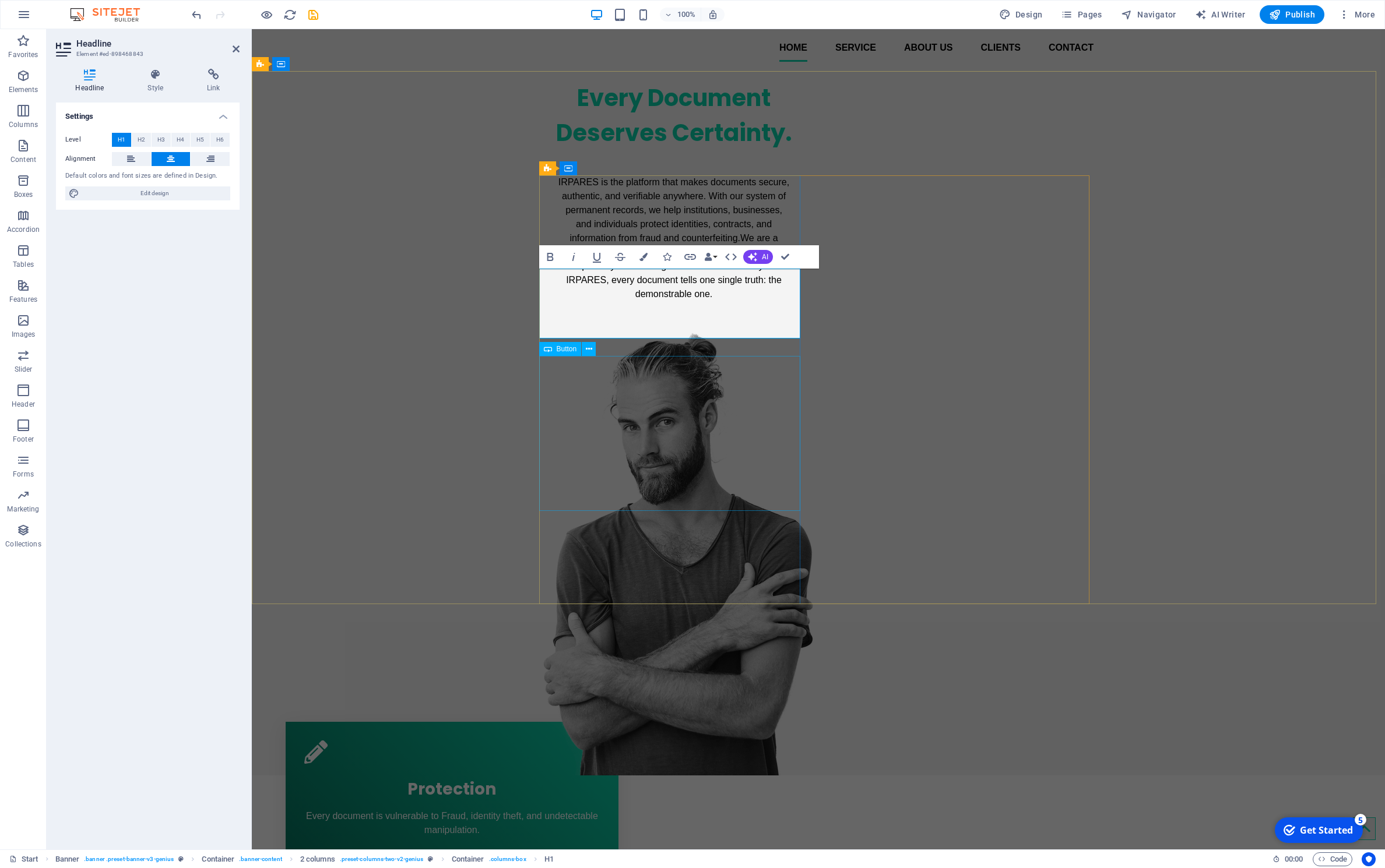
click at [703, 309] on div "IRPARES is the platform that makes documents secure, authentic, and verifiable …" at bounding box center [673, 238] width 261 height 141
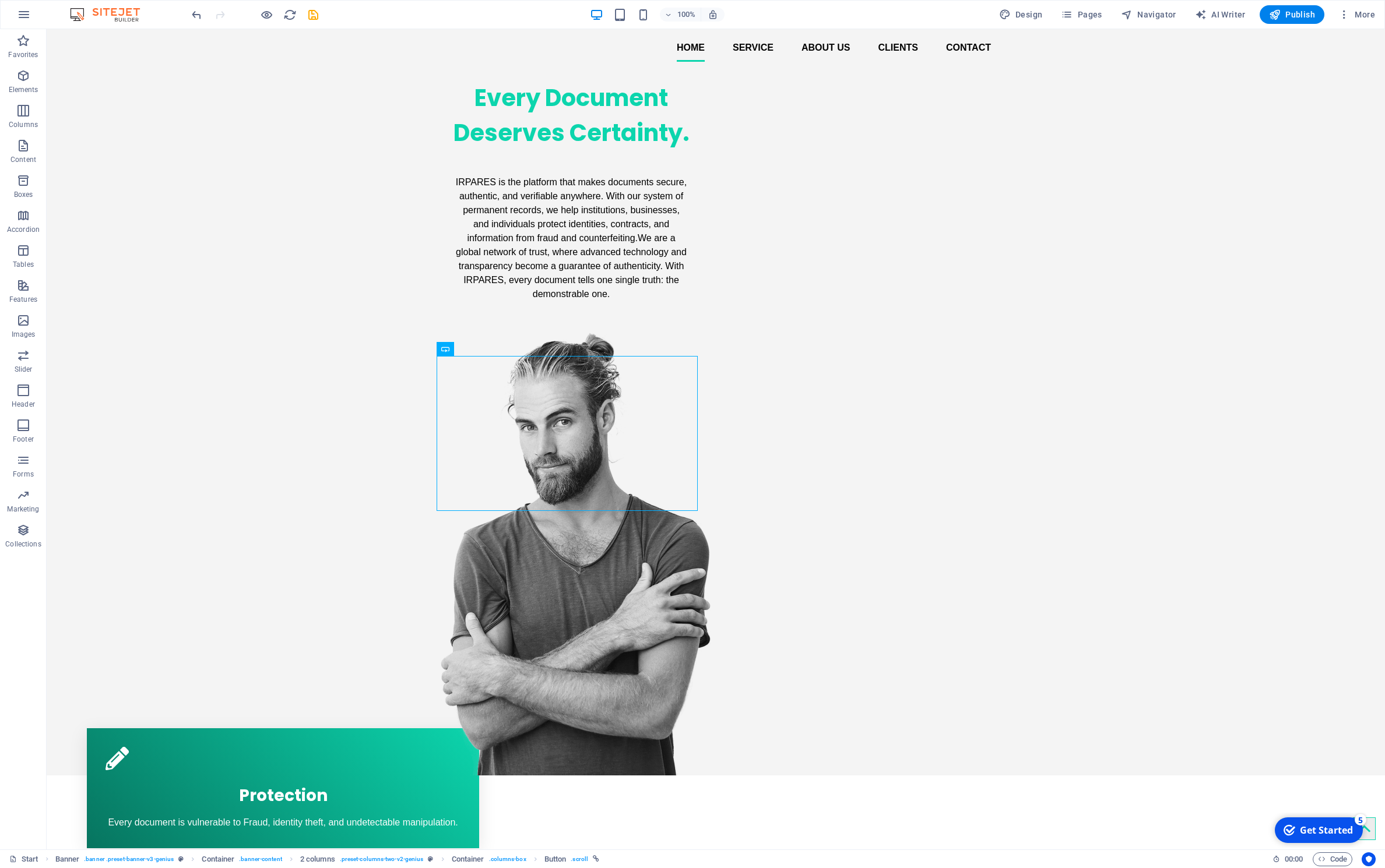
click at [306, 18] on div at bounding box center [255, 15] width 131 height 19
click at [307, 15] on icon "save" at bounding box center [313, 15] width 14 height 14
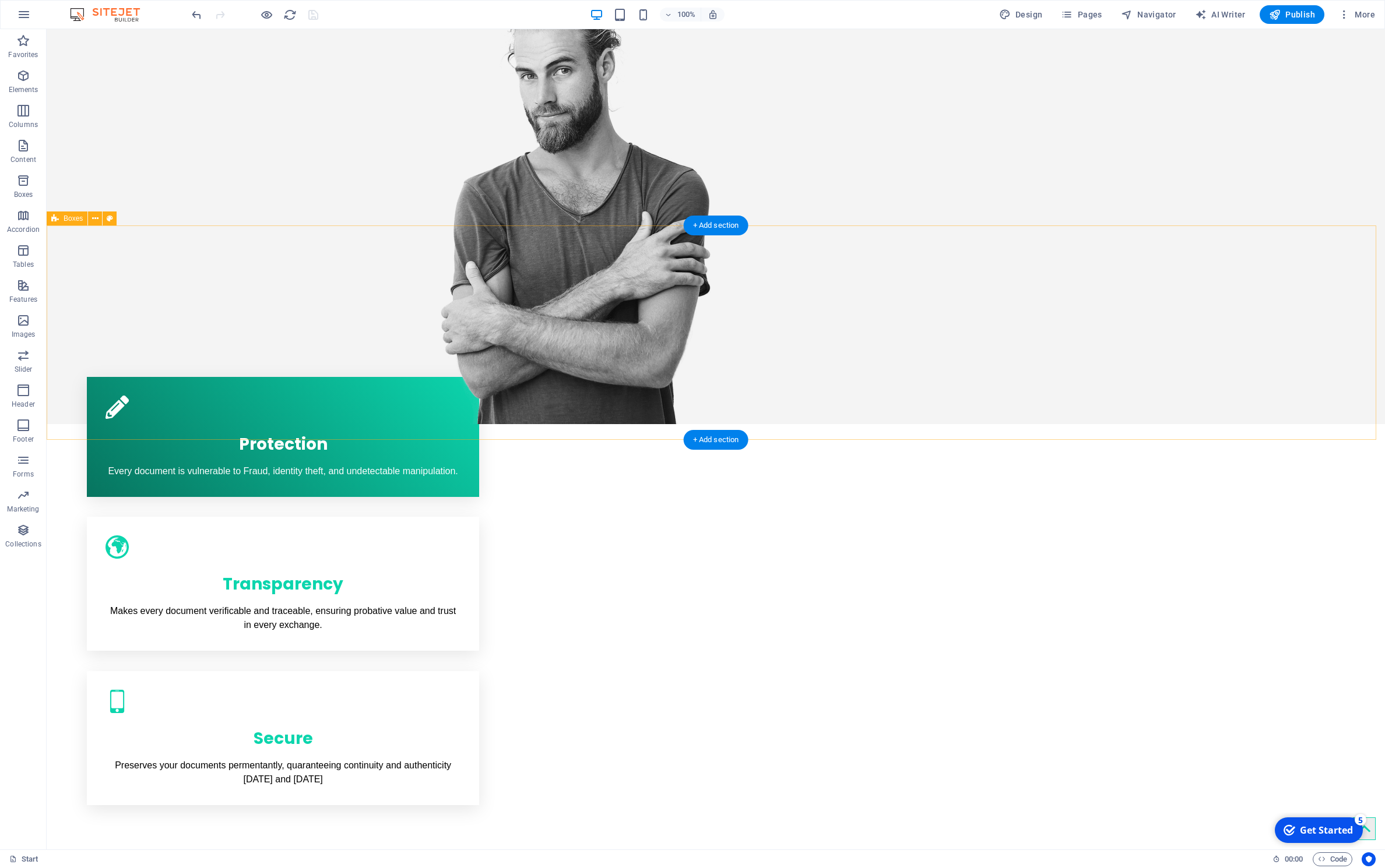
scroll to position [457, 0]
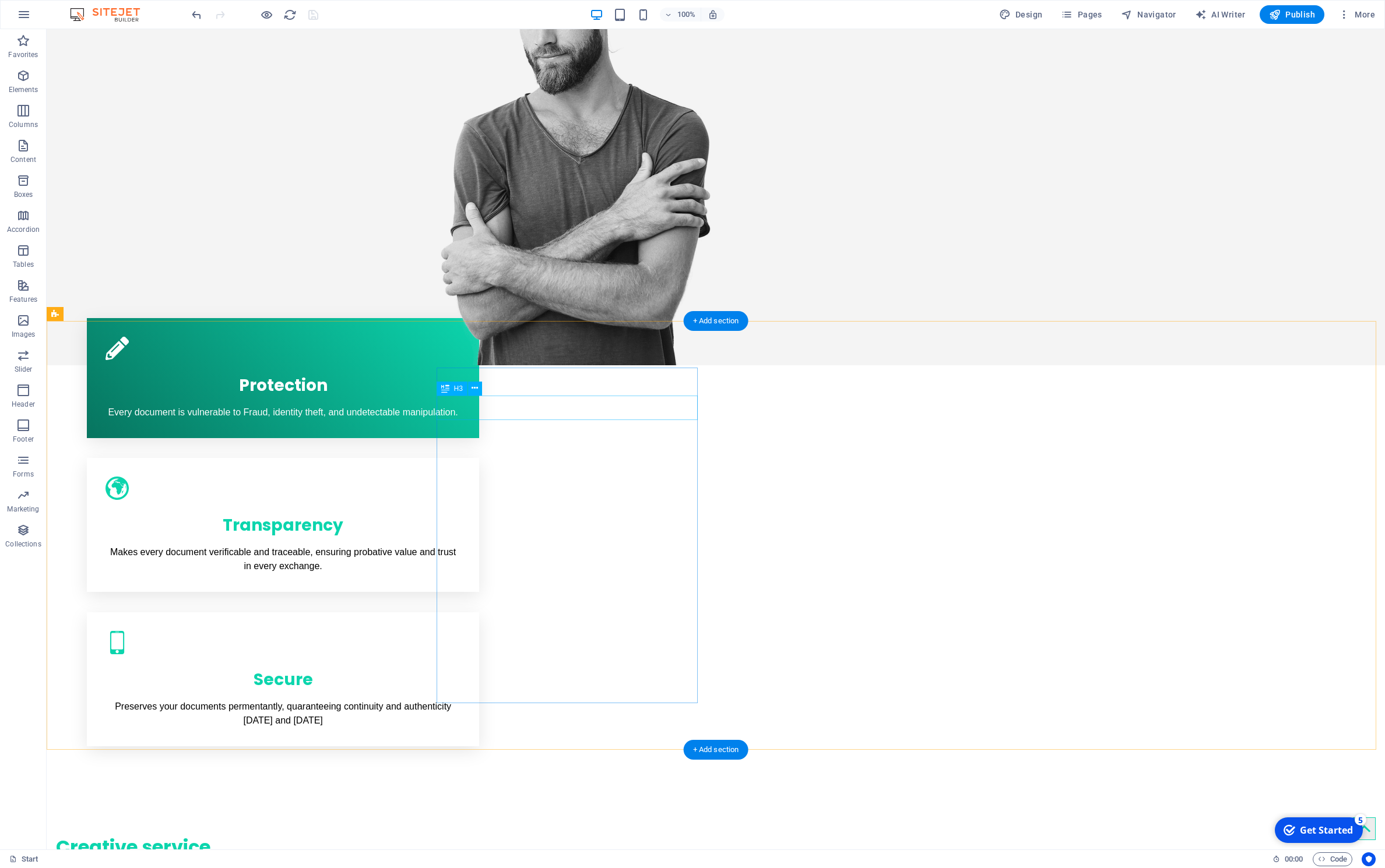
click at [317, 861] on div "Lorem ipsum dolor sit amet" at bounding box center [186, 873] width 261 height 25
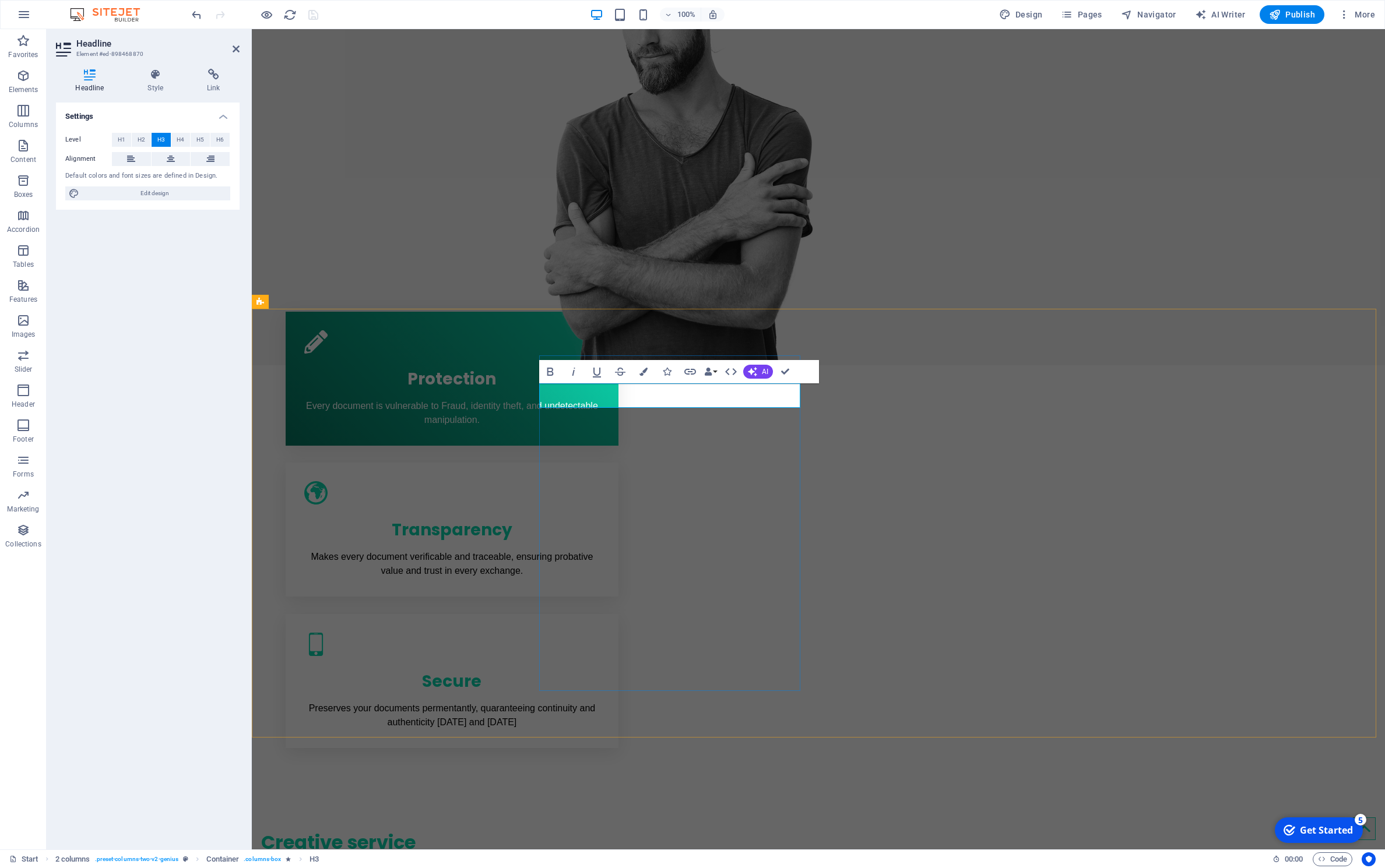
click at [522, 856] on h3 "al vostro servizio" at bounding box center [391, 868] width 261 height 25
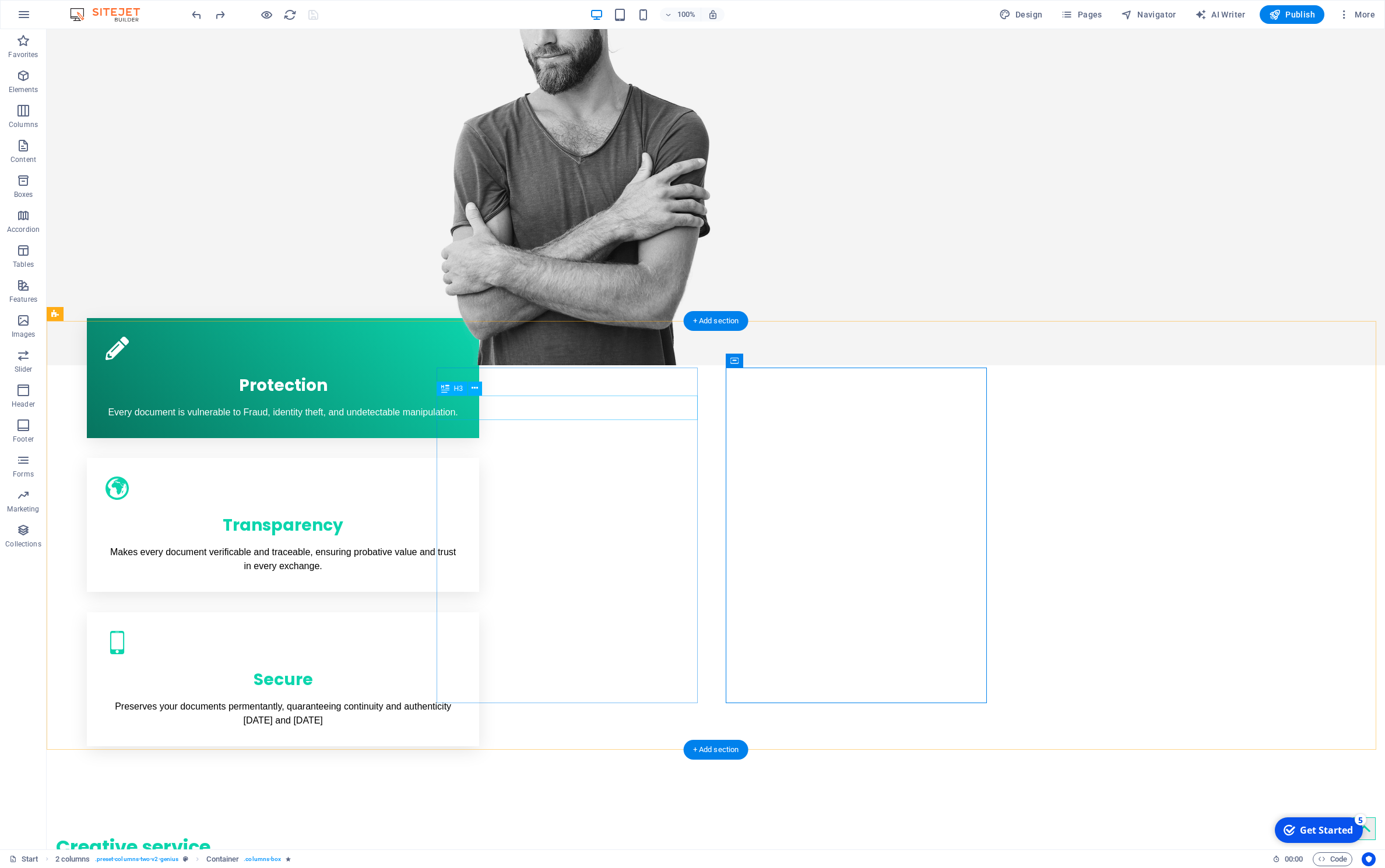
click at [317, 861] on div "Lorem ipsum dolor sit amet" at bounding box center [186, 873] width 261 height 25
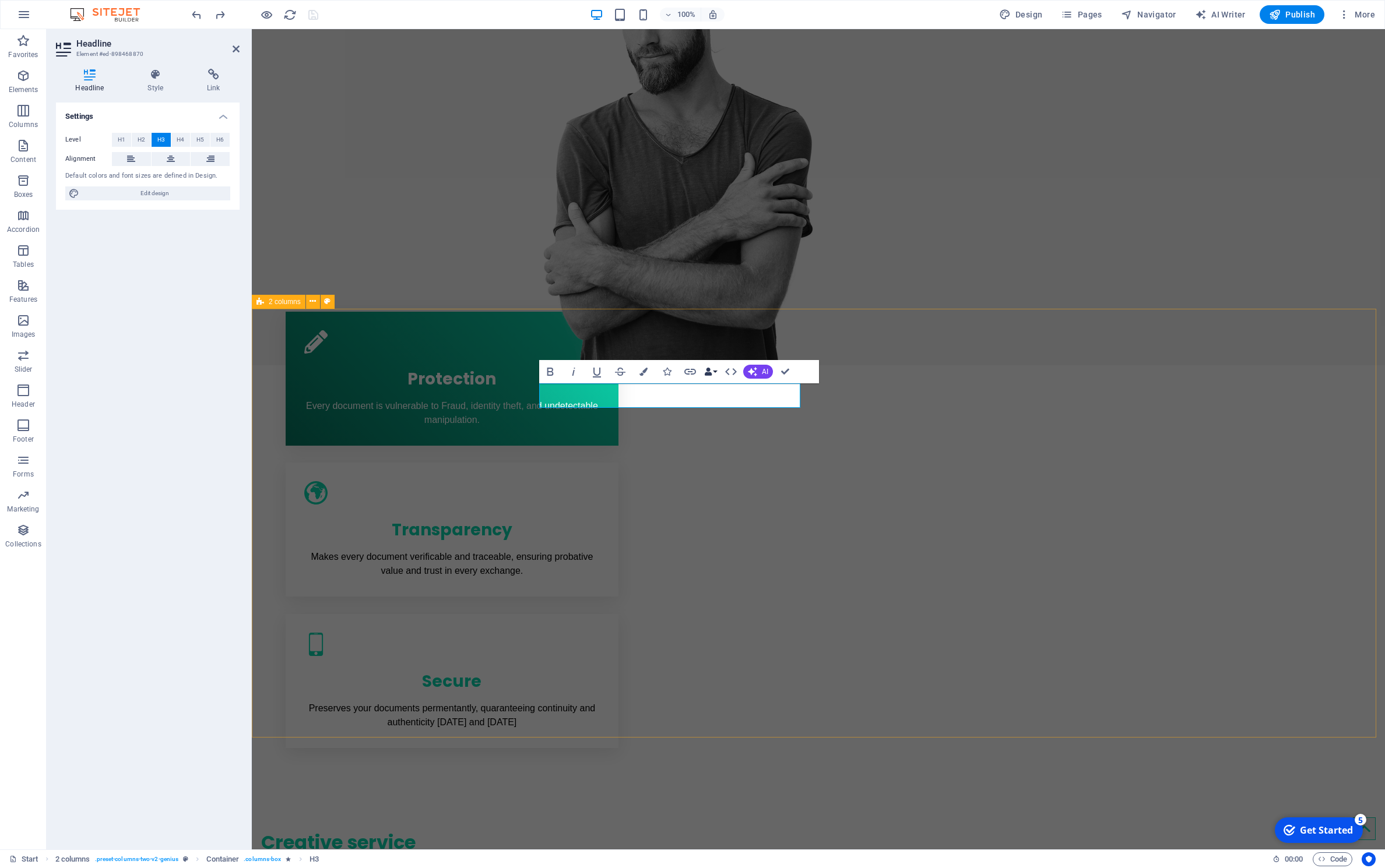
scroll to position [0, 5]
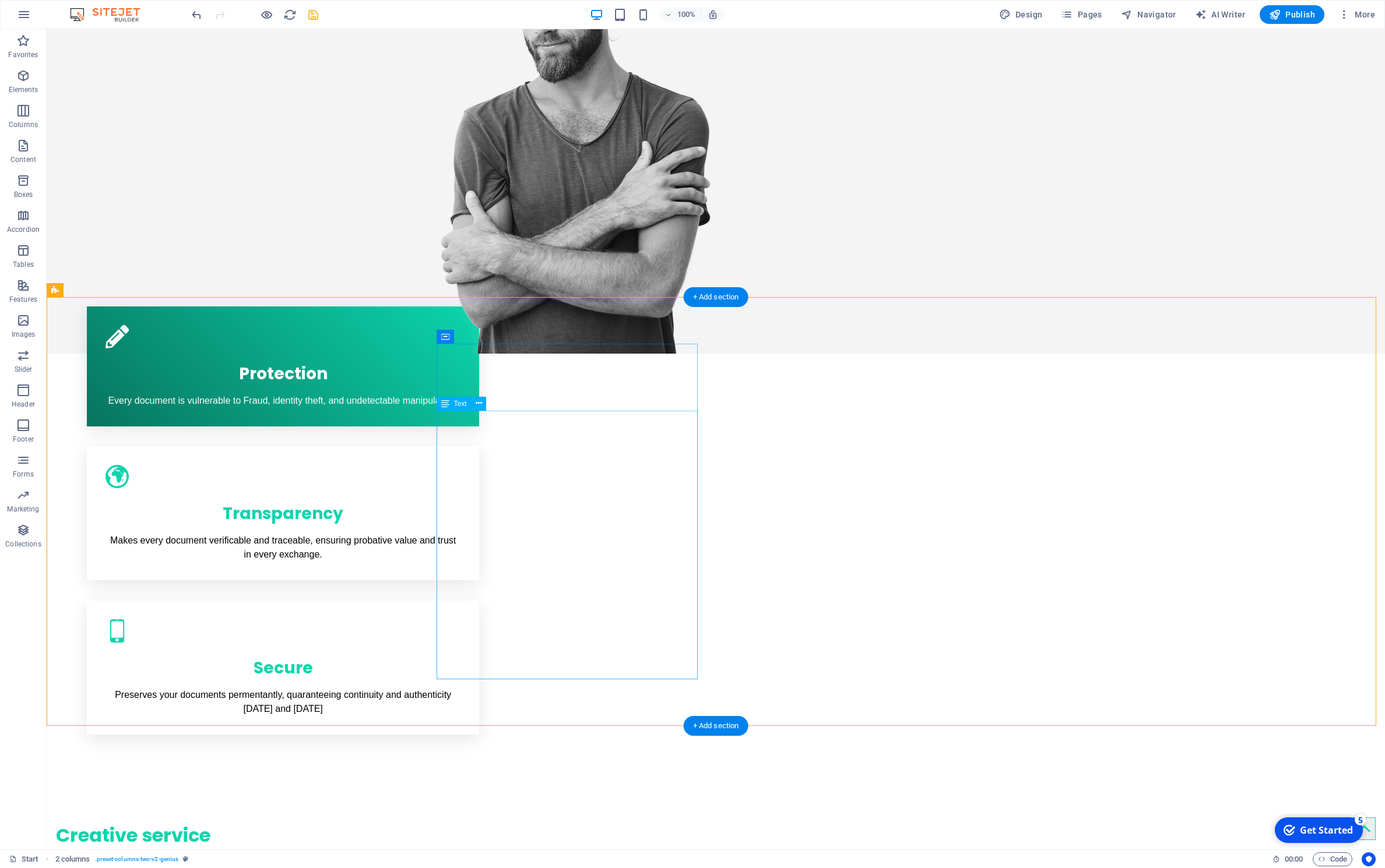
scroll to position [484, 0]
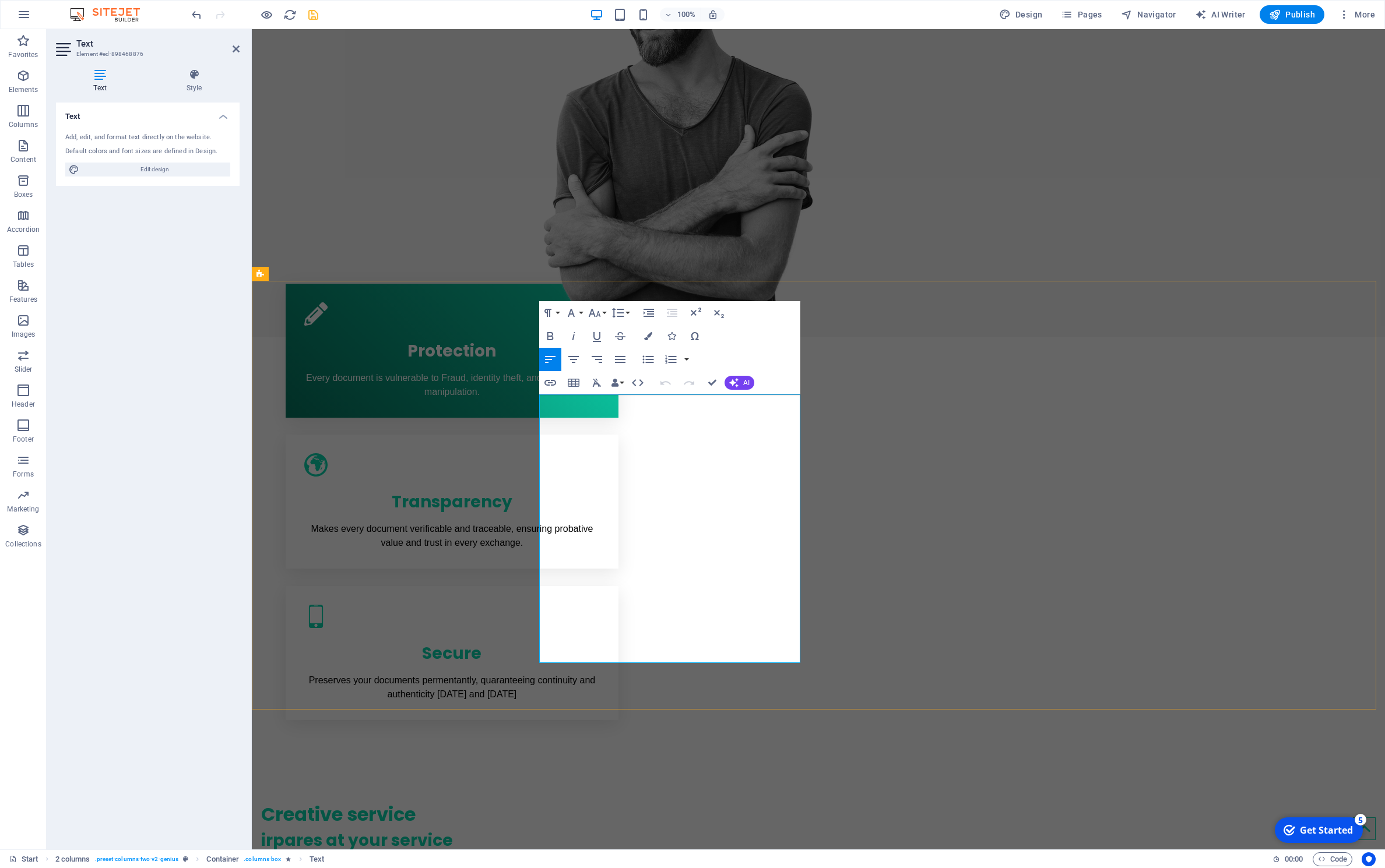
drag, startPoint x: 634, startPoint y: 576, endPoint x: 528, endPoint y: 376, distance: 226.4
copy div "IRPARES offre Document Authentication, Permanent Record Storage, Fraud Detectio…"
drag, startPoint x: 640, startPoint y: 577, endPoint x: 477, endPoint y: 337, distance: 290.1
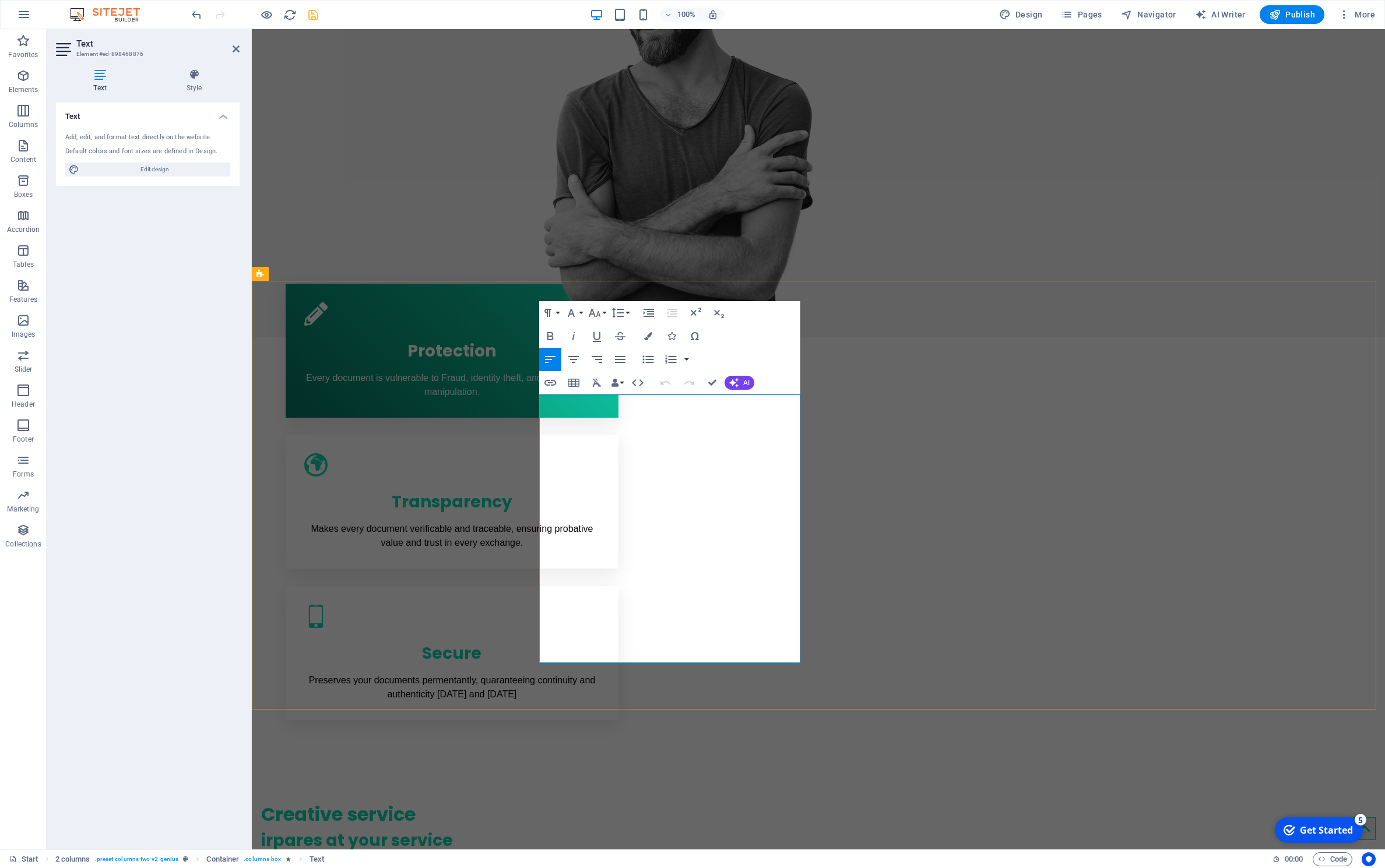
copy span "IRPARES offre Document Authentication, Permanent Record Storage, Fraud Detectio…"
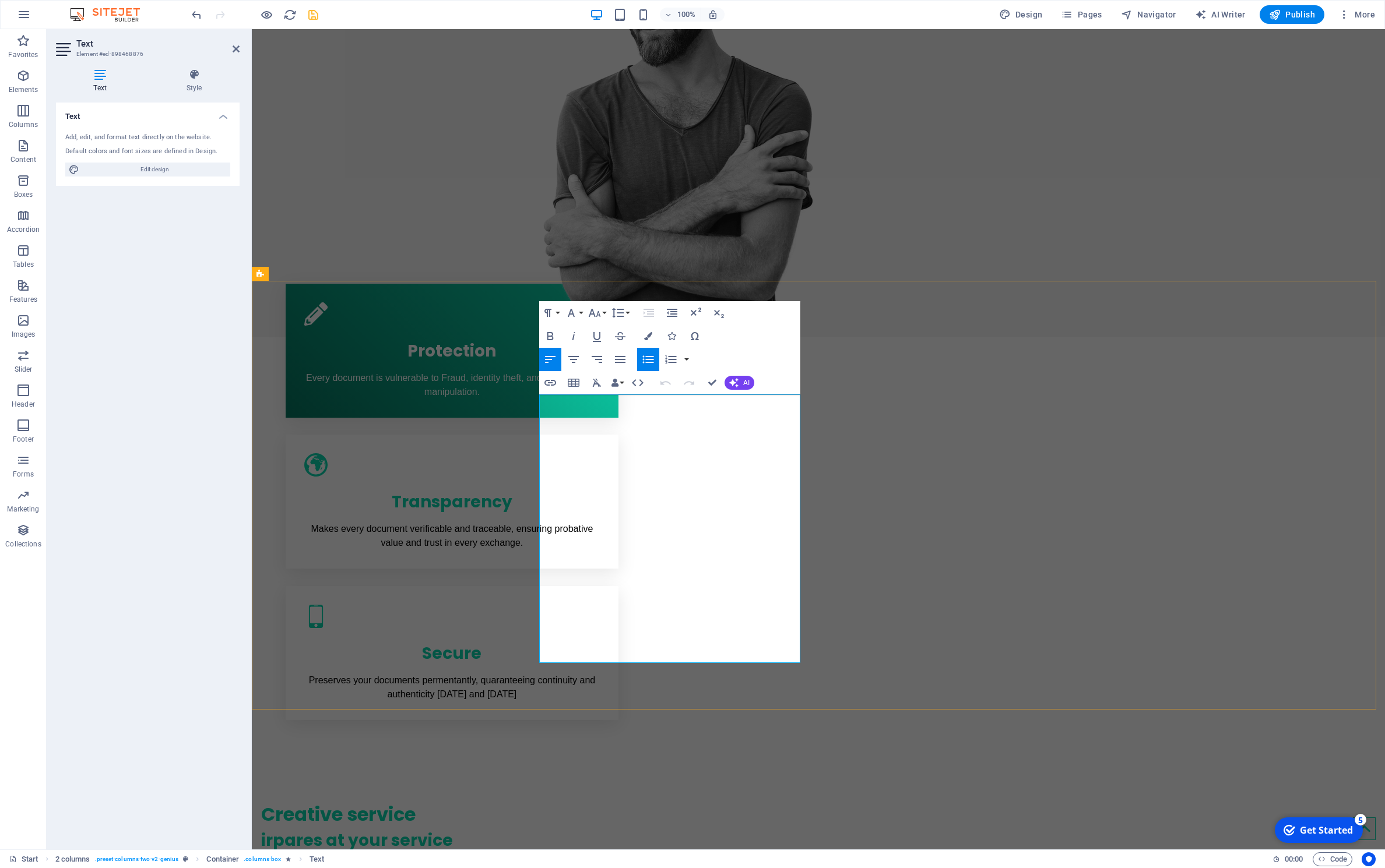
drag, startPoint x: 551, startPoint y: 607, endPoint x: 838, endPoint y: 601, distance: 287.1
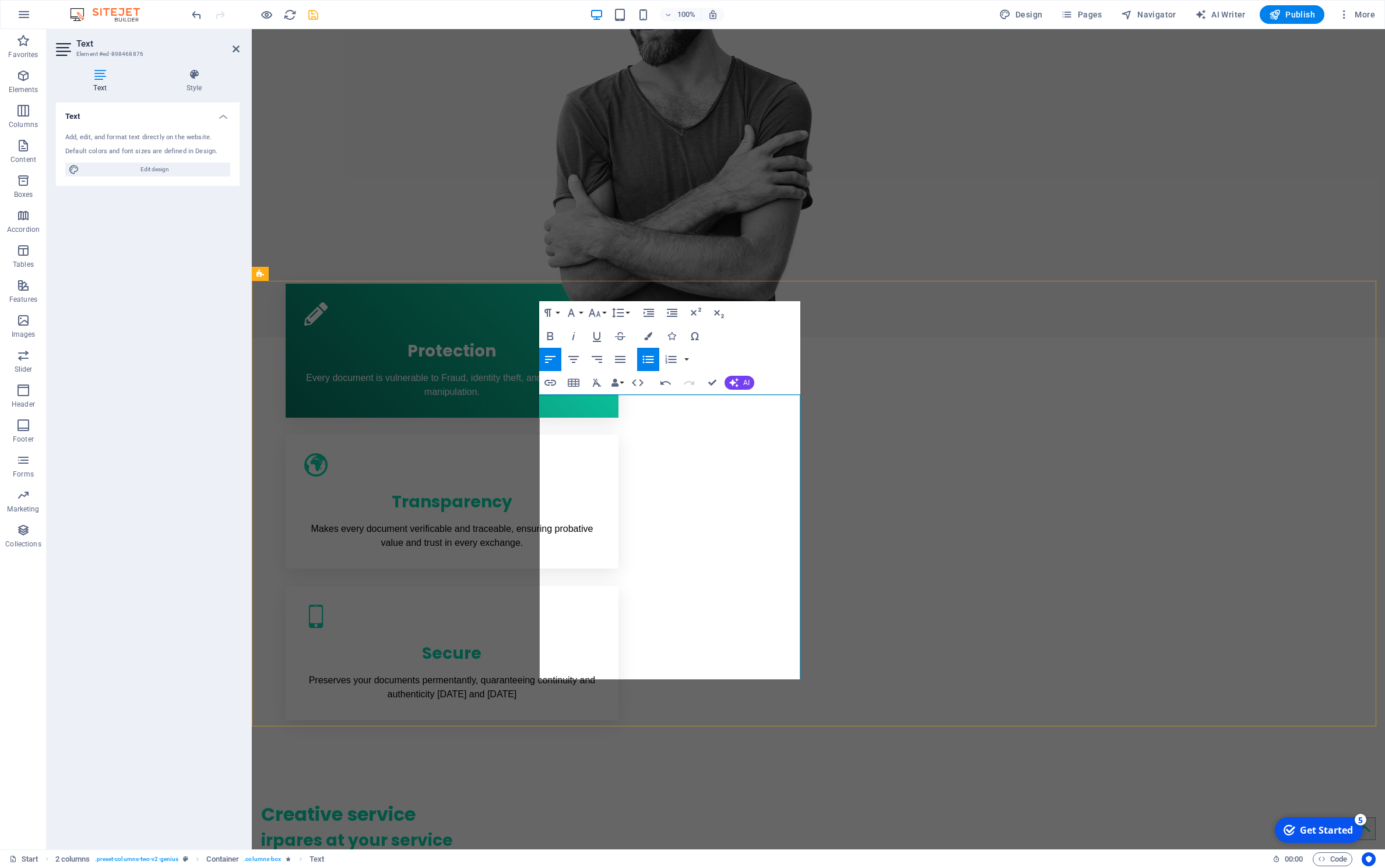
drag, startPoint x: 549, startPoint y: 642, endPoint x: 855, endPoint y: 634, distance: 306.1
drag, startPoint x: 759, startPoint y: 671, endPoint x: 551, endPoint y: 675, distance: 208.0
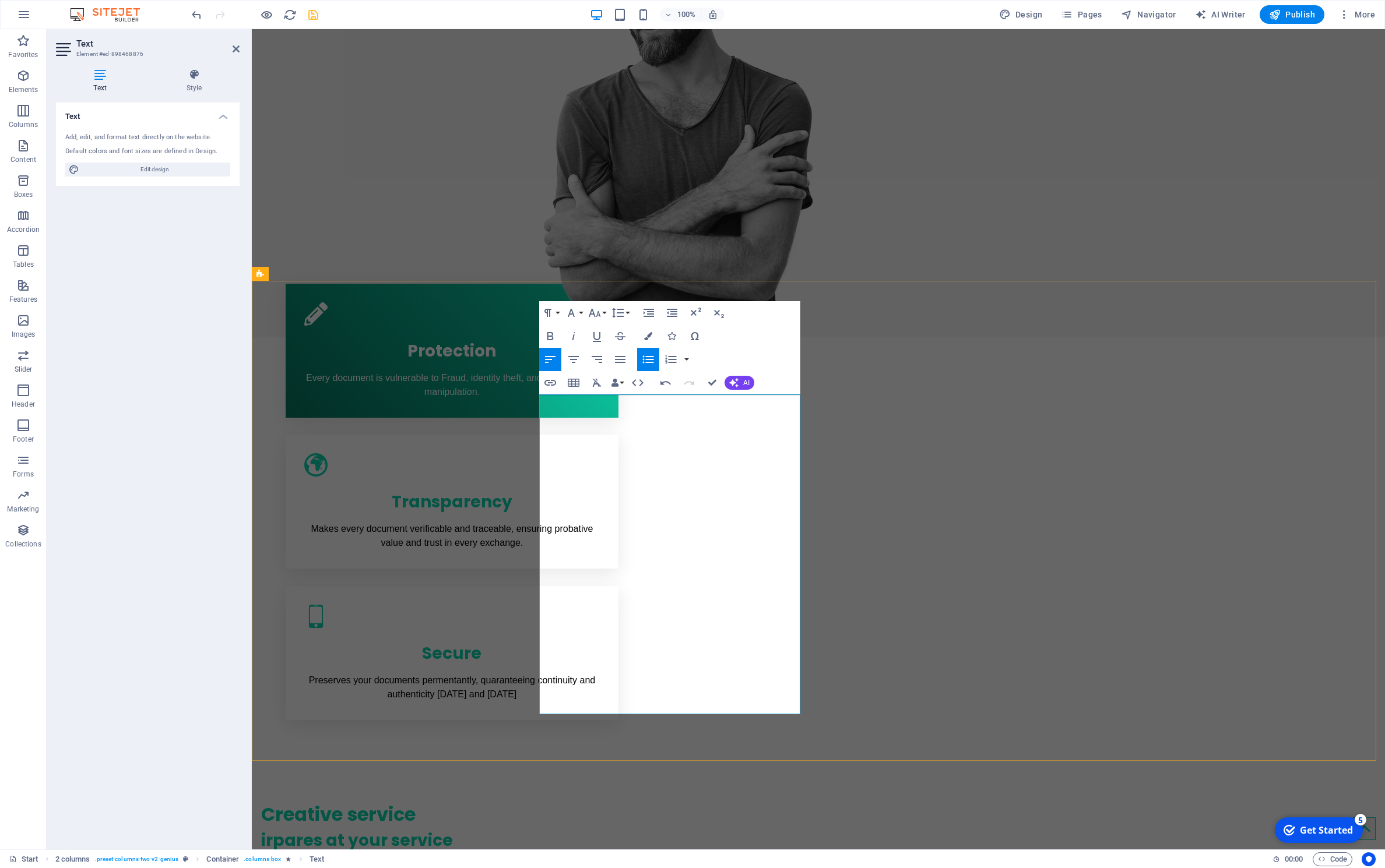
drag, startPoint x: 784, startPoint y: 707, endPoint x: 475, endPoint y: 710, distance: 309.0
click at [580, 312] on button "Font Family" at bounding box center [574, 313] width 22 height 24
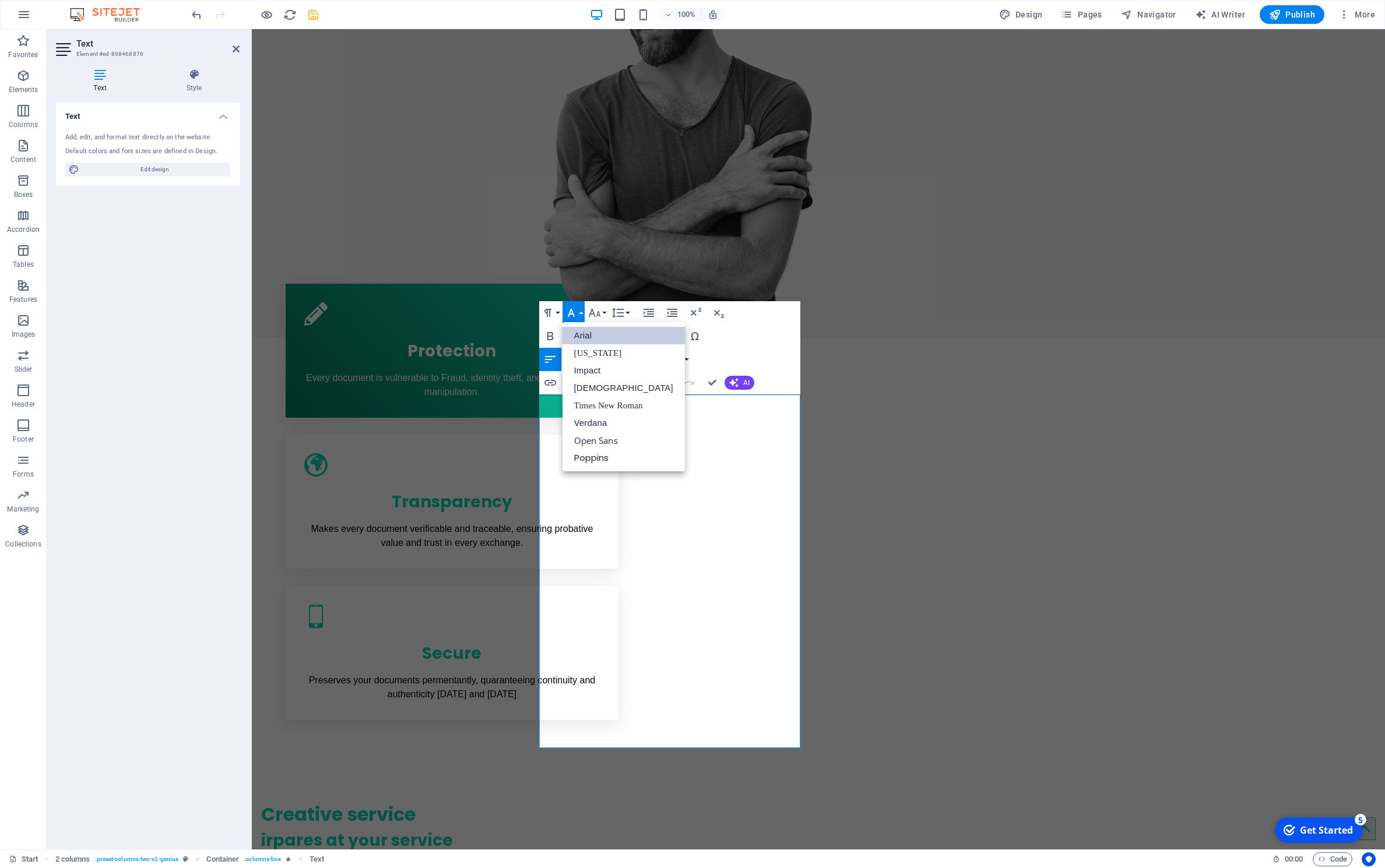
scroll to position [0, 0]
click at [590, 392] on link "[DEMOGRAPHIC_DATA]" at bounding box center [624, 387] width 123 height 17
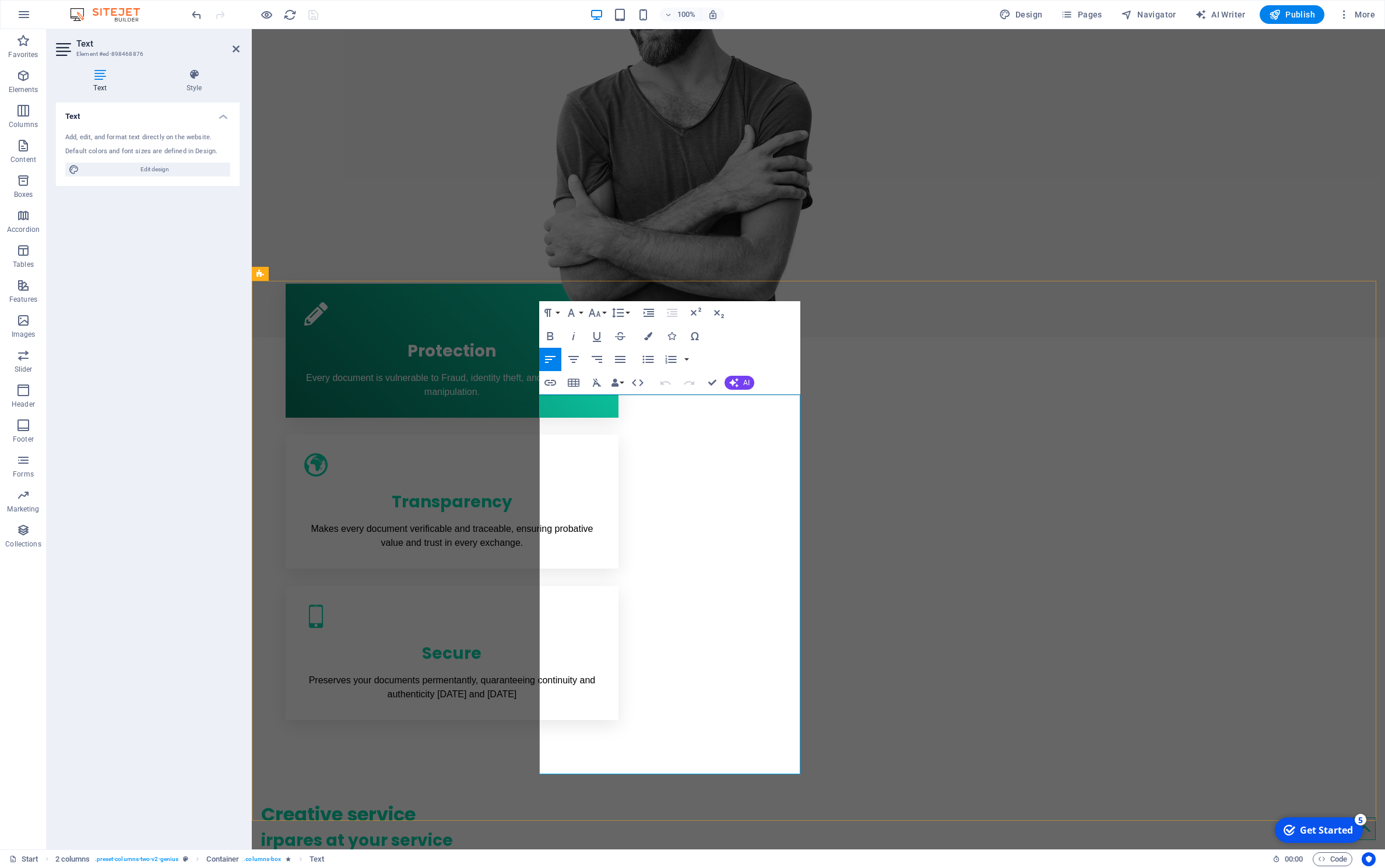
drag, startPoint x: 665, startPoint y: 582, endPoint x: 772, endPoint y: 876, distance: 312.9
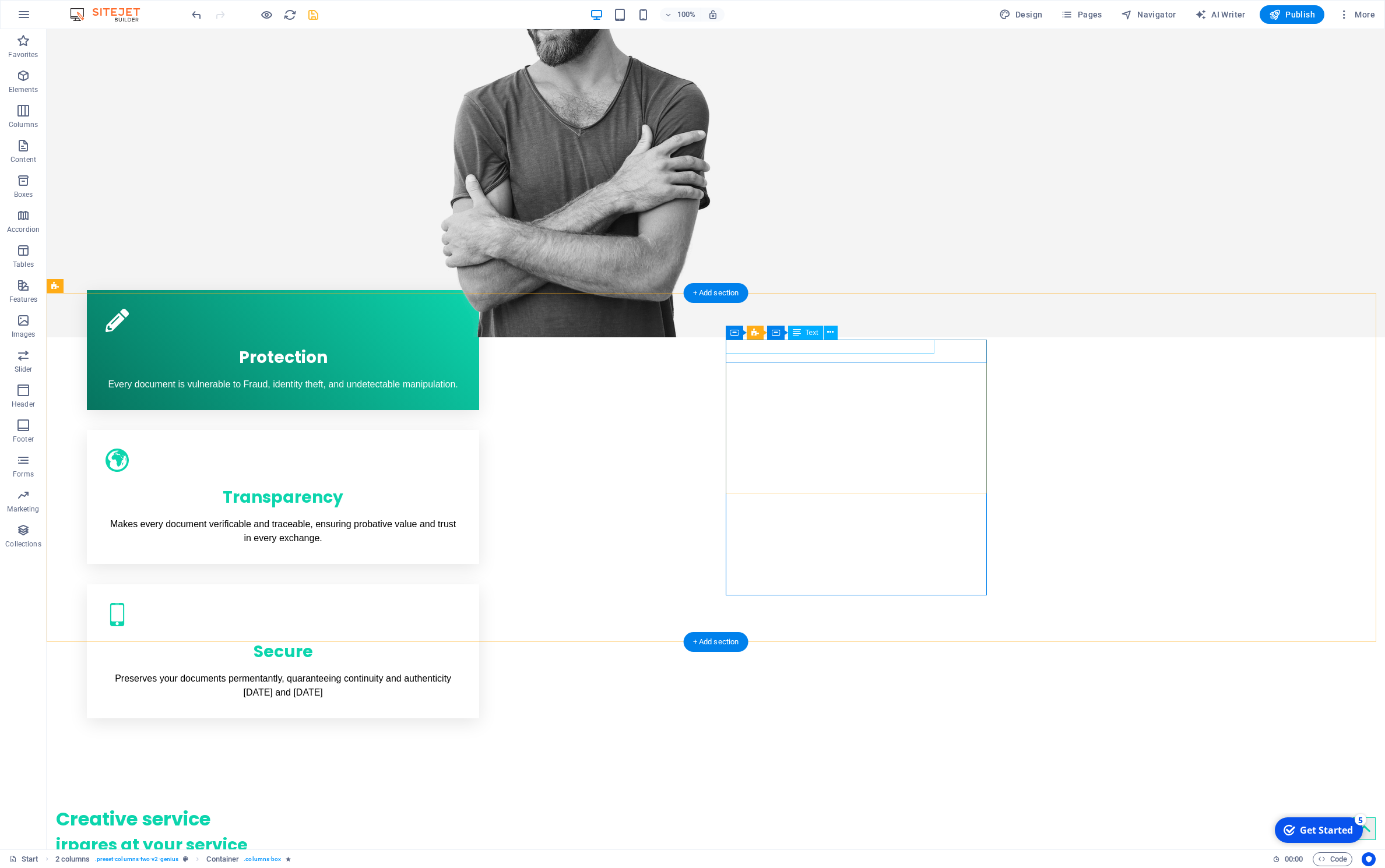
click at [817, 334] on icon at bounding box center [816, 332] width 6 height 12
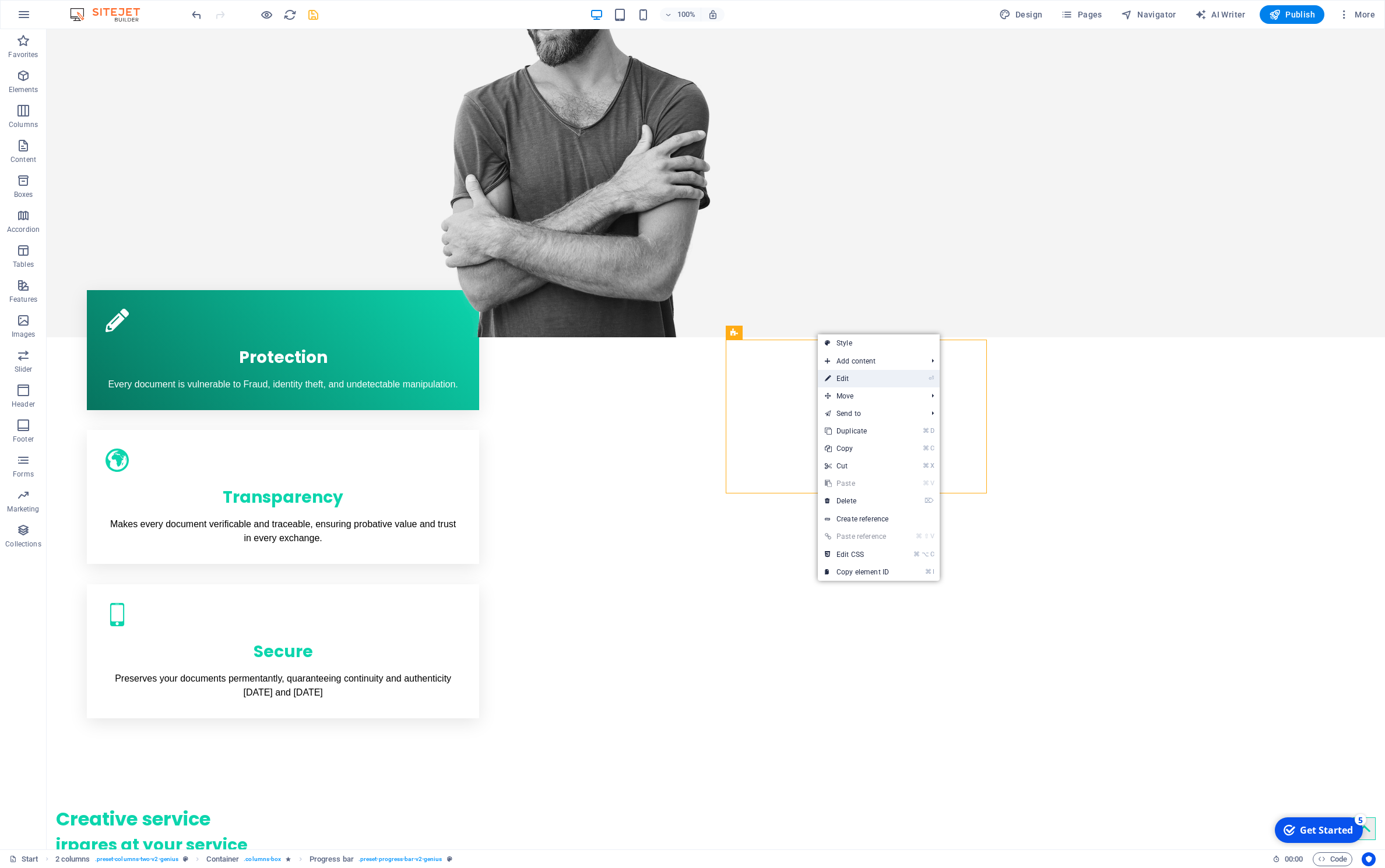
click at [863, 381] on link "⏎ Edit" at bounding box center [857, 378] width 78 height 17
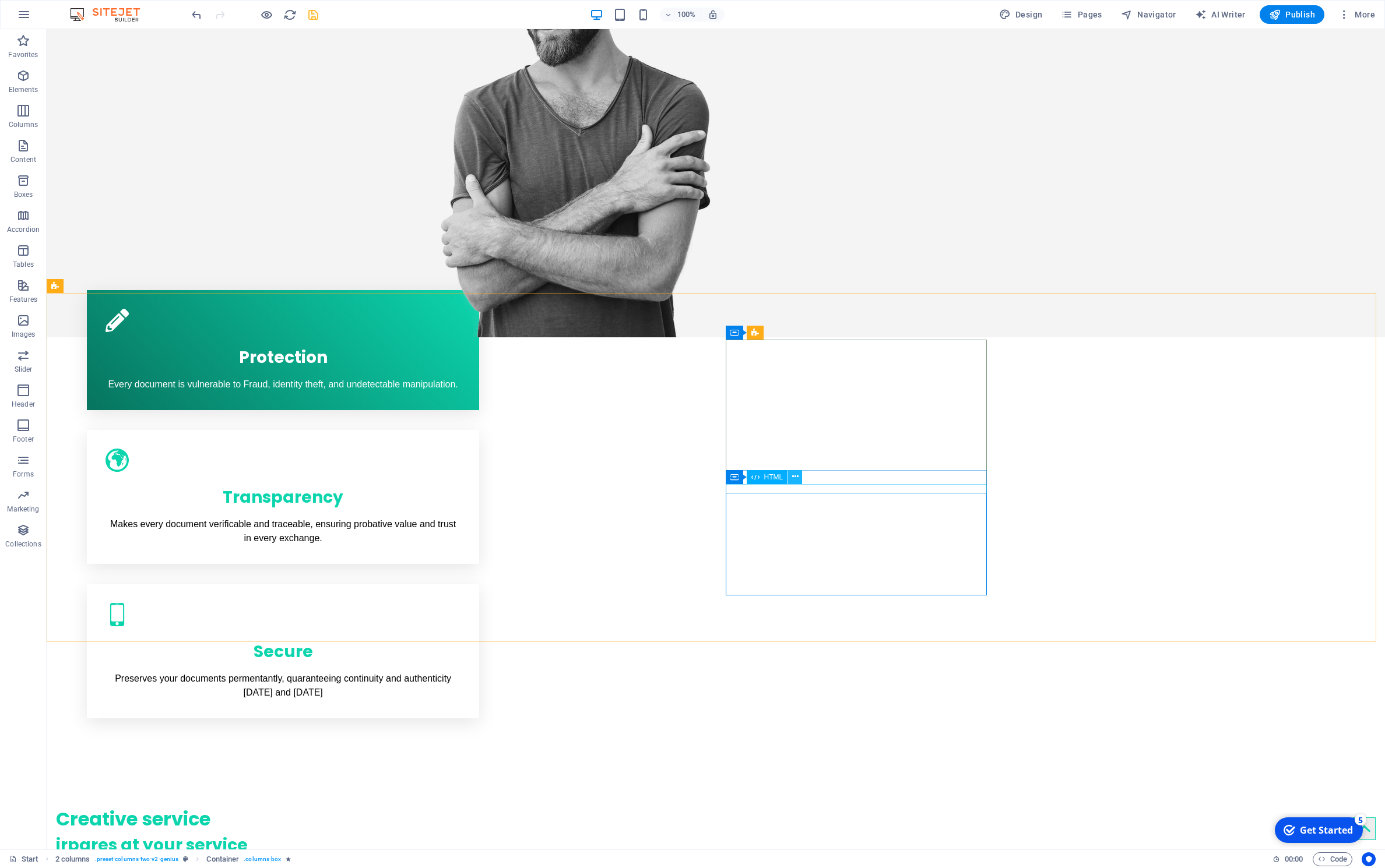
click at [794, 483] on icon at bounding box center [795, 476] width 6 height 12
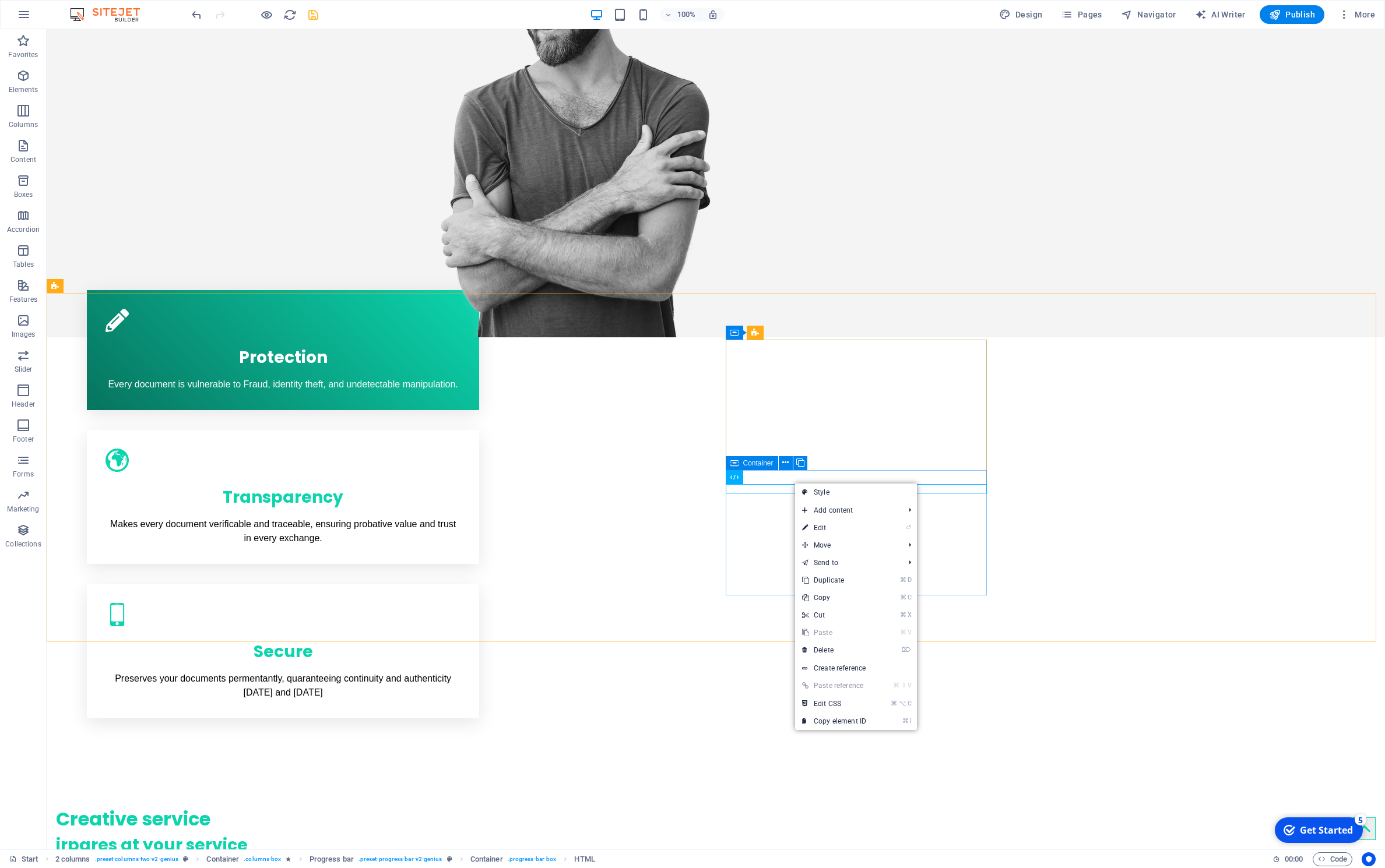
click at [737, 480] on icon at bounding box center [734, 476] width 8 height 14
click at [736, 466] on icon at bounding box center [734, 463] width 8 height 14
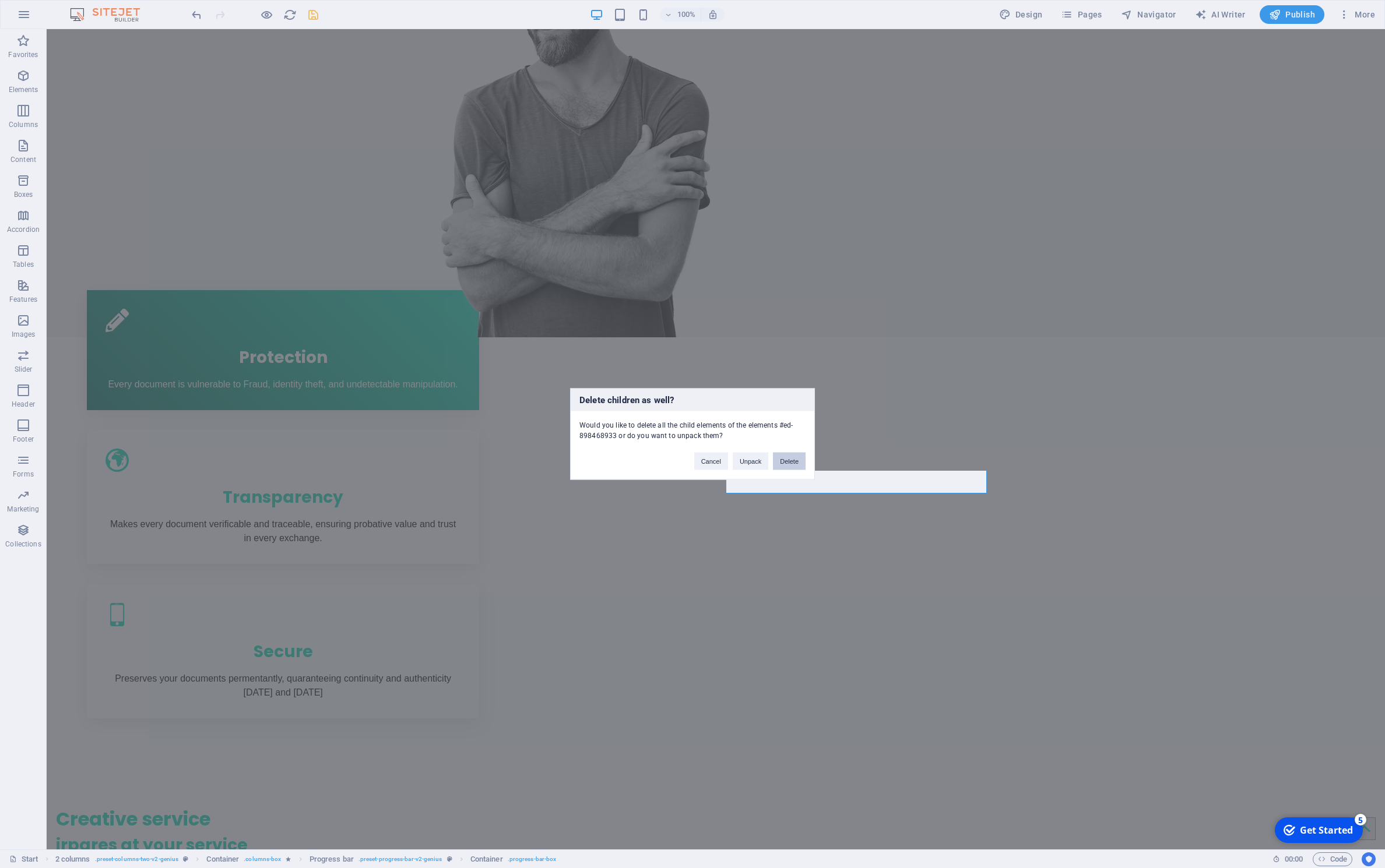
click at [800, 464] on button "Delete" at bounding box center [789, 461] width 33 height 17
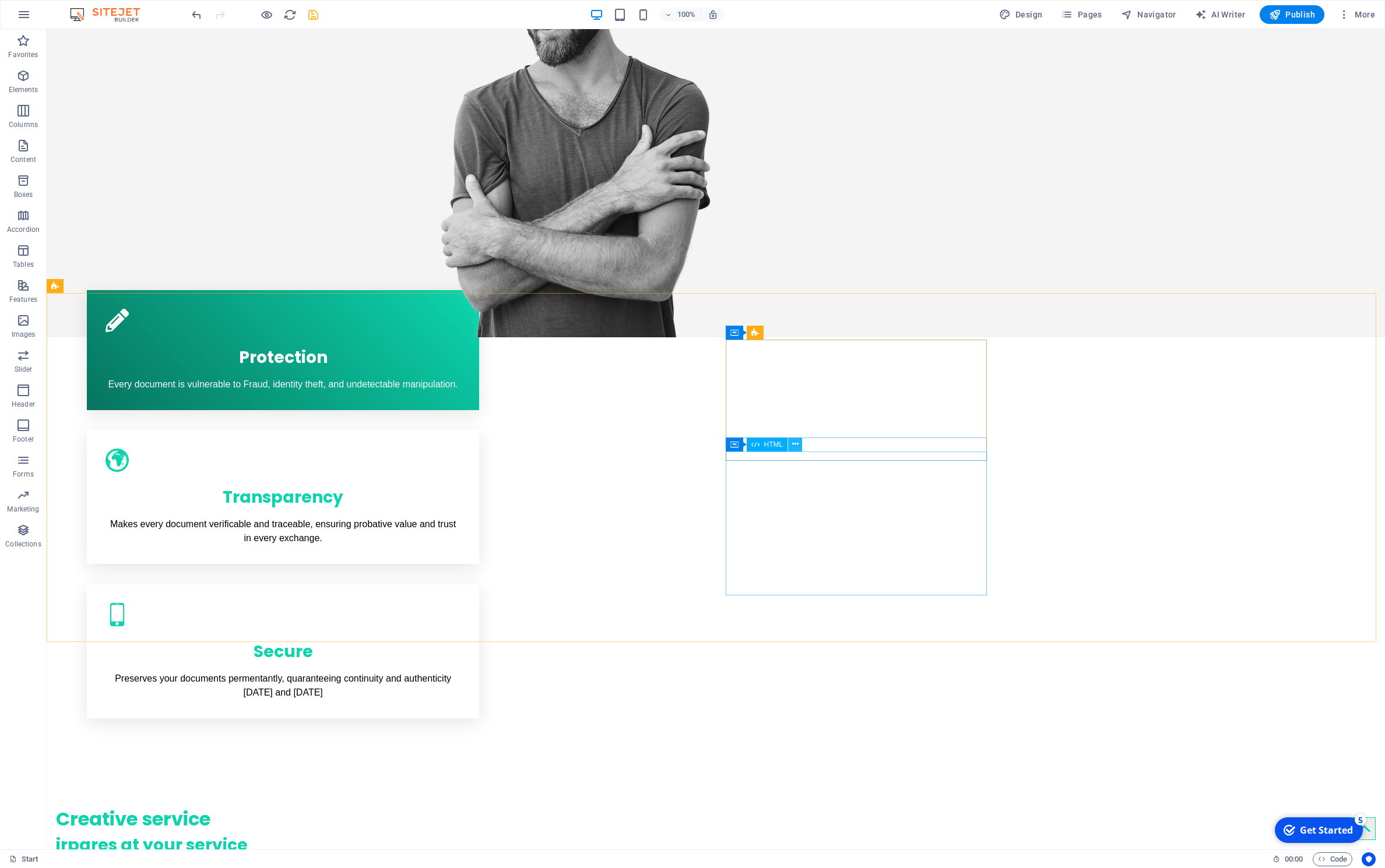
click at [797, 444] on icon at bounding box center [795, 444] width 6 height 12
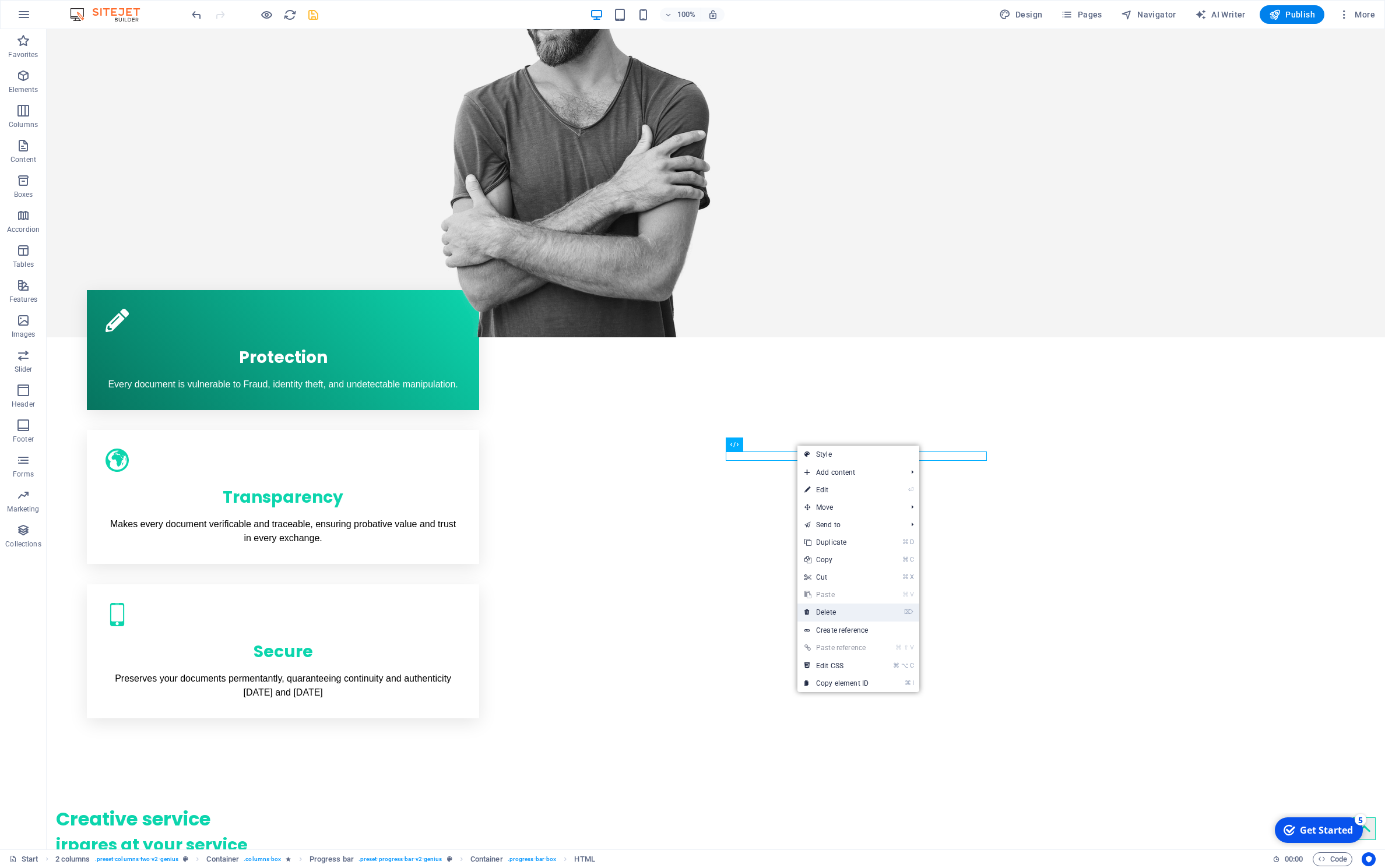
click at [833, 608] on link "⌦ Delete" at bounding box center [837, 612] width 78 height 17
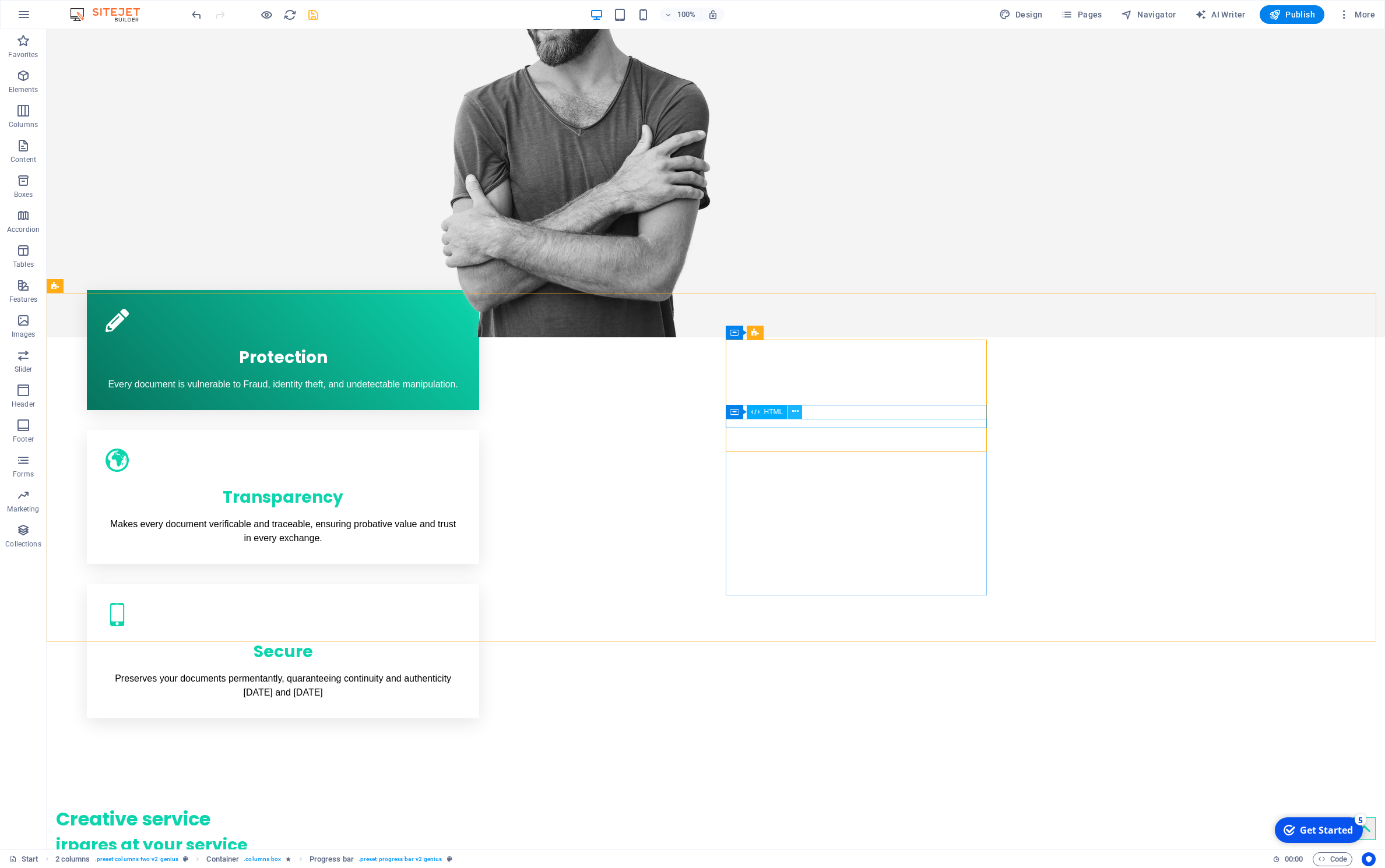
click at [792, 413] on button at bounding box center [795, 412] width 14 height 14
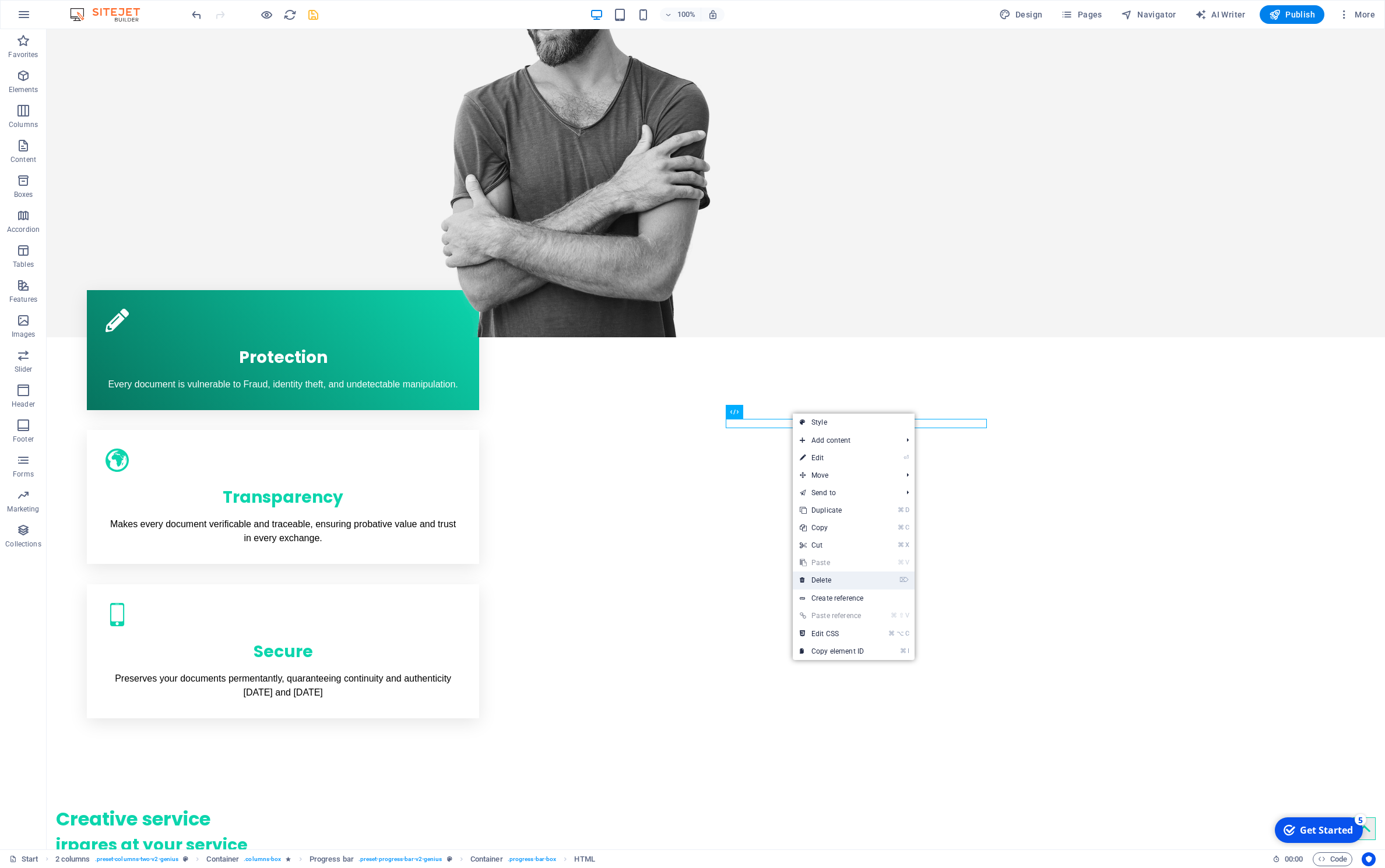
click at [816, 576] on link "⌦ Delete" at bounding box center [832, 580] width 78 height 17
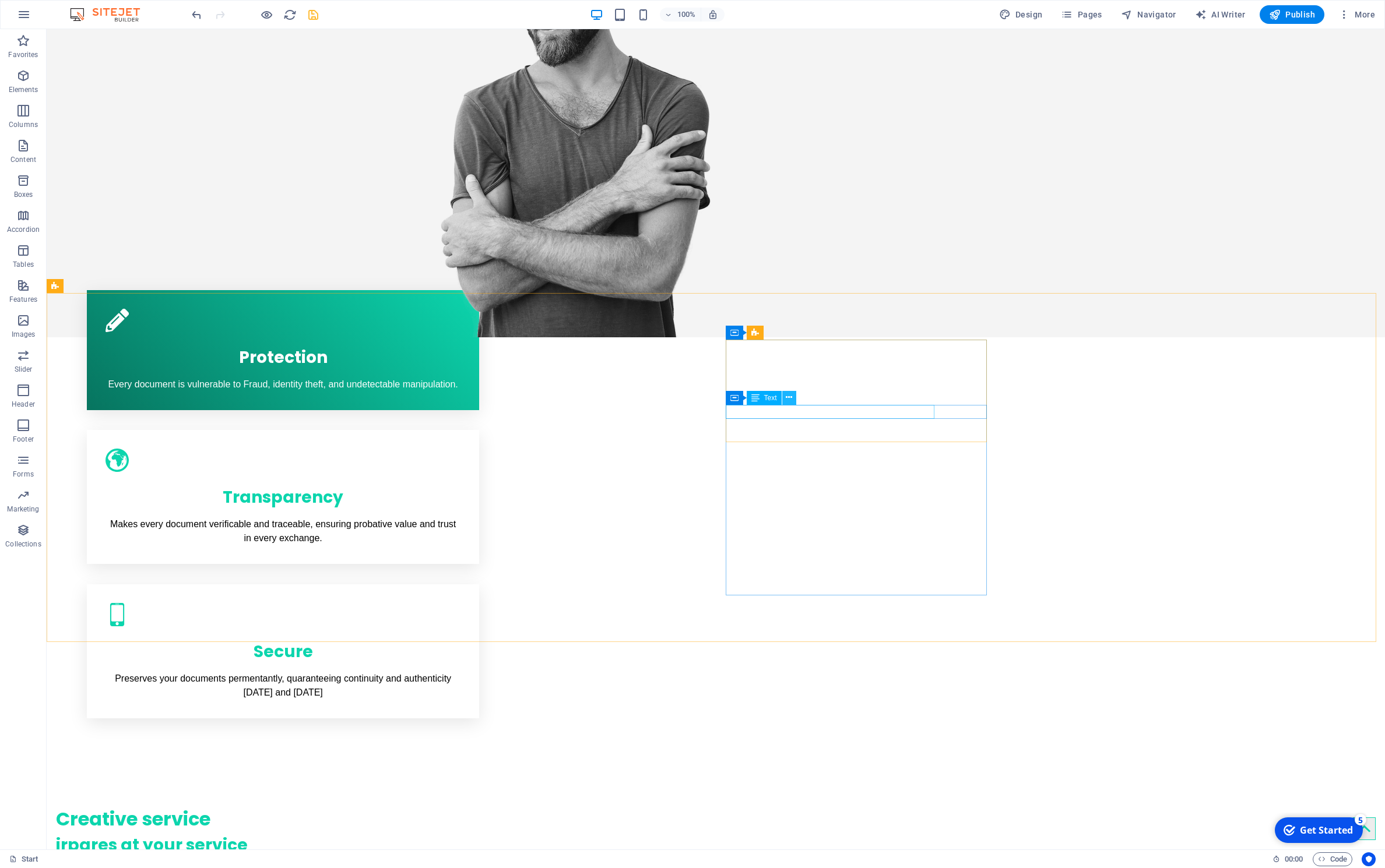
click at [793, 398] on button at bounding box center [788, 397] width 14 height 14
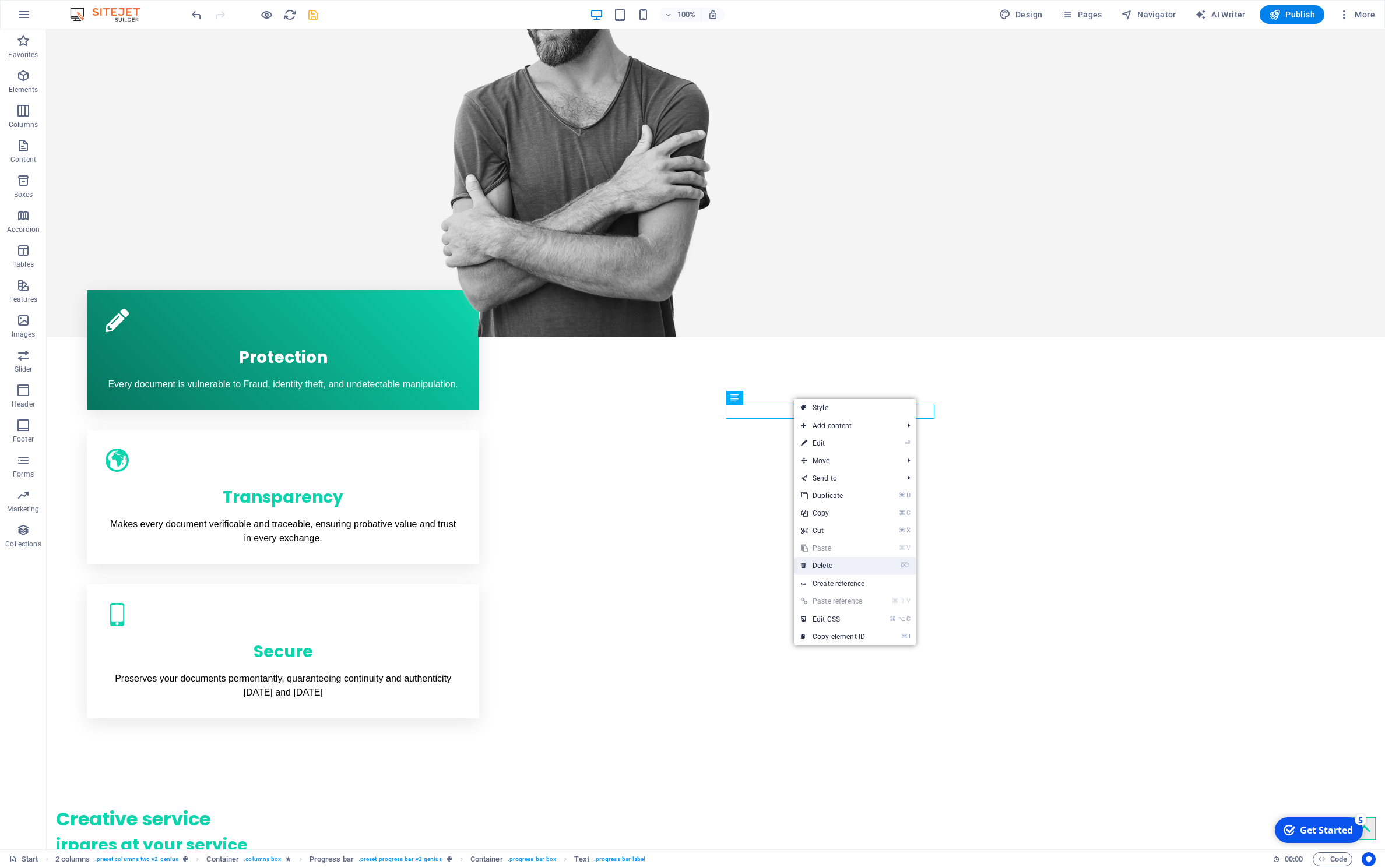
click at [838, 564] on link "⌦ Delete" at bounding box center [833, 565] width 78 height 17
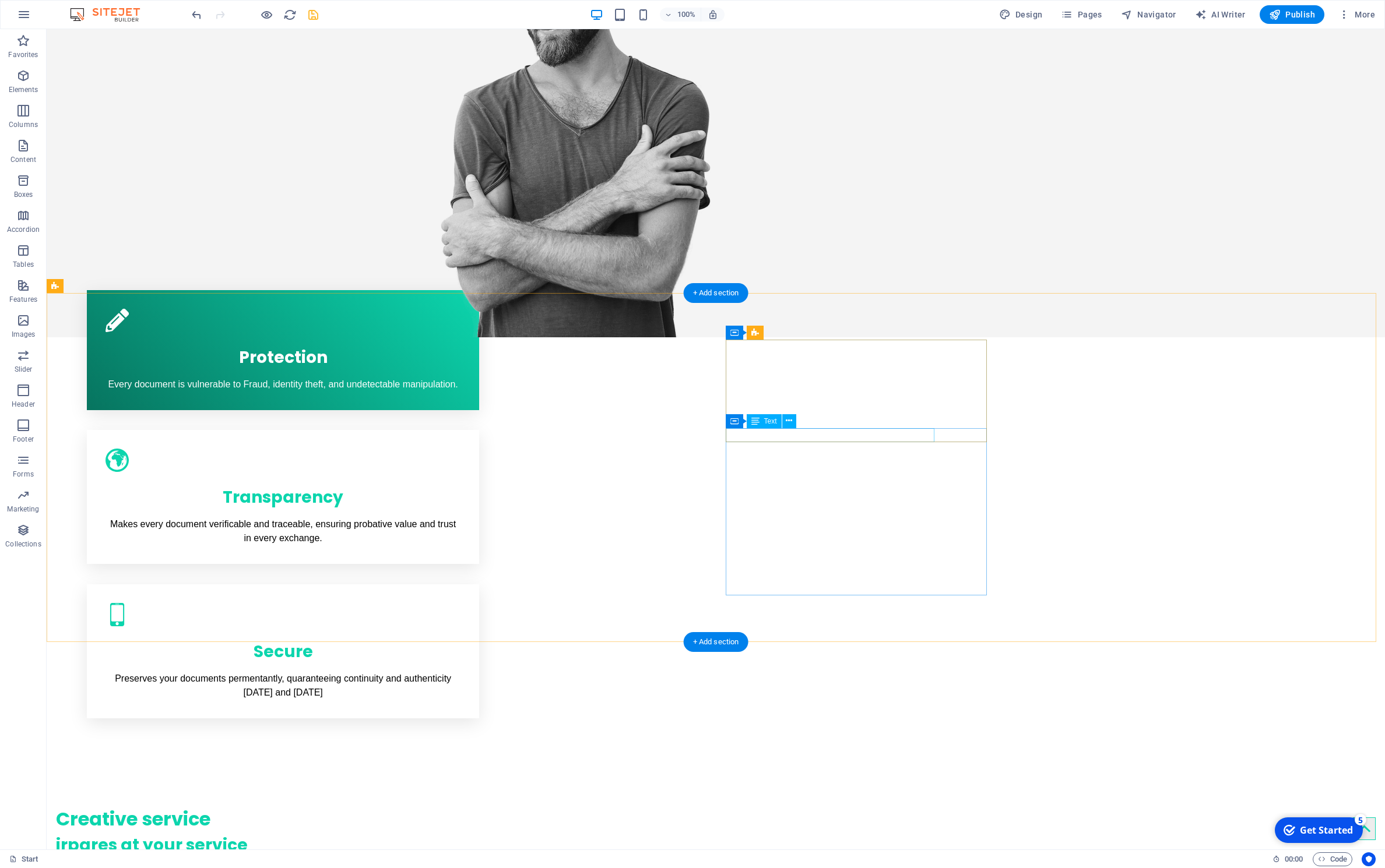
click at [789, 421] on icon at bounding box center [788, 420] width 6 height 12
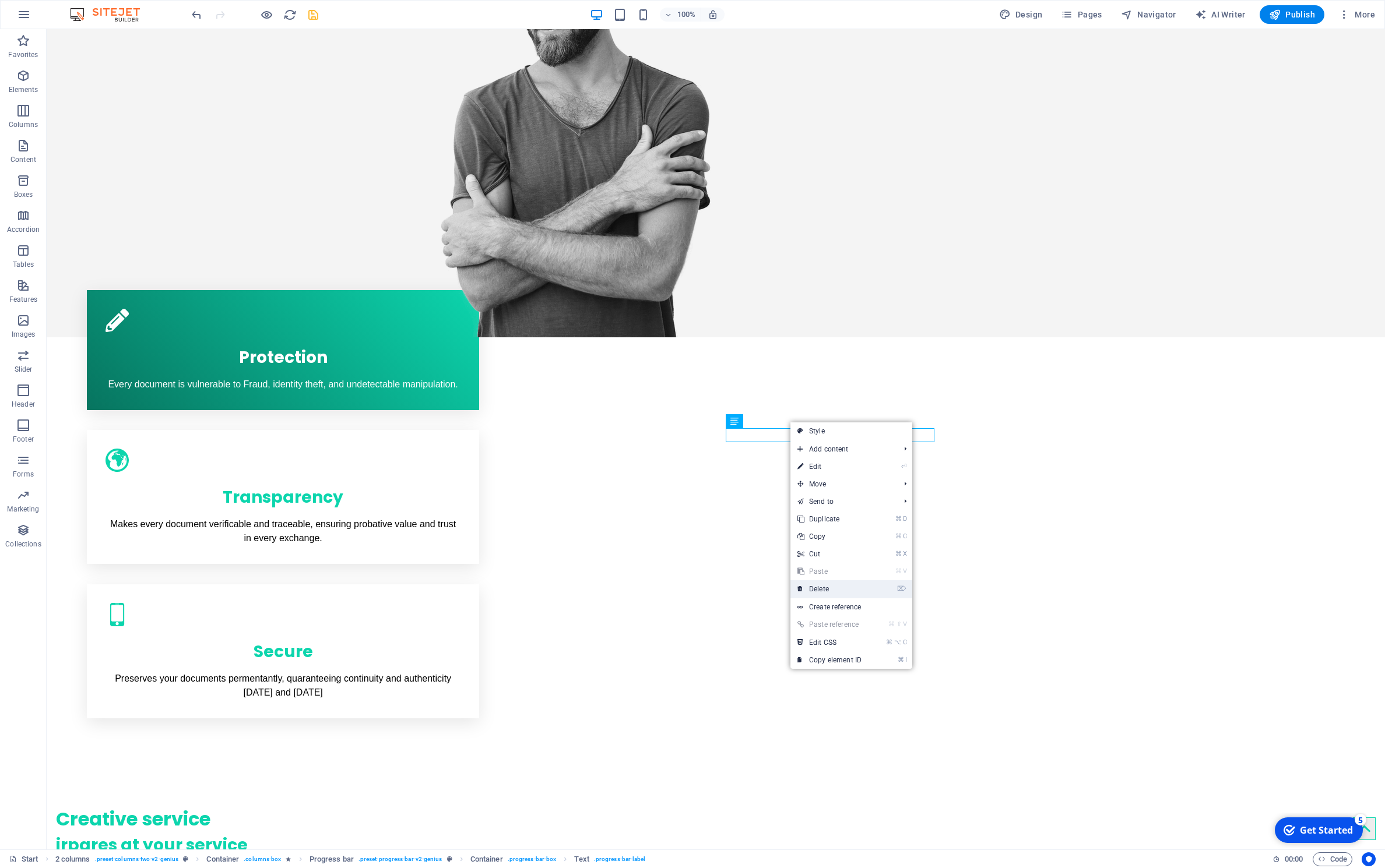
click at [829, 583] on link "⌦ Delete" at bounding box center [829, 588] width 78 height 17
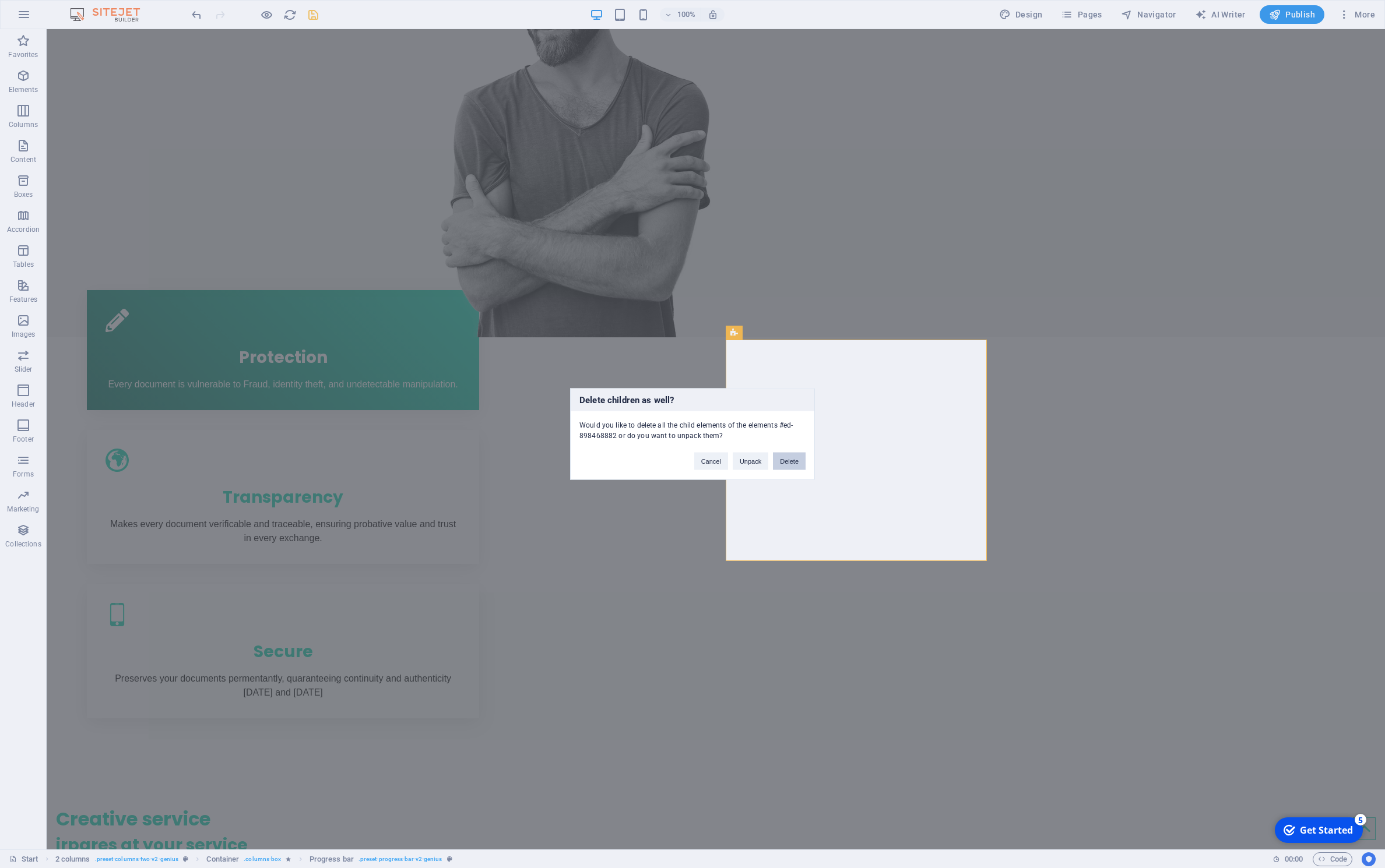
click at [788, 459] on button "Delete" at bounding box center [789, 461] width 33 height 17
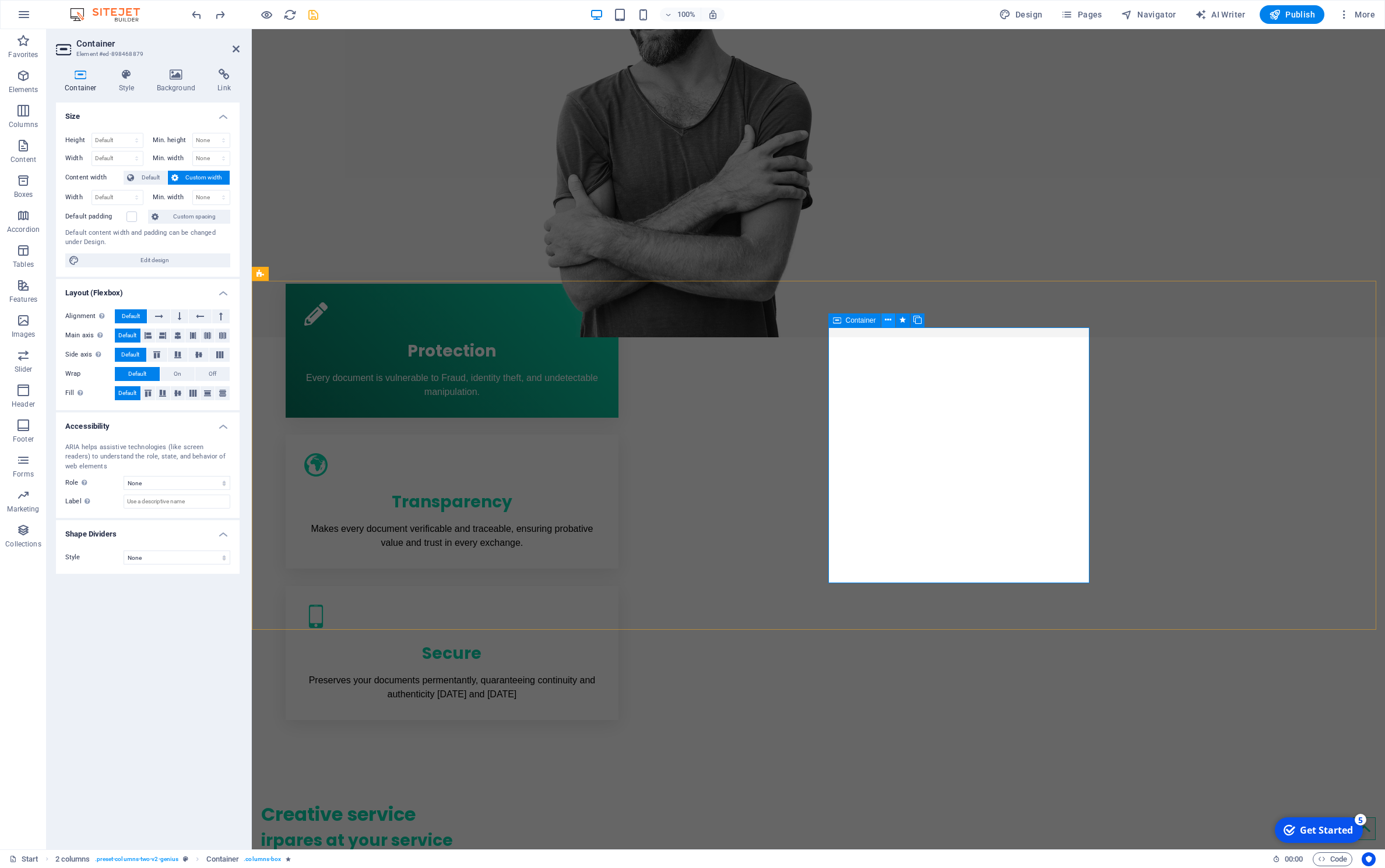
click at [888, 321] on icon at bounding box center [888, 320] width 6 height 12
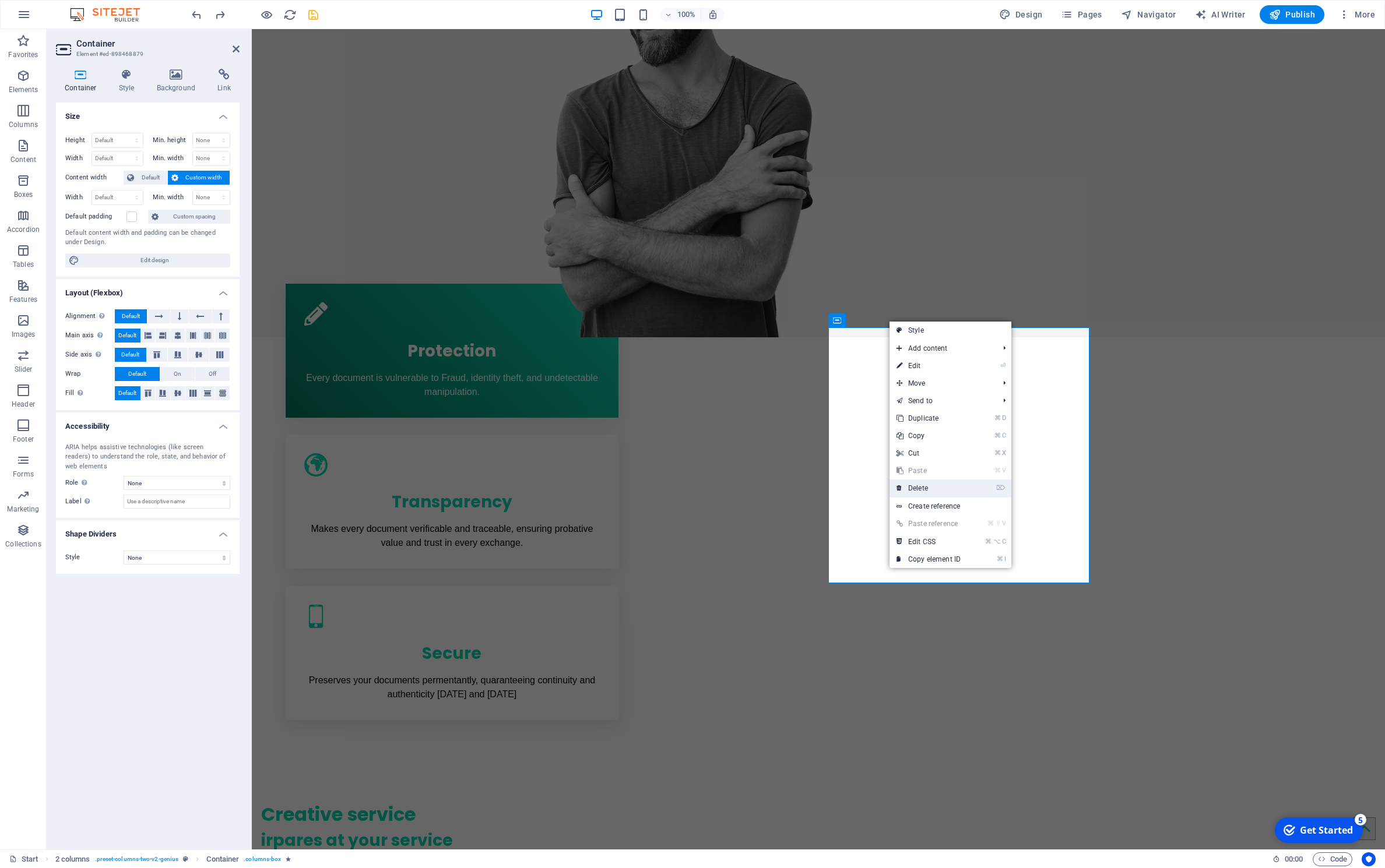
click at [957, 492] on link "⌦ Delete" at bounding box center [928, 488] width 78 height 17
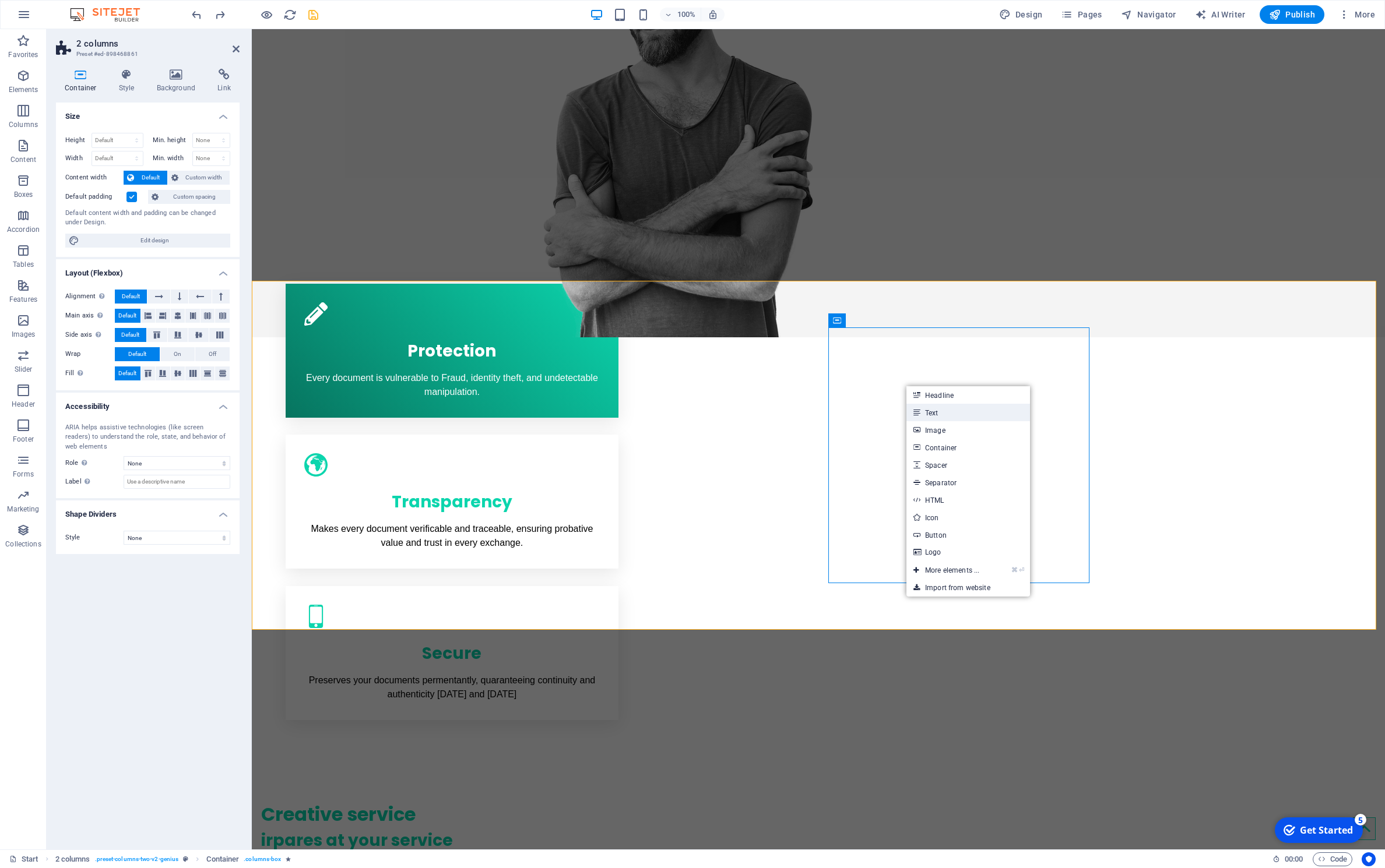
click at [920, 408] on link "Text" at bounding box center [968, 412] width 124 height 17
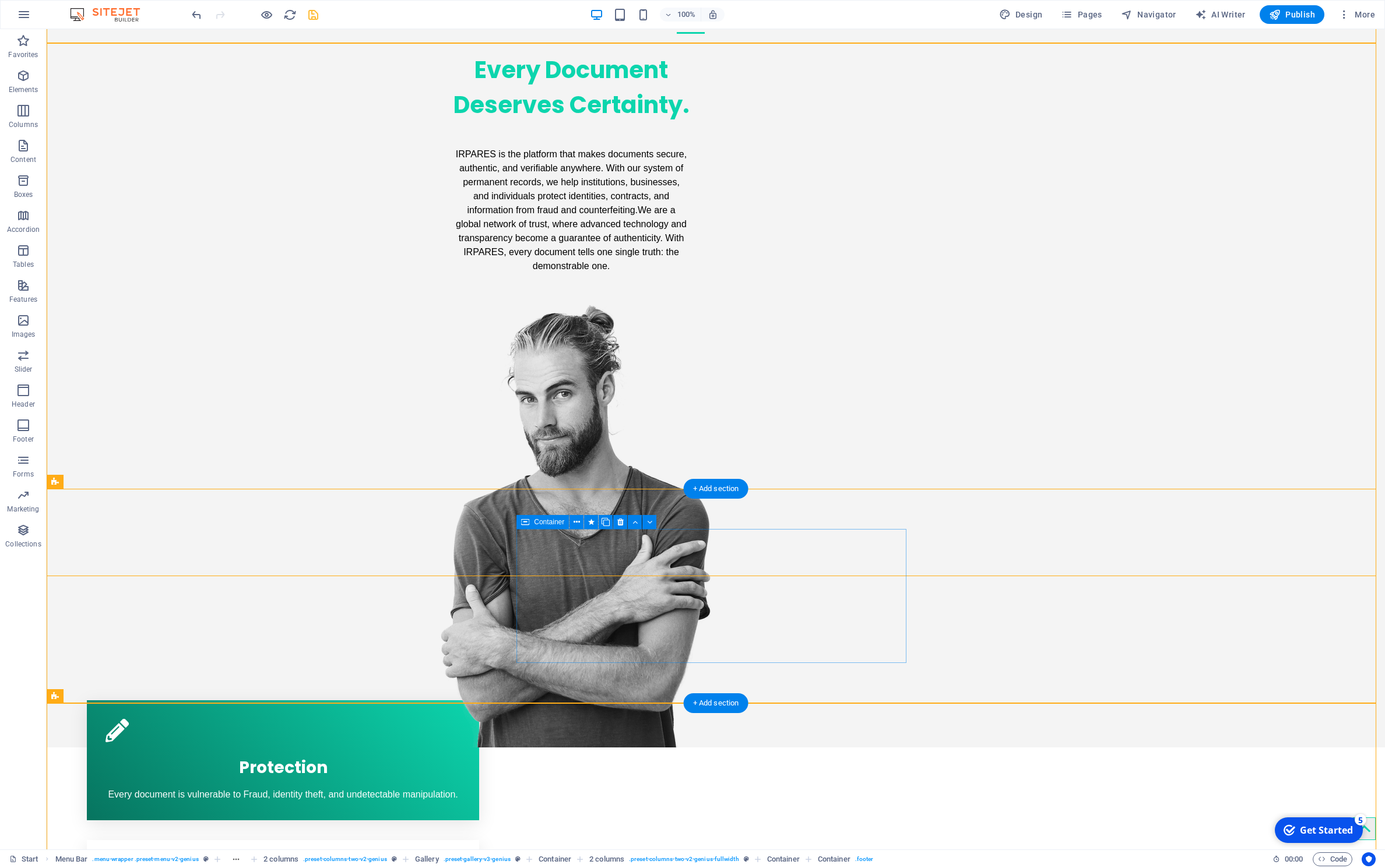
scroll to position [317, 0]
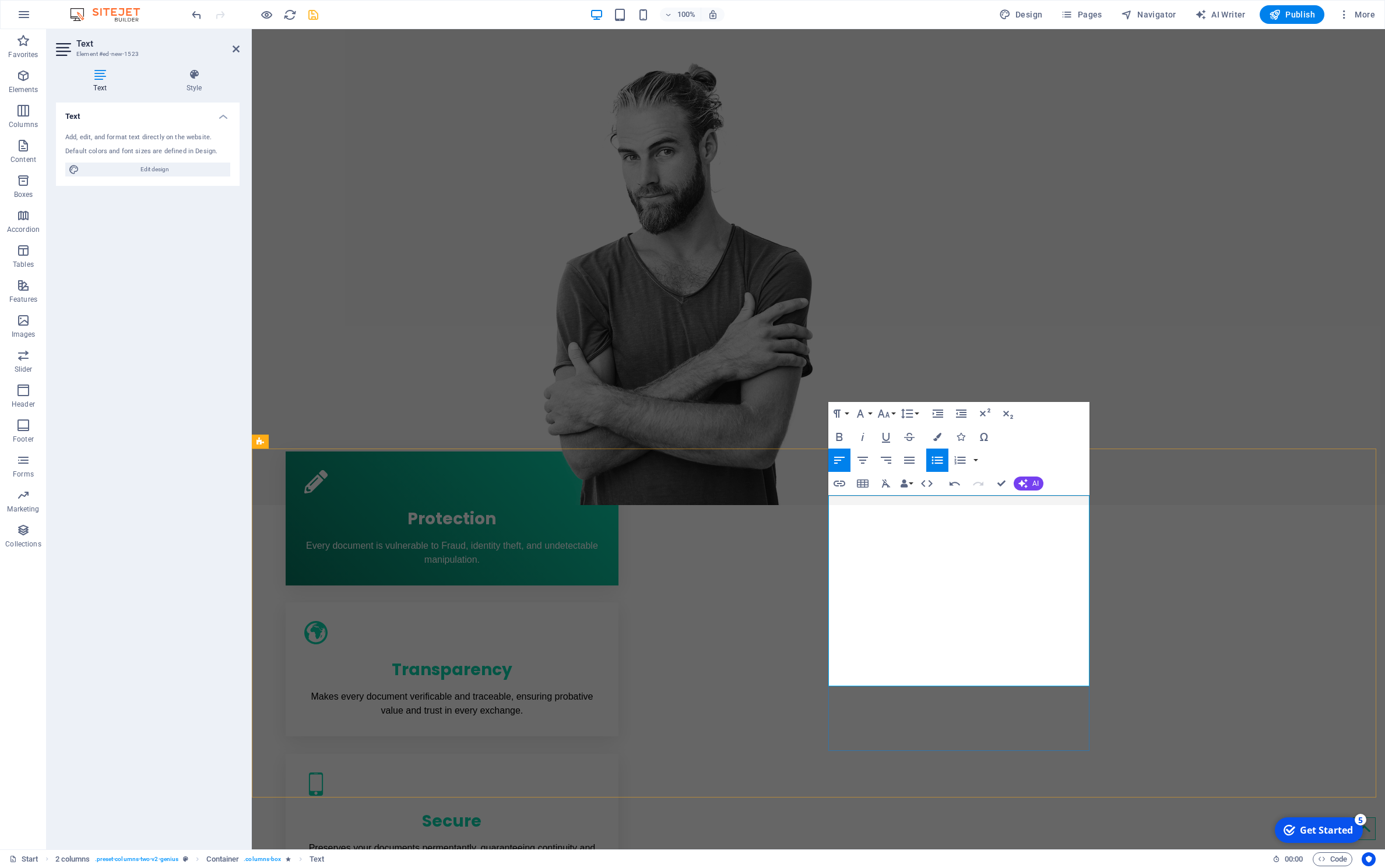
drag, startPoint x: 907, startPoint y: 527, endPoint x: 834, endPoint y: 460, distance: 99.1
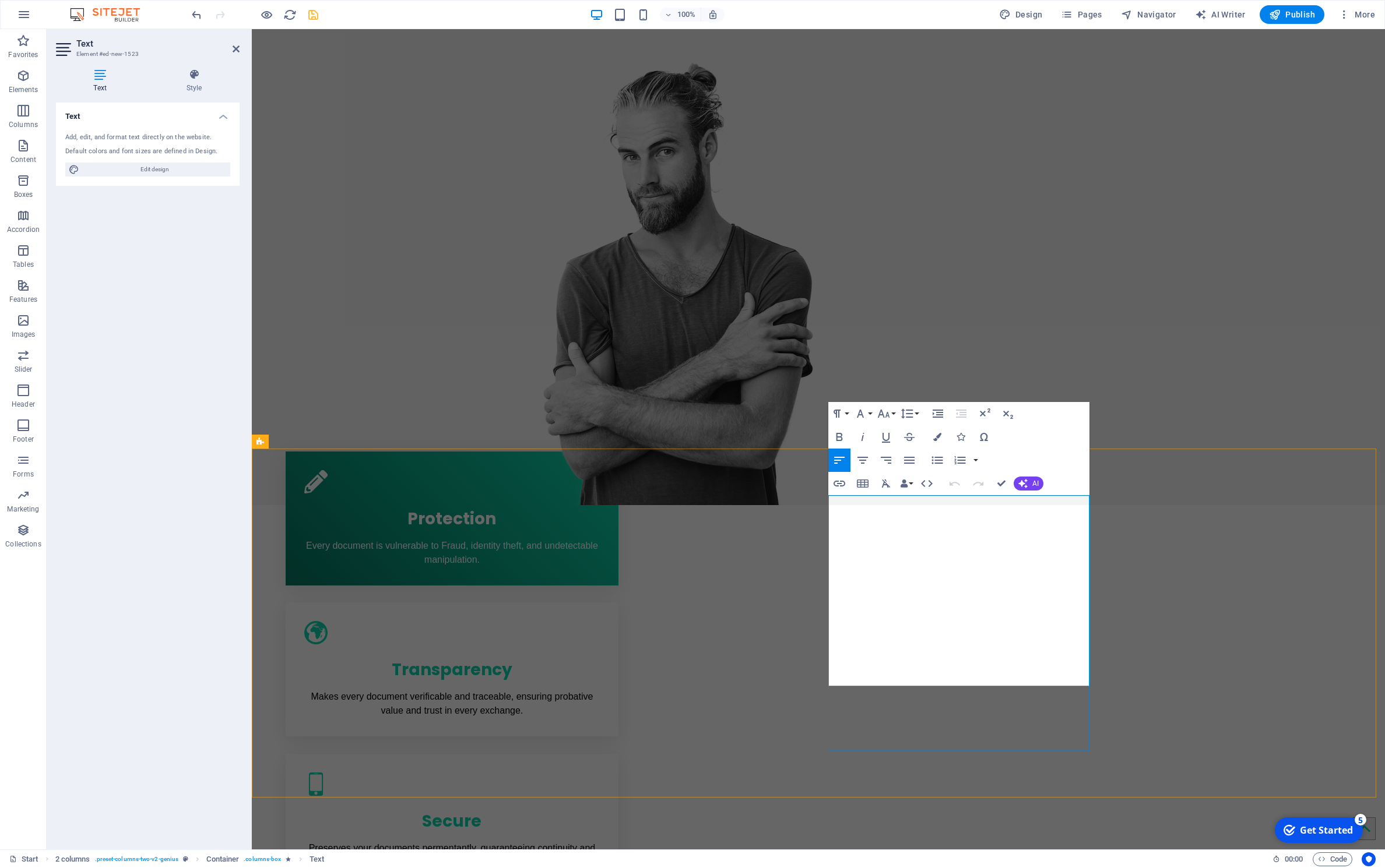
drag, startPoint x: 842, startPoint y: 515, endPoint x: 764, endPoint y: 501, distance: 79.2
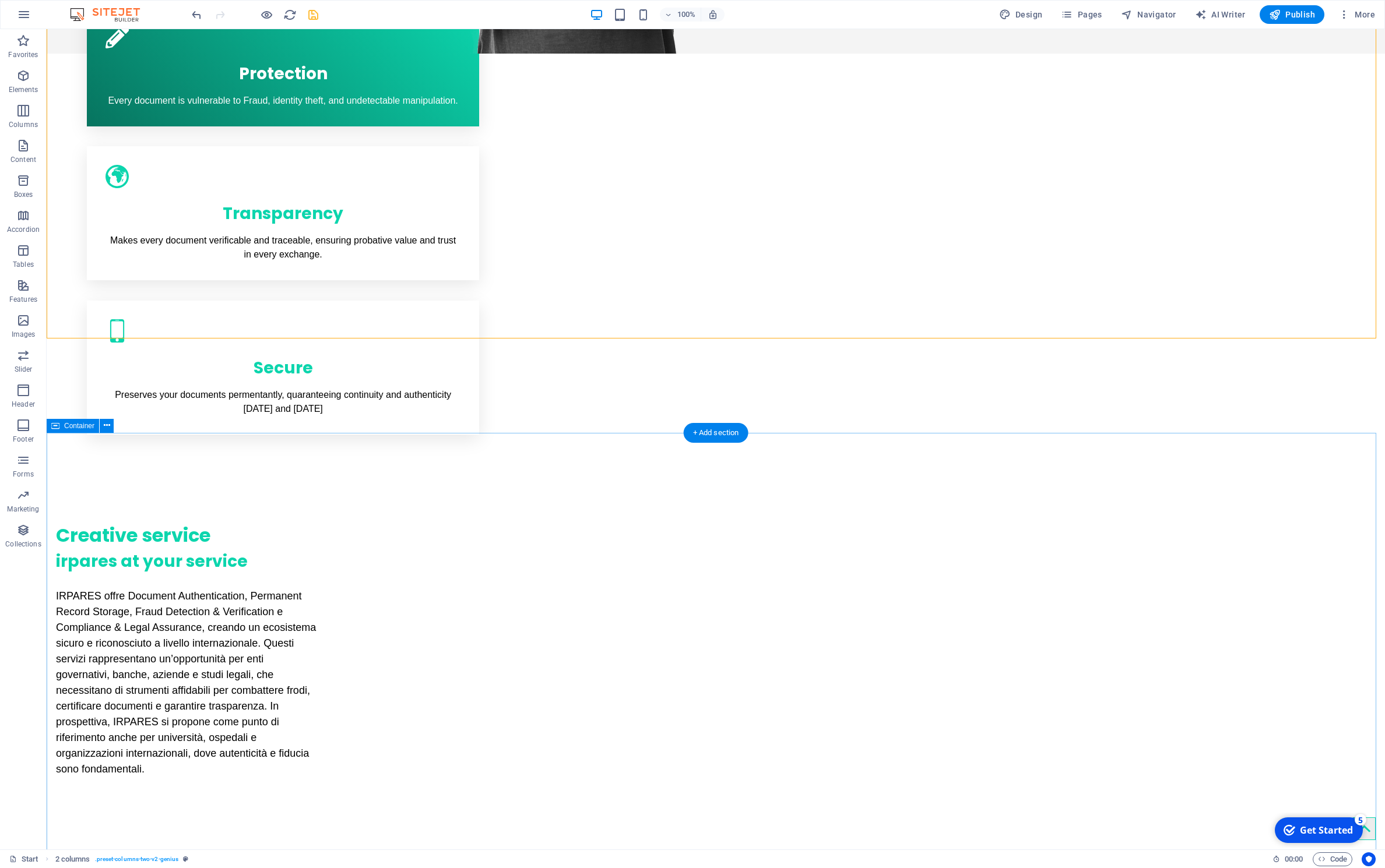
scroll to position [793, 0]
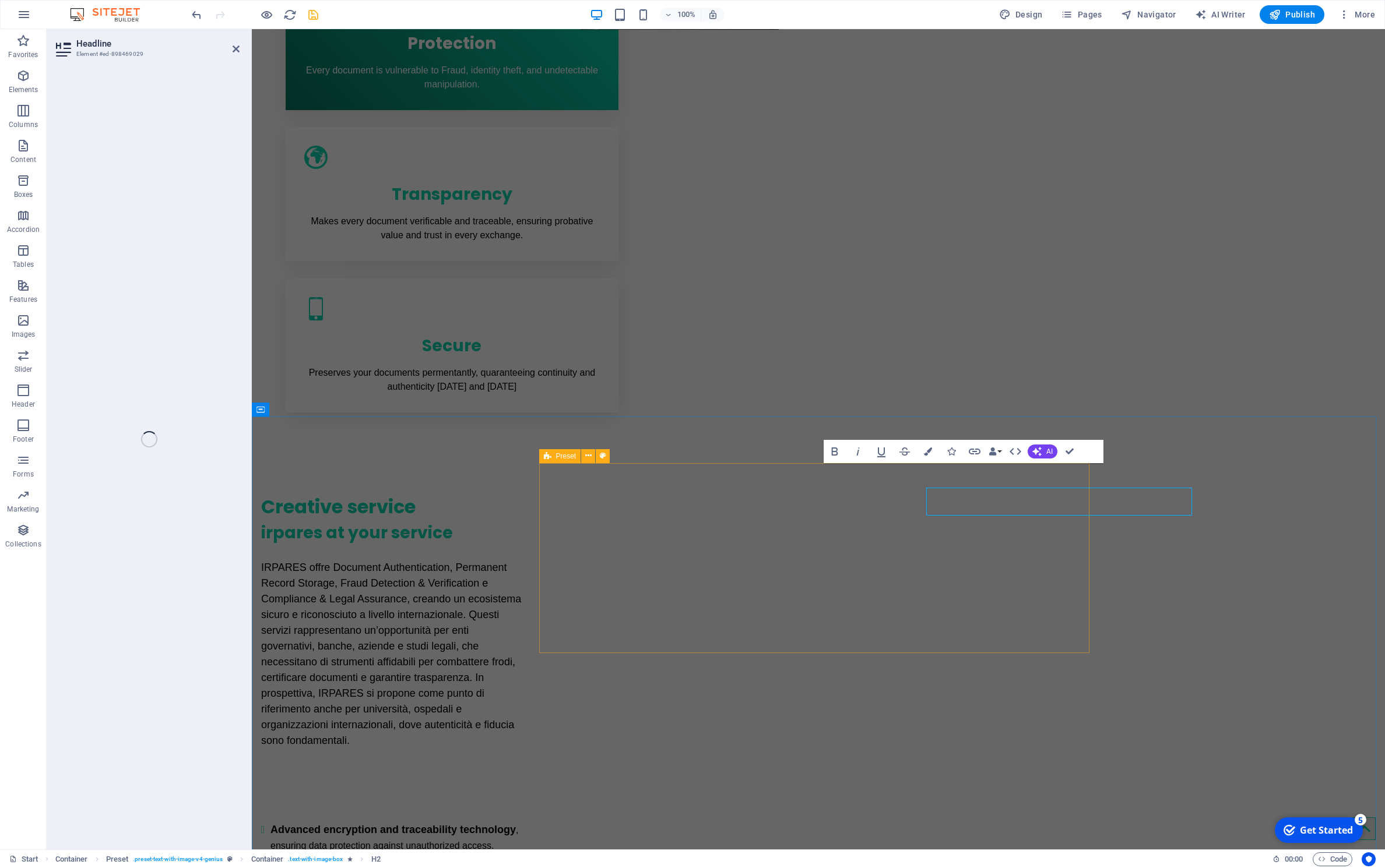
scroll to position [780, 0]
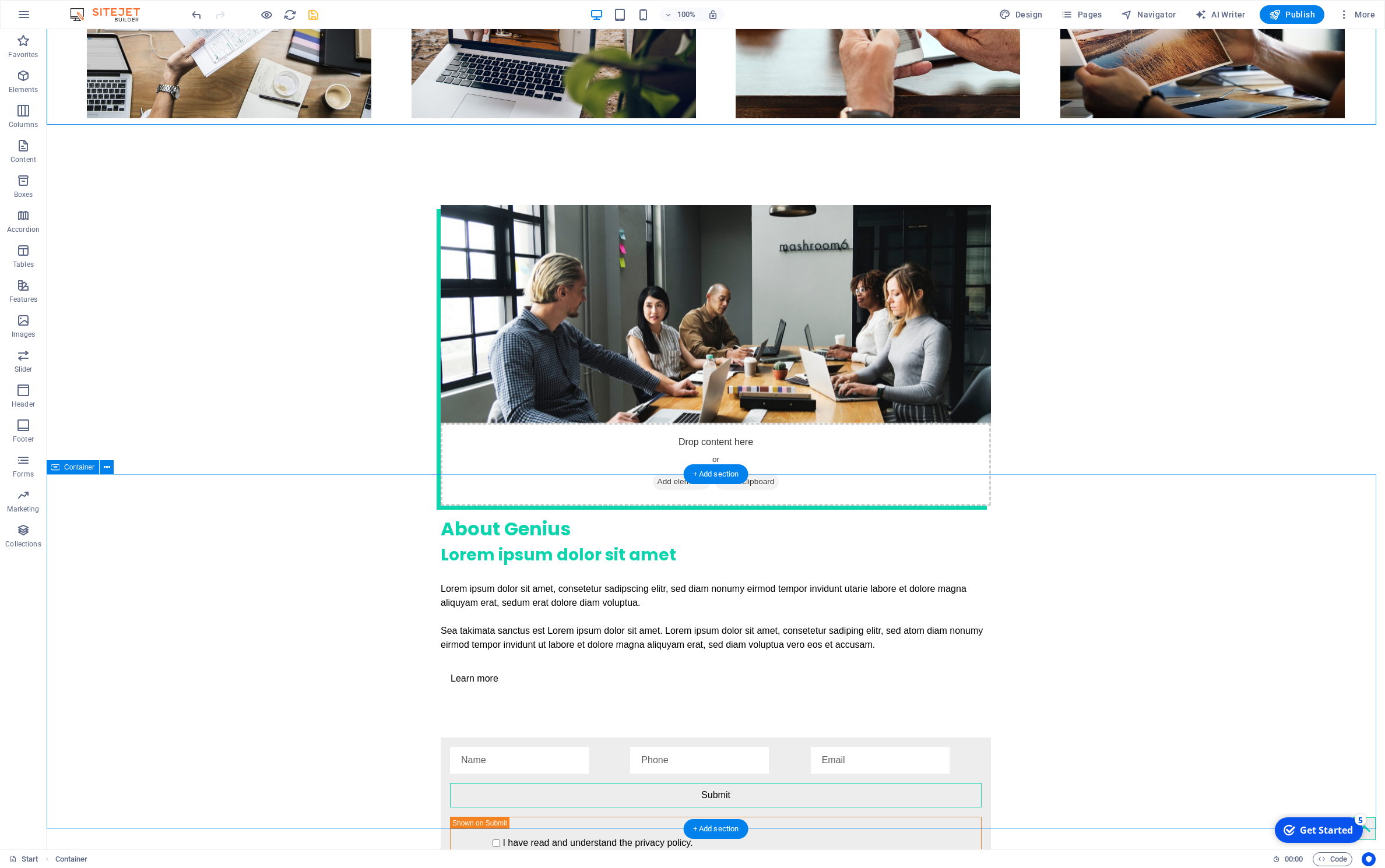
scroll to position [2223, 0]
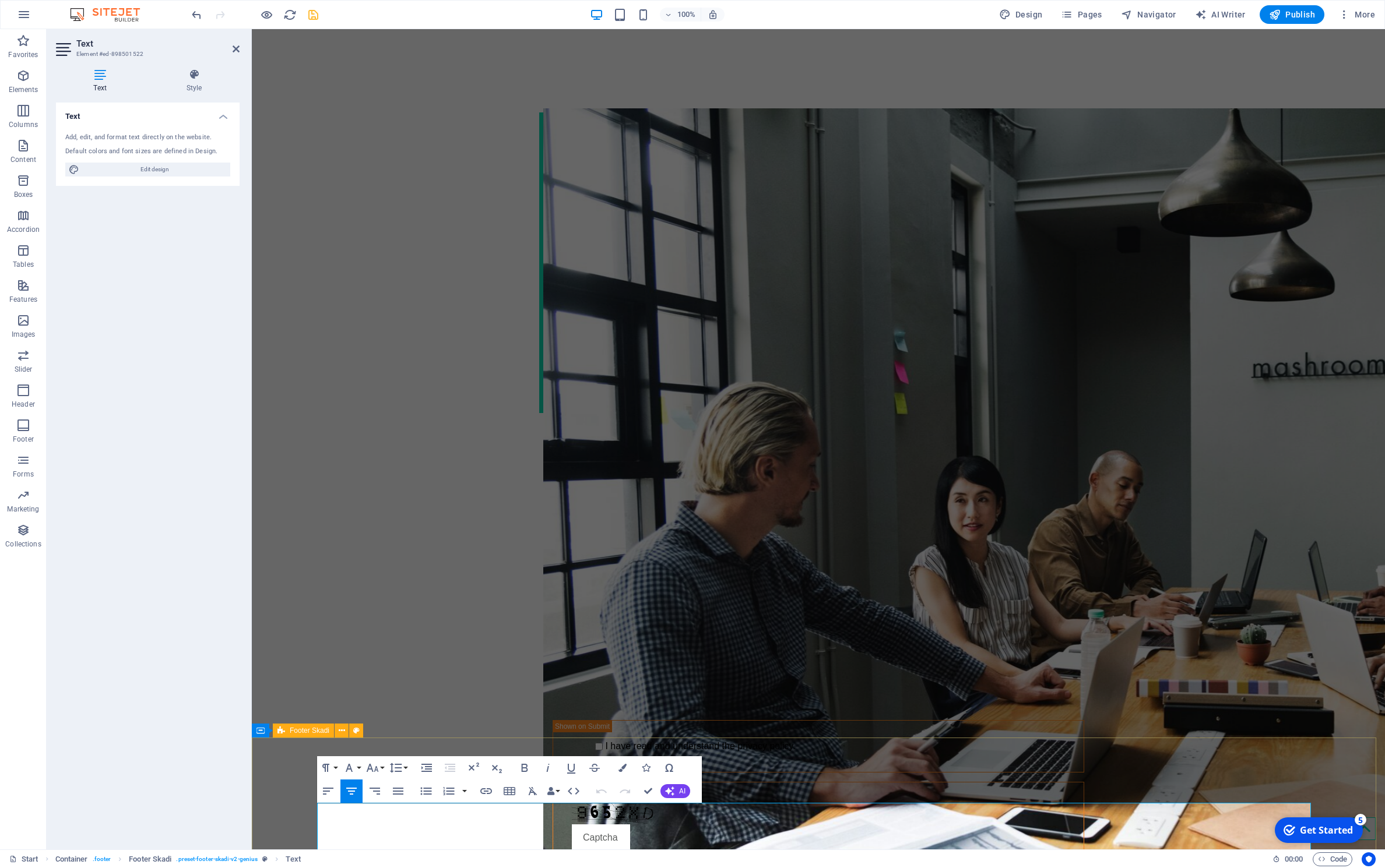
scroll to position [2178, 0]
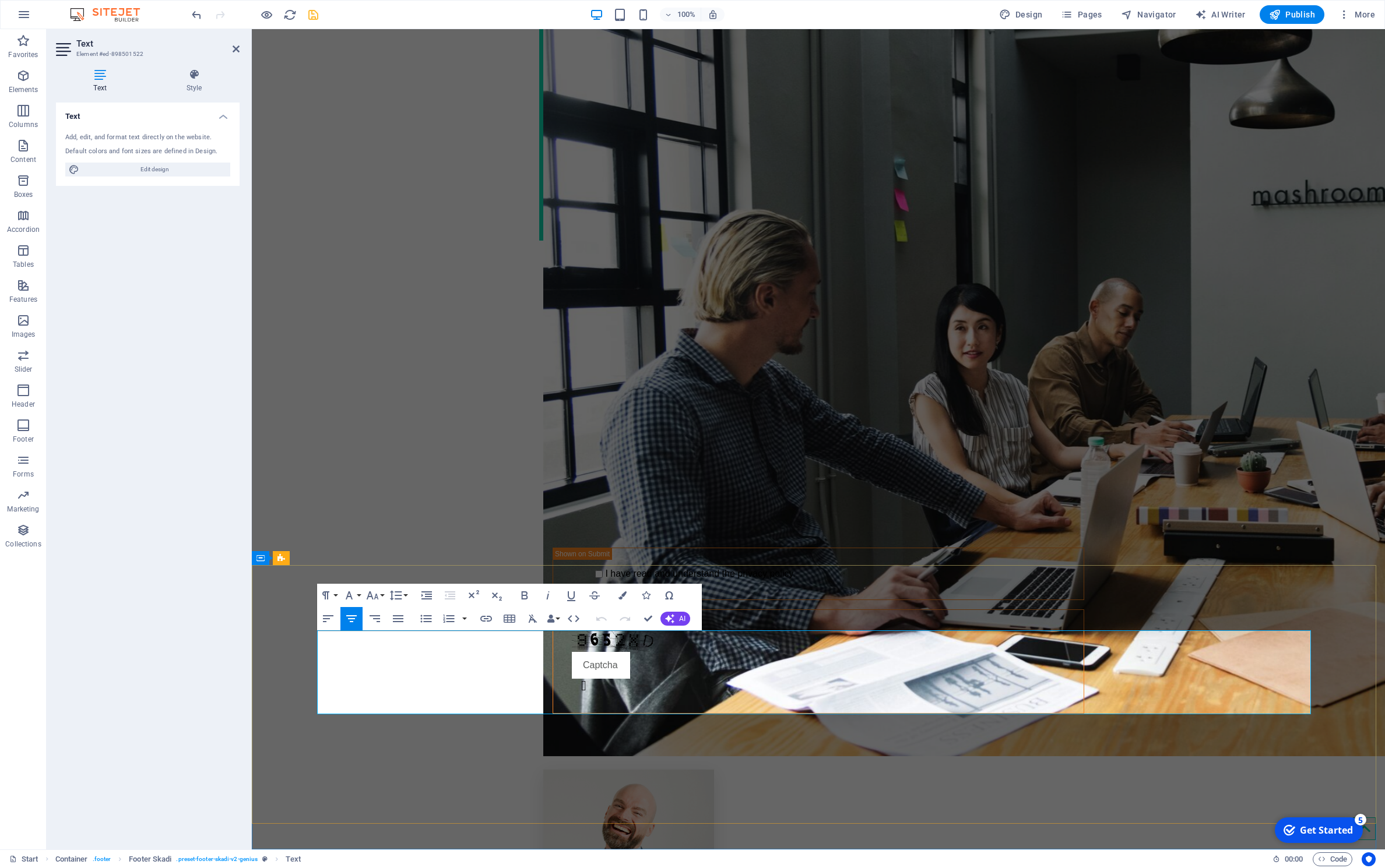
drag, startPoint x: 858, startPoint y: 676, endPoint x: 679, endPoint y: 675, distance: 179.0
click at [367, 592] on icon "button" at bounding box center [372, 594] width 14 height 14
click at [380, 736] on link "72" at bounding box center [385, 733] width 42 height 17
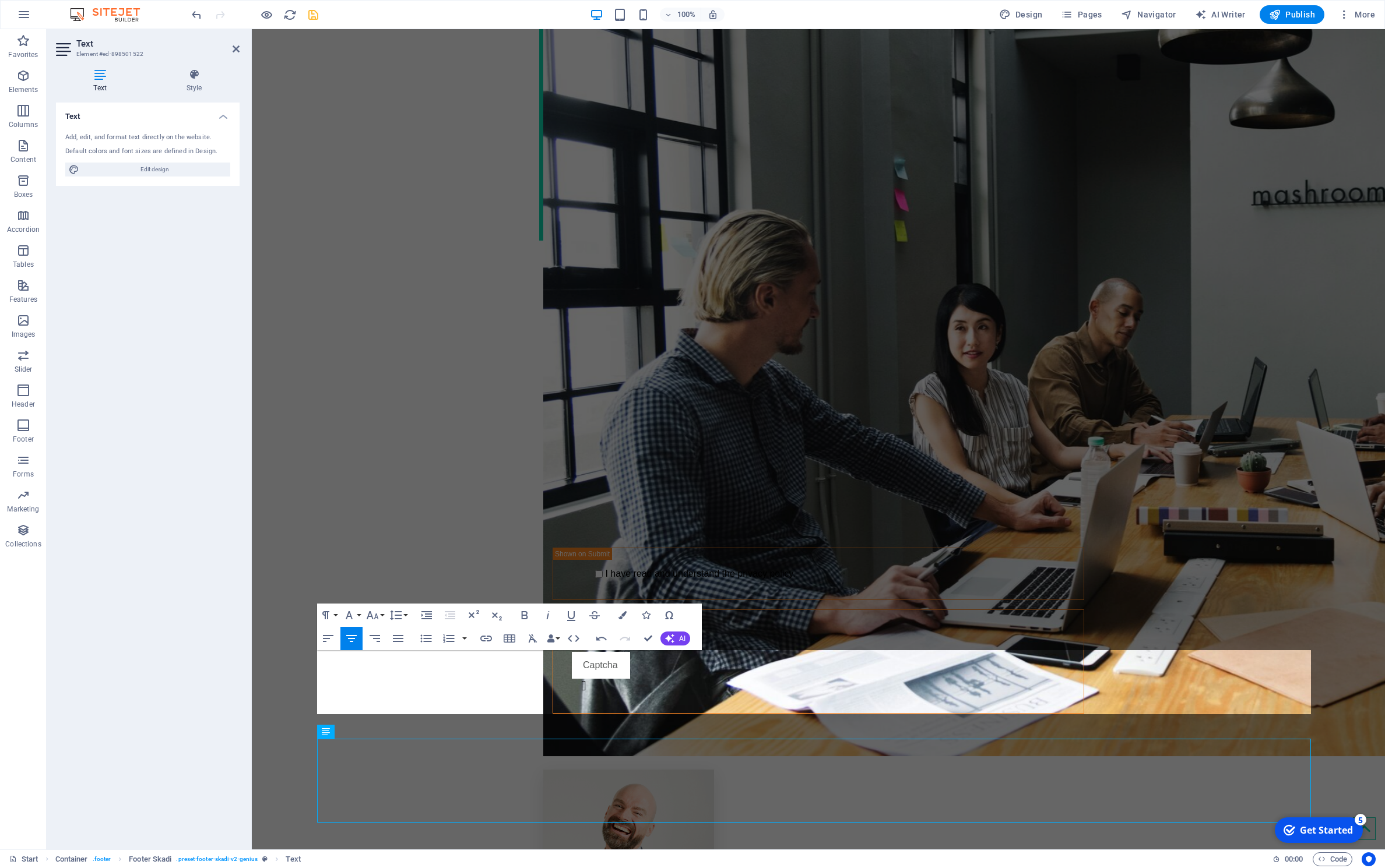
scroll to position [2069, 0]
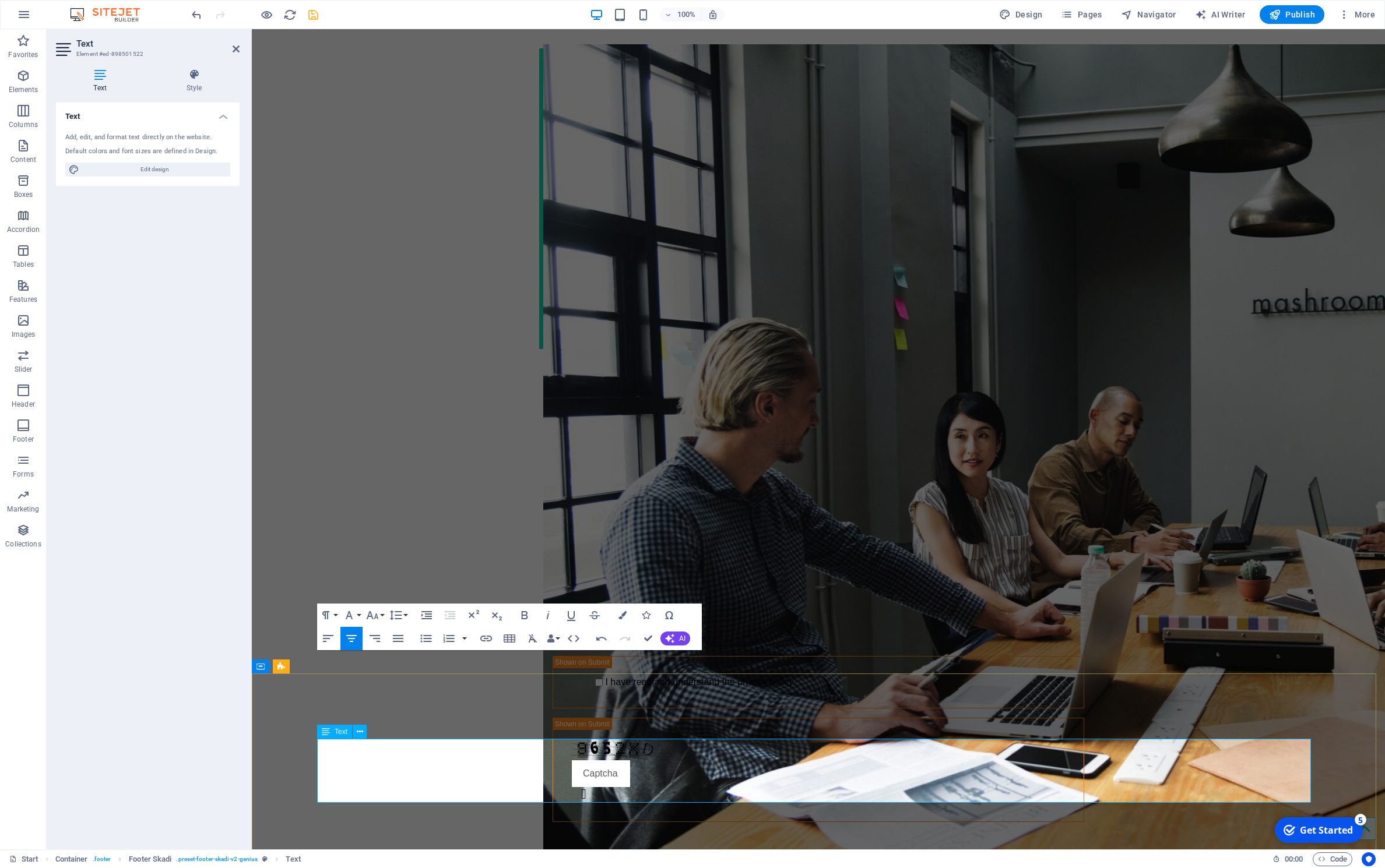
drag, startPoint x: 923, startPoint y: 777, endPoint x: 846, endPoint y: 777, distance: 77.0
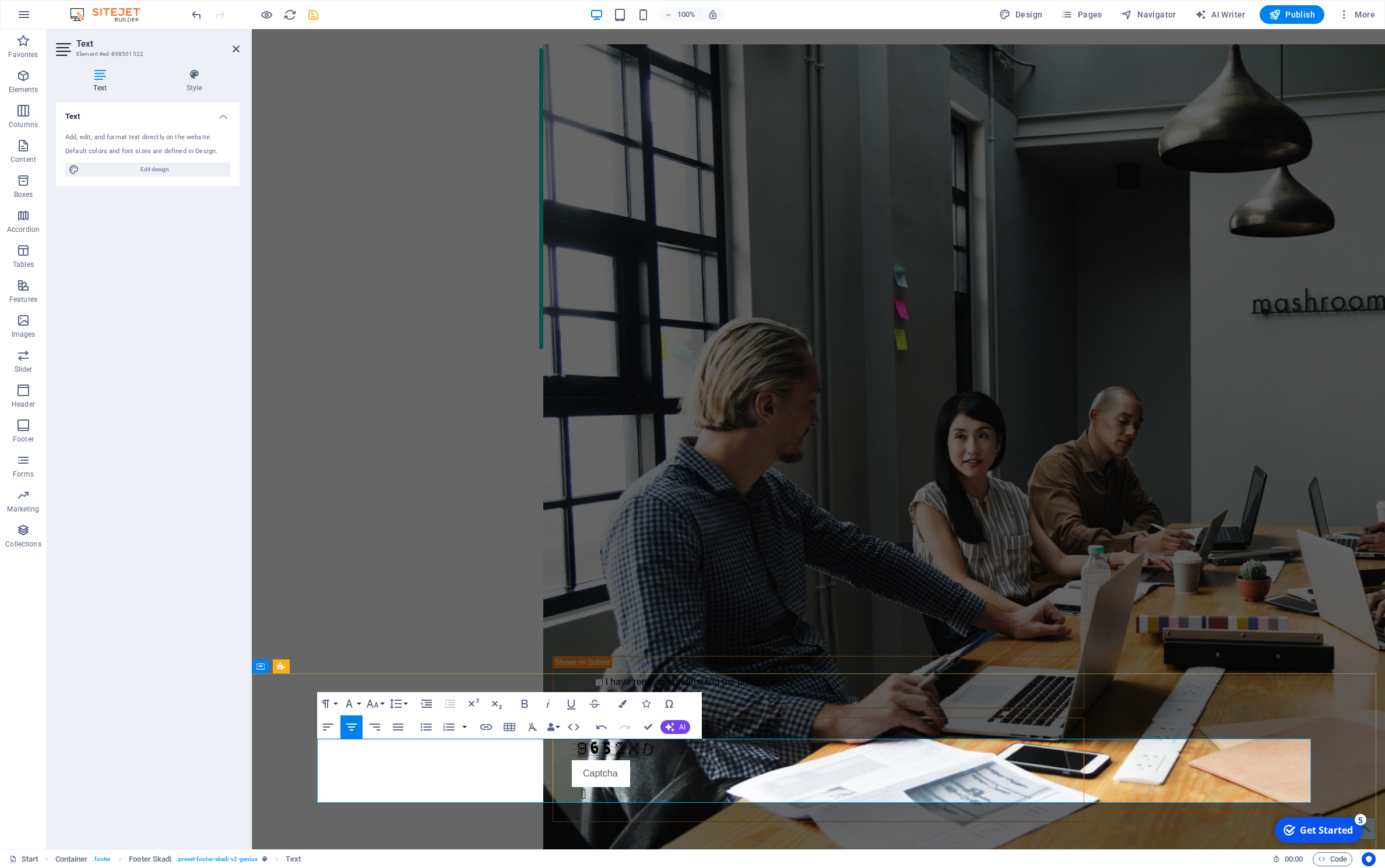
click at [375, 703] on icon "button" at bounding box center [372, 703] width 14 height 14
click at [381, 643] on link "60" at bounding box center [385, 644] width 42 height 17
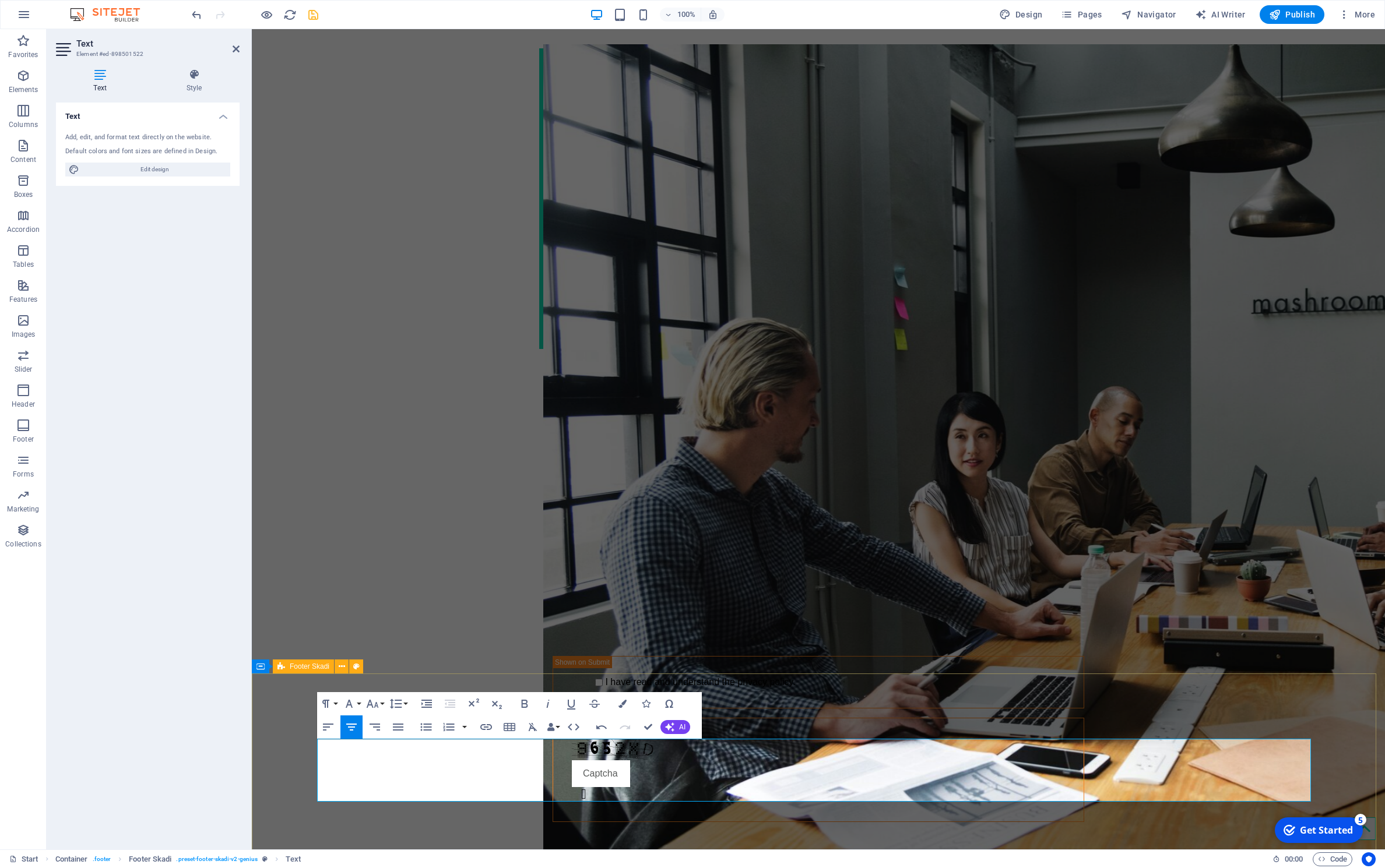
drag, startPoint x: 967, startPoint y: 770, endPoint x: 671, endPoint y: 734, distance: 298.2
copy p "IRPARES .com"
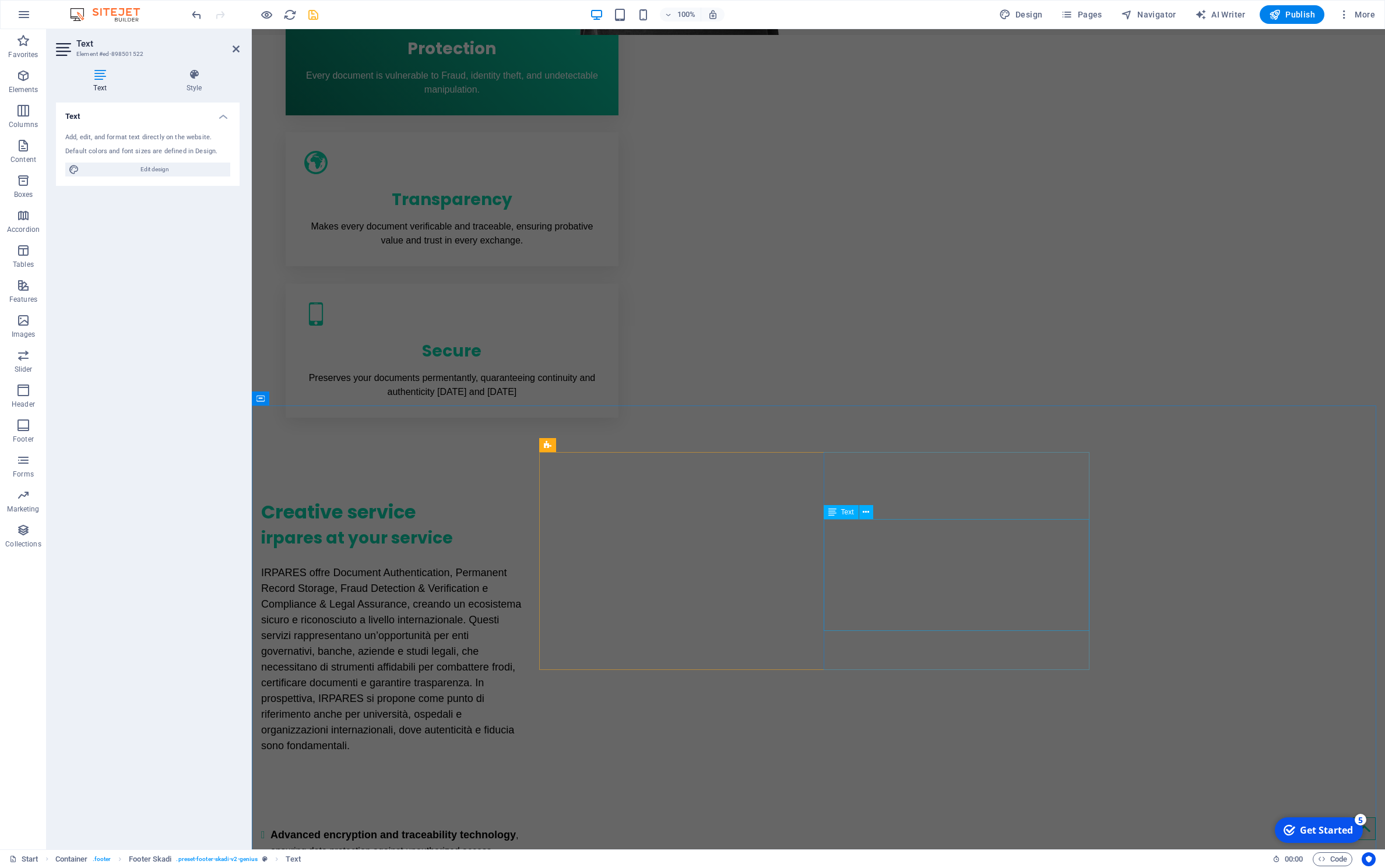
scroll to position [791, 0]
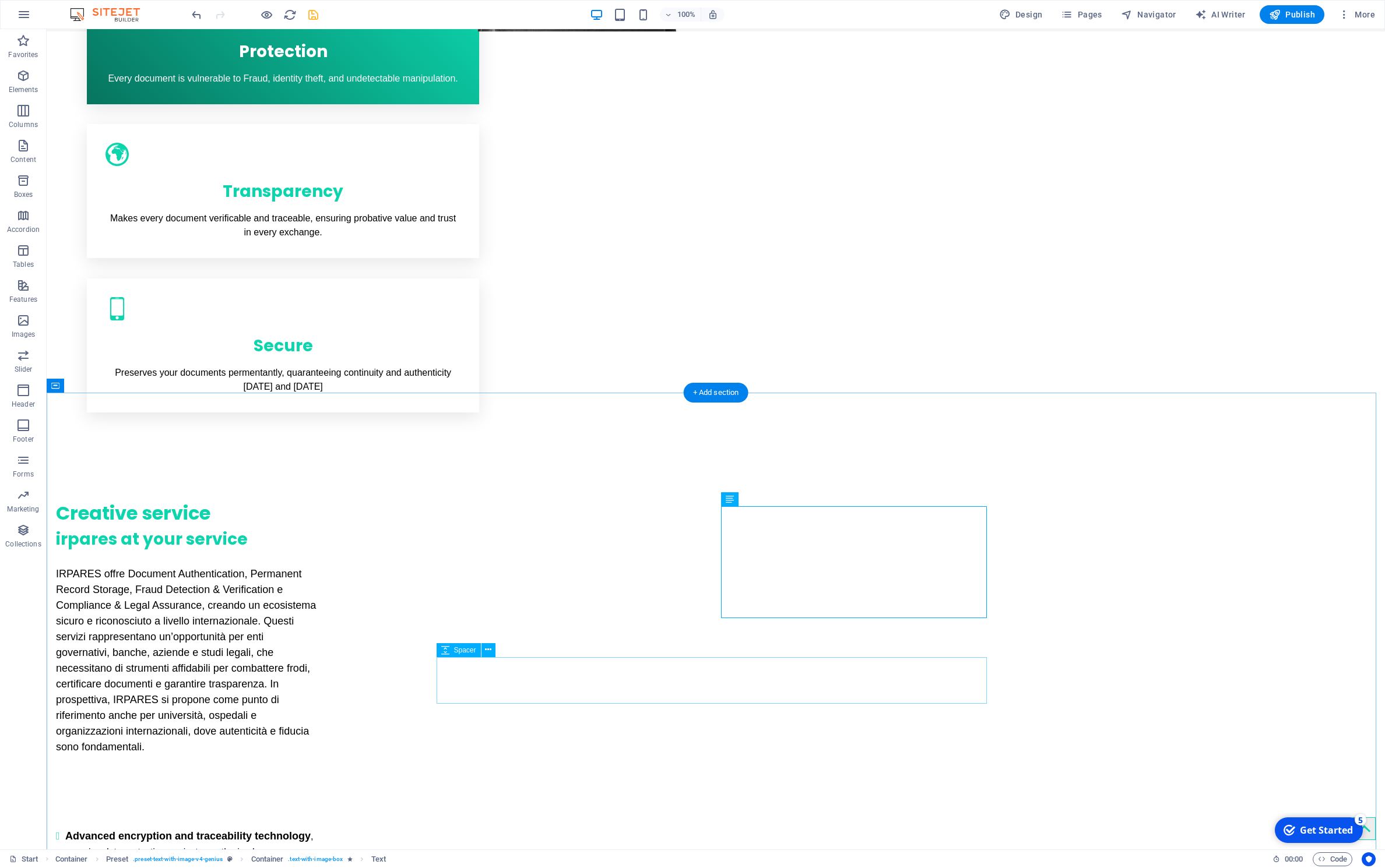
scroll to position [952, 0]
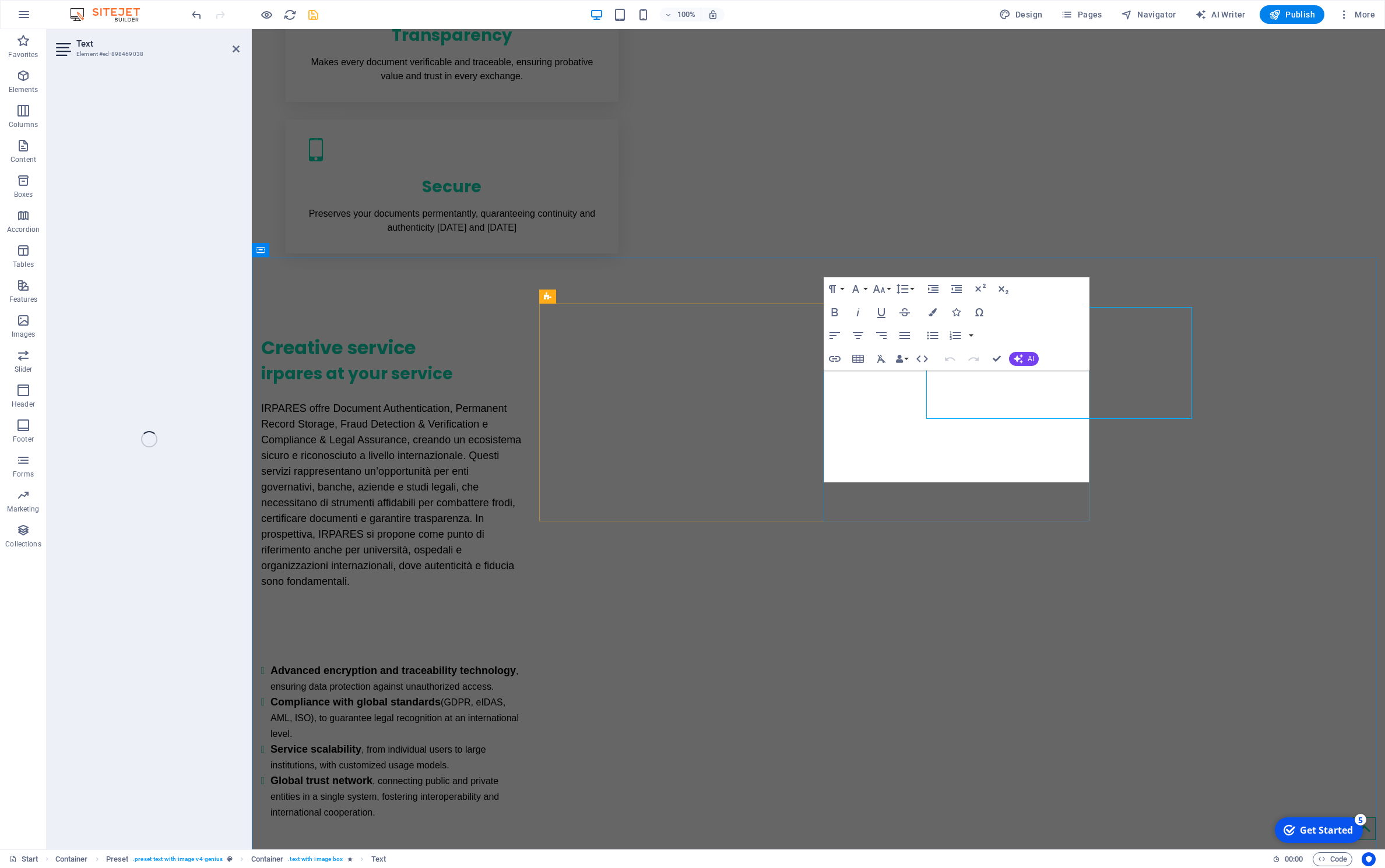
scroll to position [939, 0]
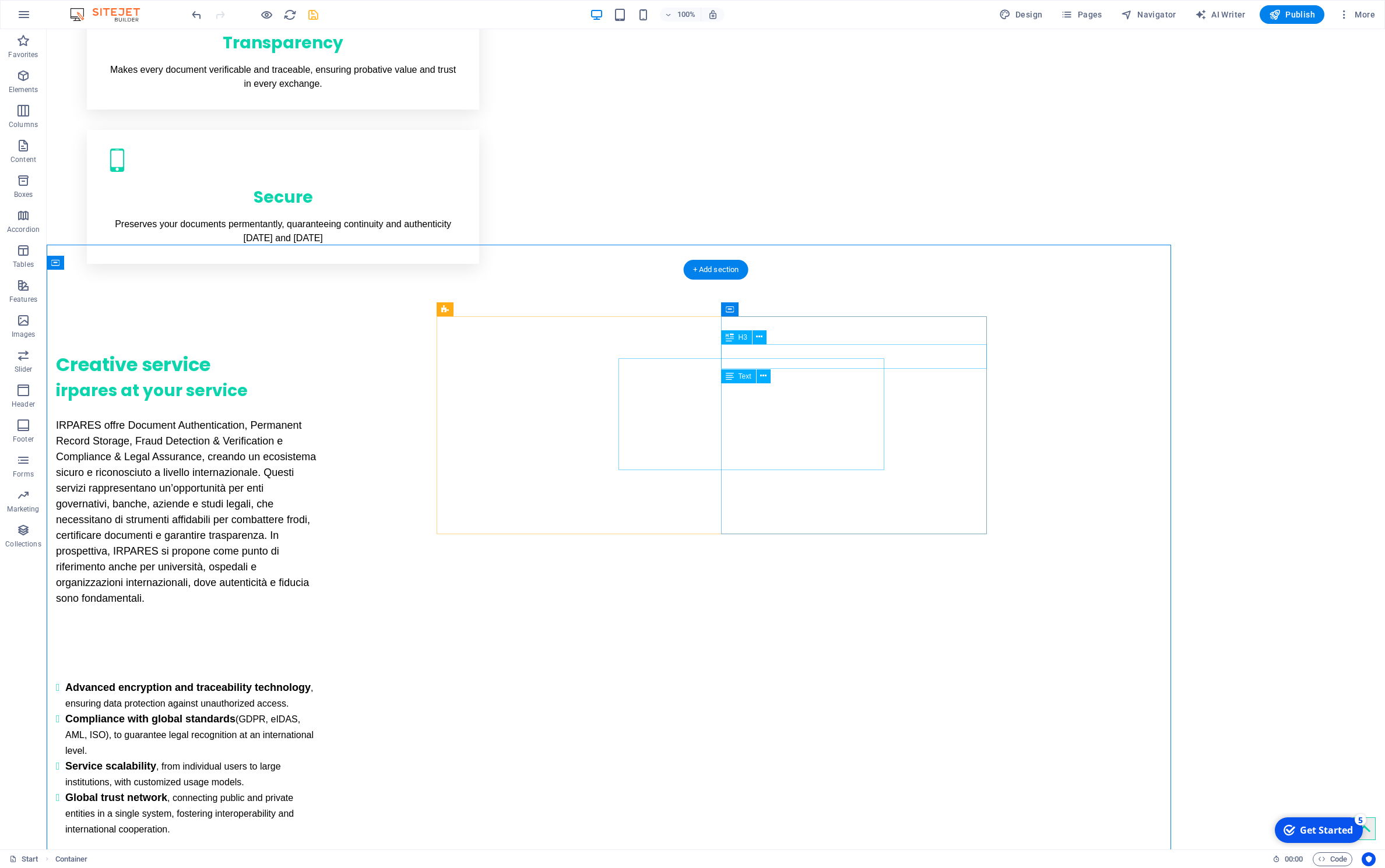
scroll to position [952, 0]
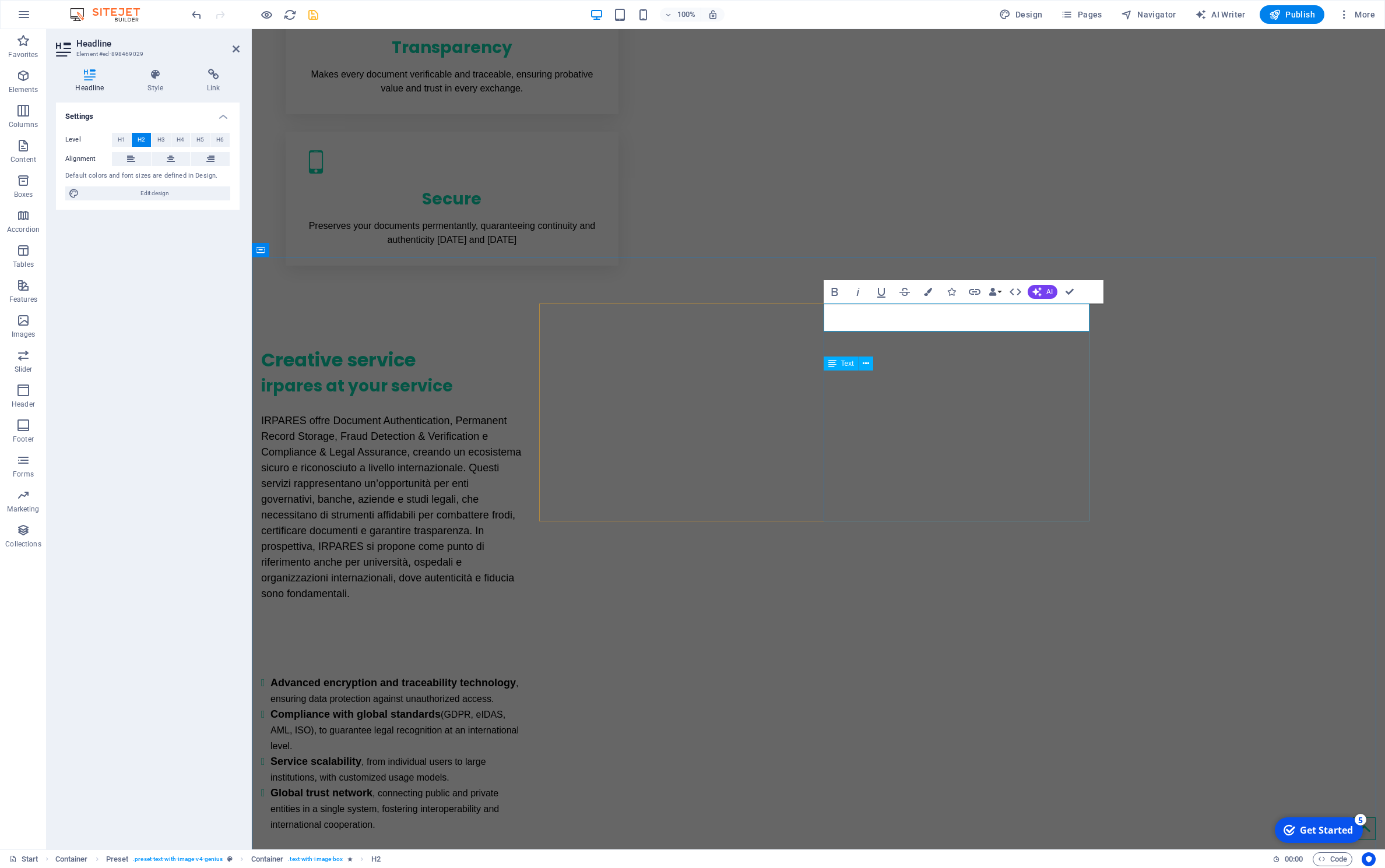
drag, startPoint x: 888, startPoint y: 321, endPoint x: 828, endPoint y: 321, distance: 60.0
drag, startPoint x: 889, startPoint y: 320, endPoint x: 1094, endPoint y: 320, distance: 205.0
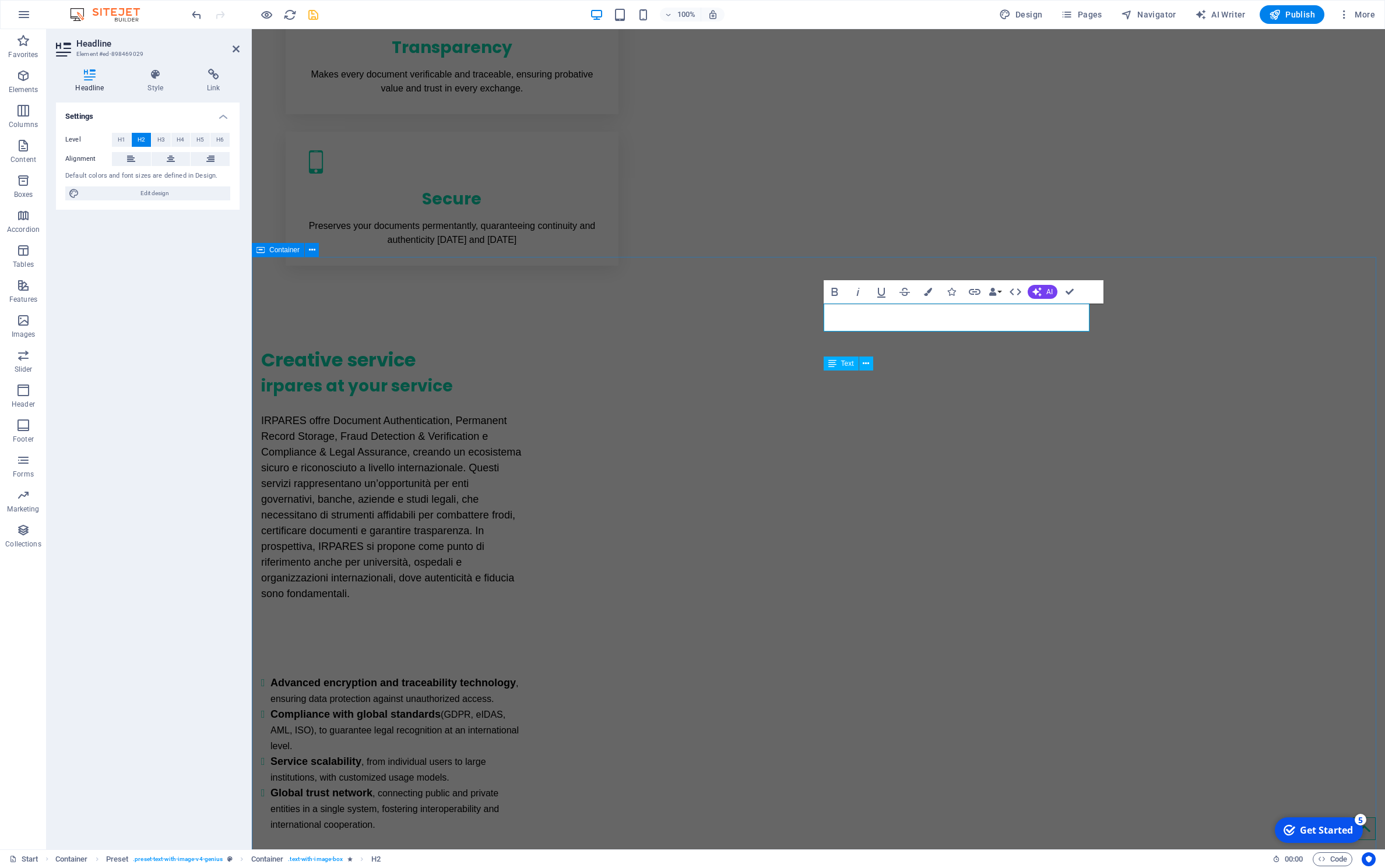
drag, startPoint x: 966, startPoint y: 316, endPoint x: 886, endPoint y: 322, distance: 80.2
click at [929, 293] on icon "button" at bounding box center [928, 292] width 8 height 8
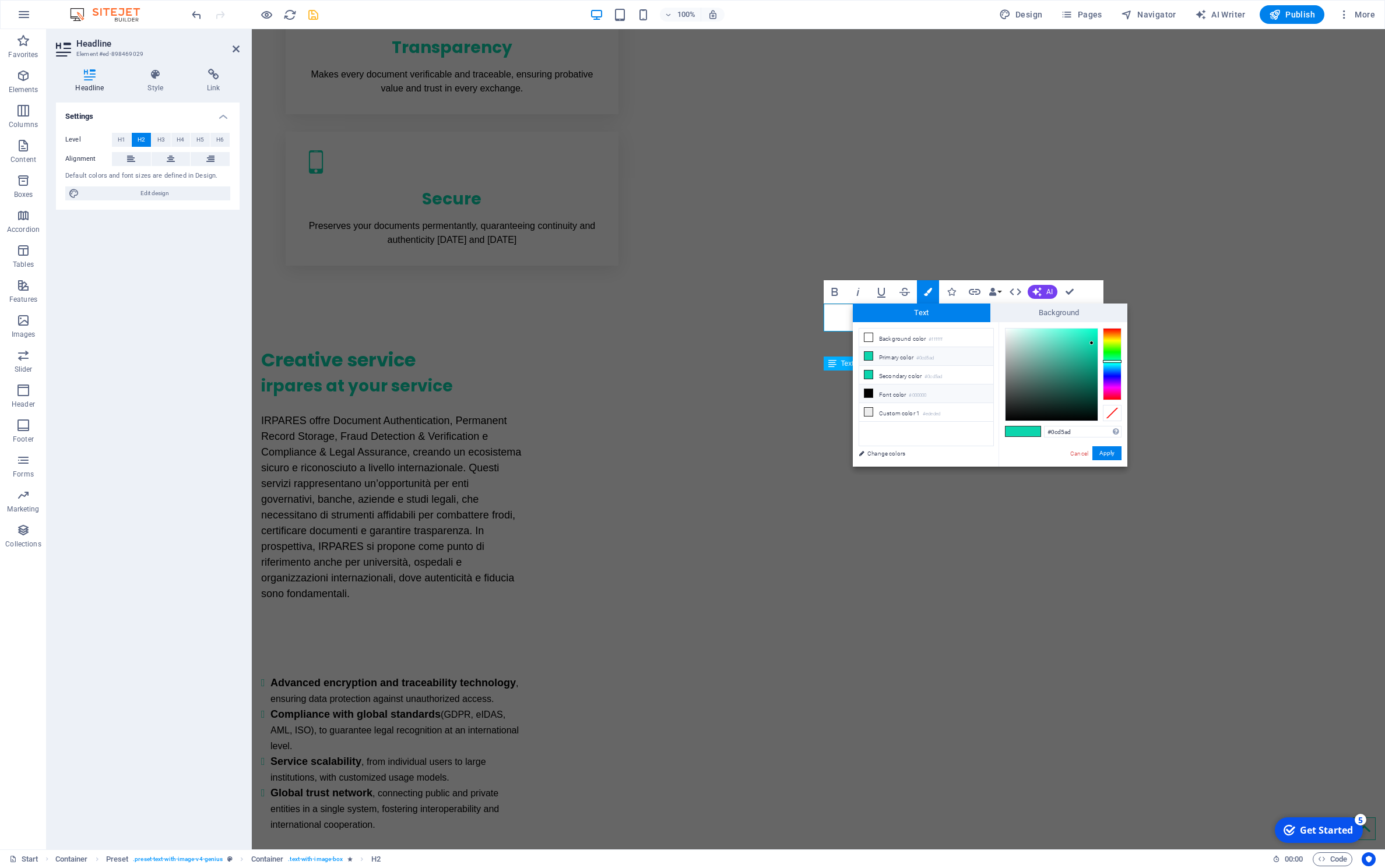
click at [888, 389] on li "Font color #000000" at bounding box center [926, 394] width 134 height 19
type input "#000000"
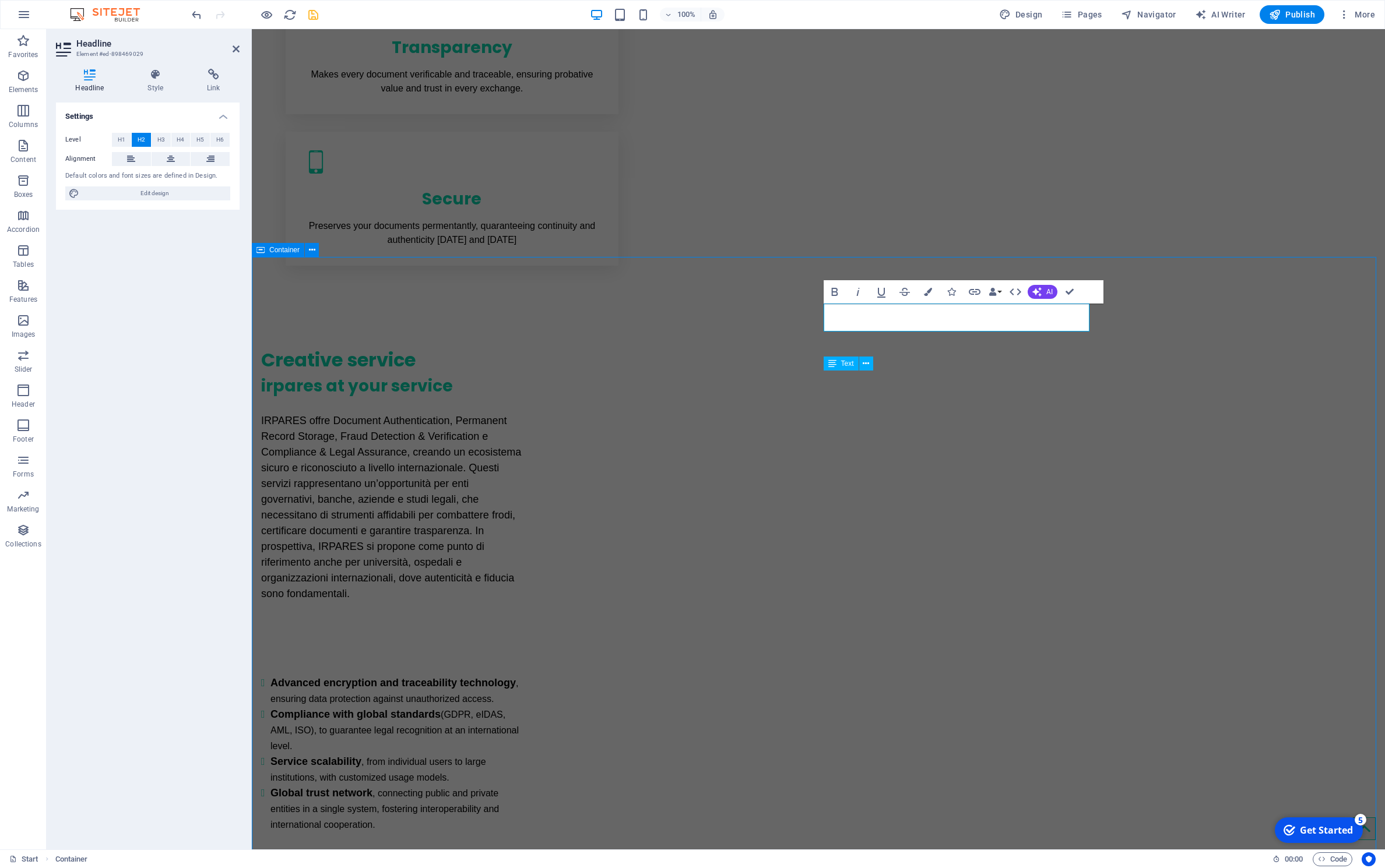
scroll to position [952, 0]
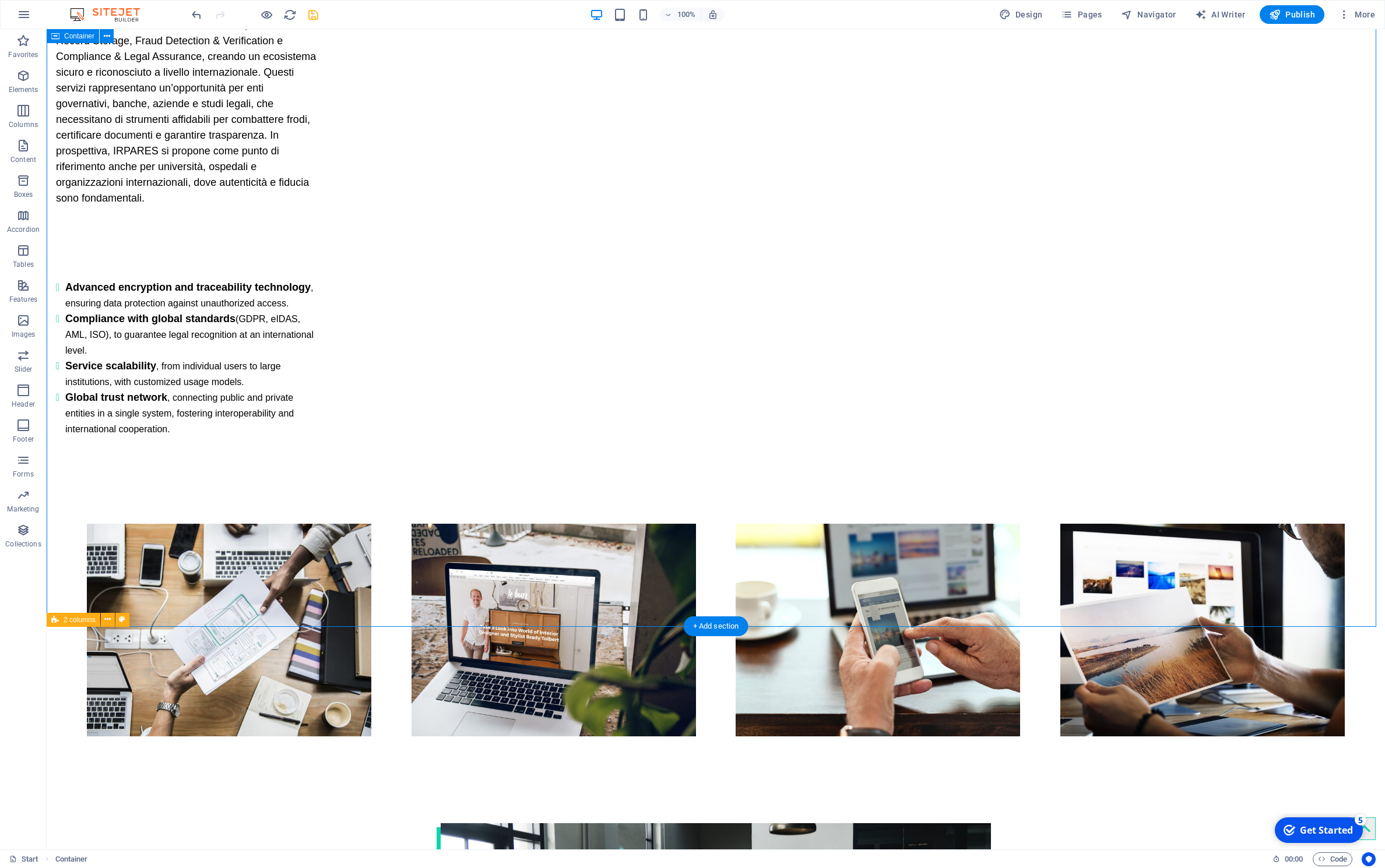
scroll to position [1613, 0]
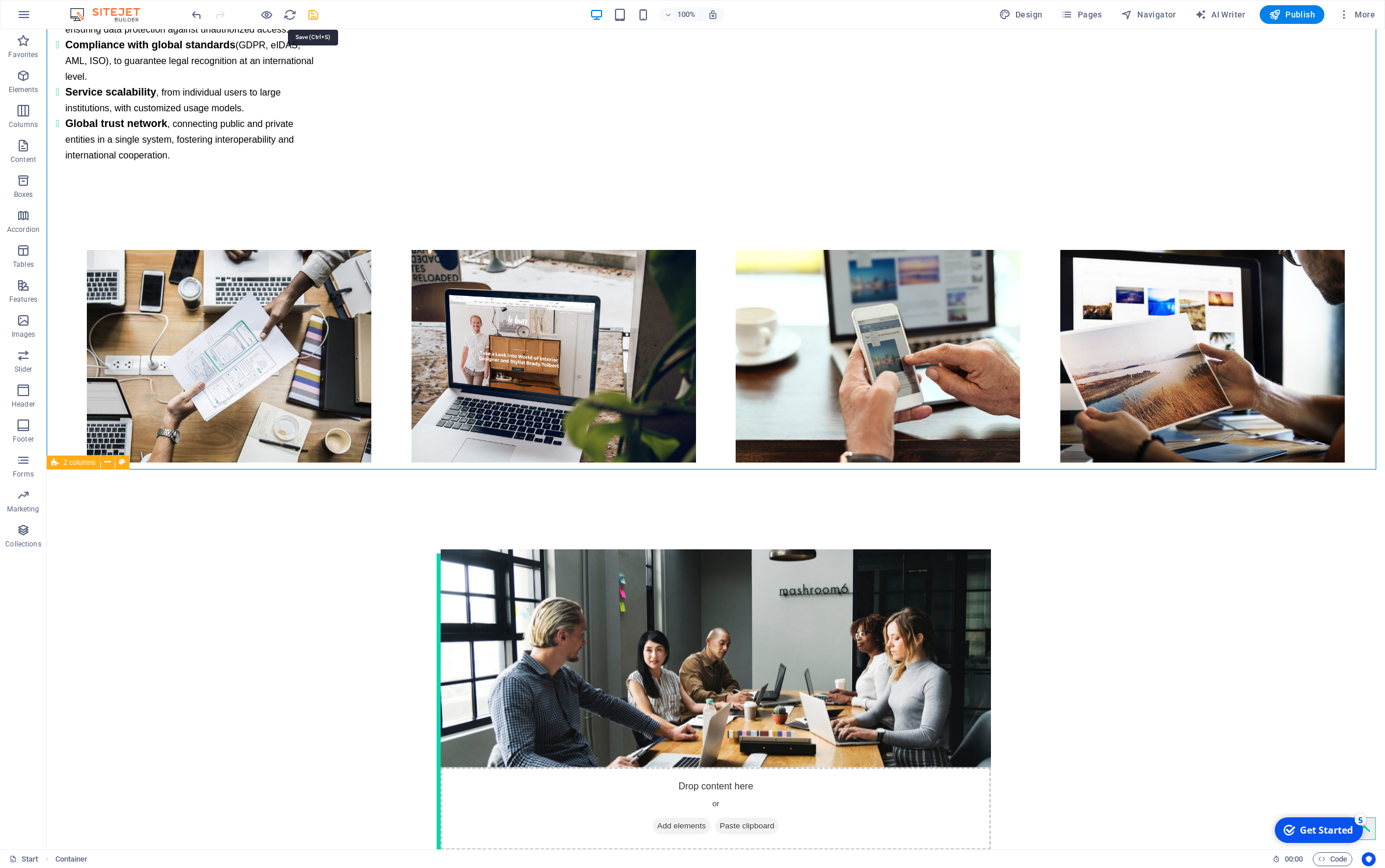
click at [309, 16] on icon "save" at bounding box center [313, 15] width 14 height 14
